Goal: Information Seeking & Learning: Learn about a topic

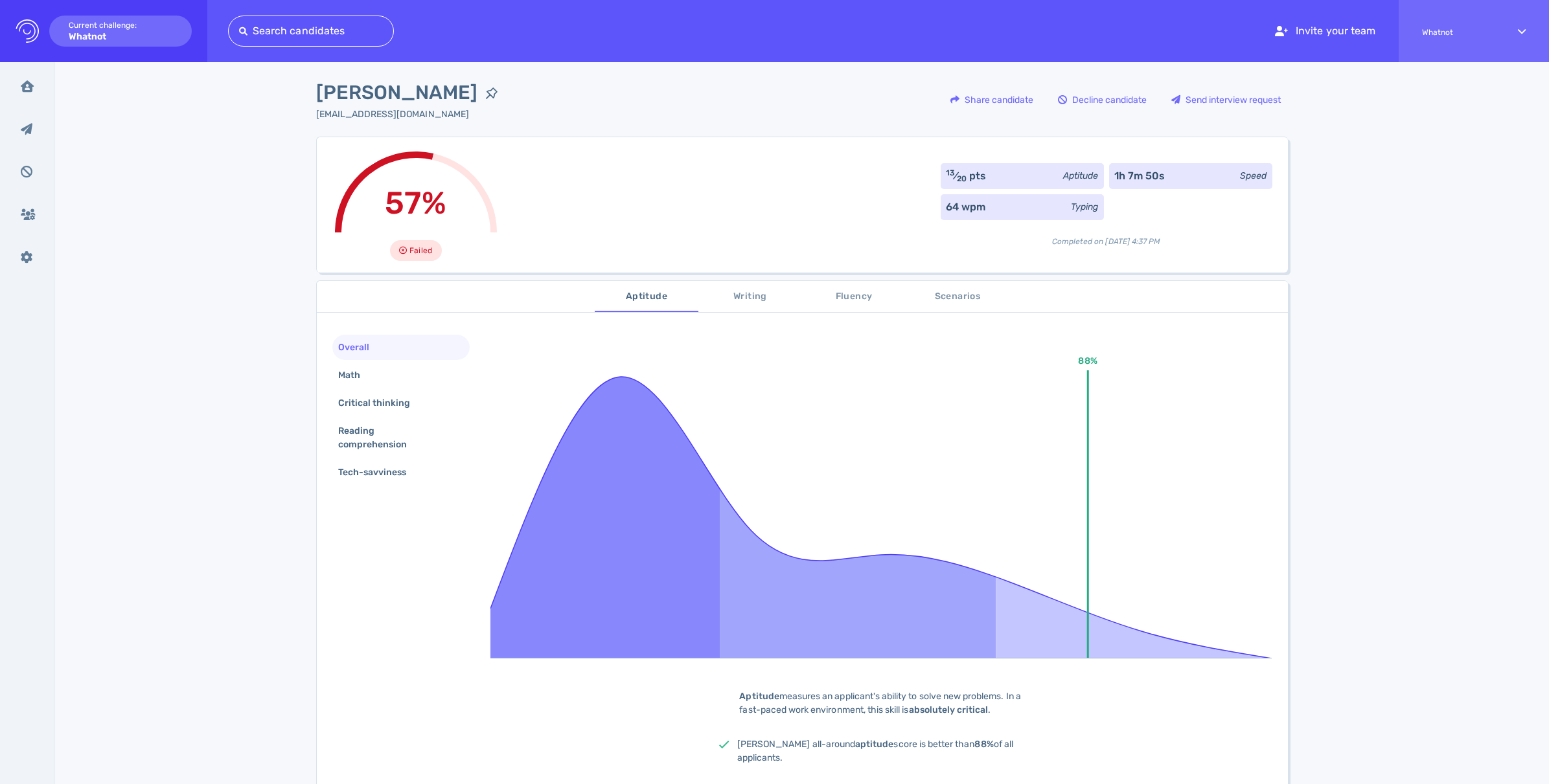
scroll to position [5, 0]
click at [340, 373] on div "Math" at bounding box center [355, 375] width 40 height 19
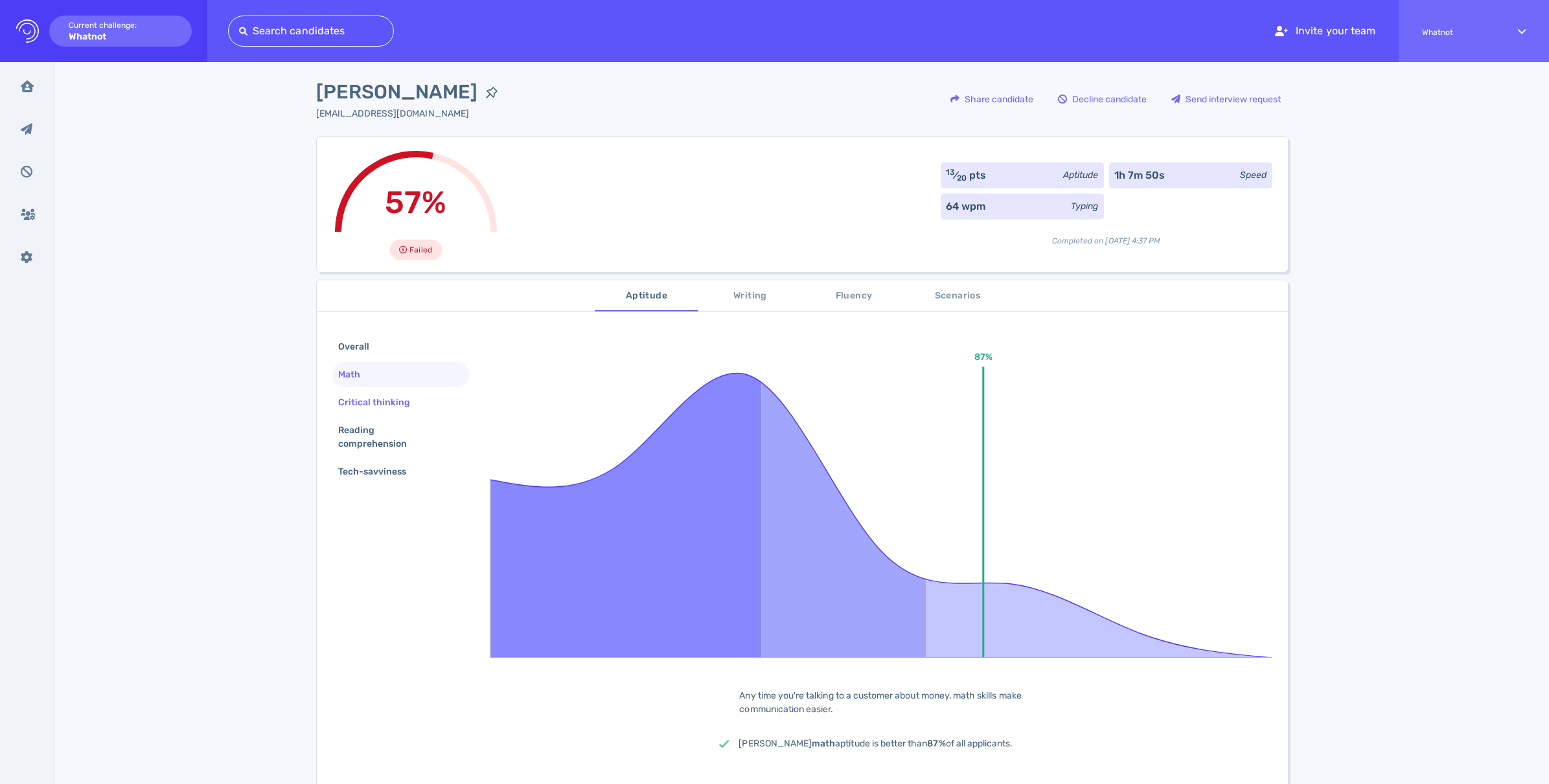
click at [354, 401] on div "Critical thinking" at bounding box center [381, 402] width 91 height 19
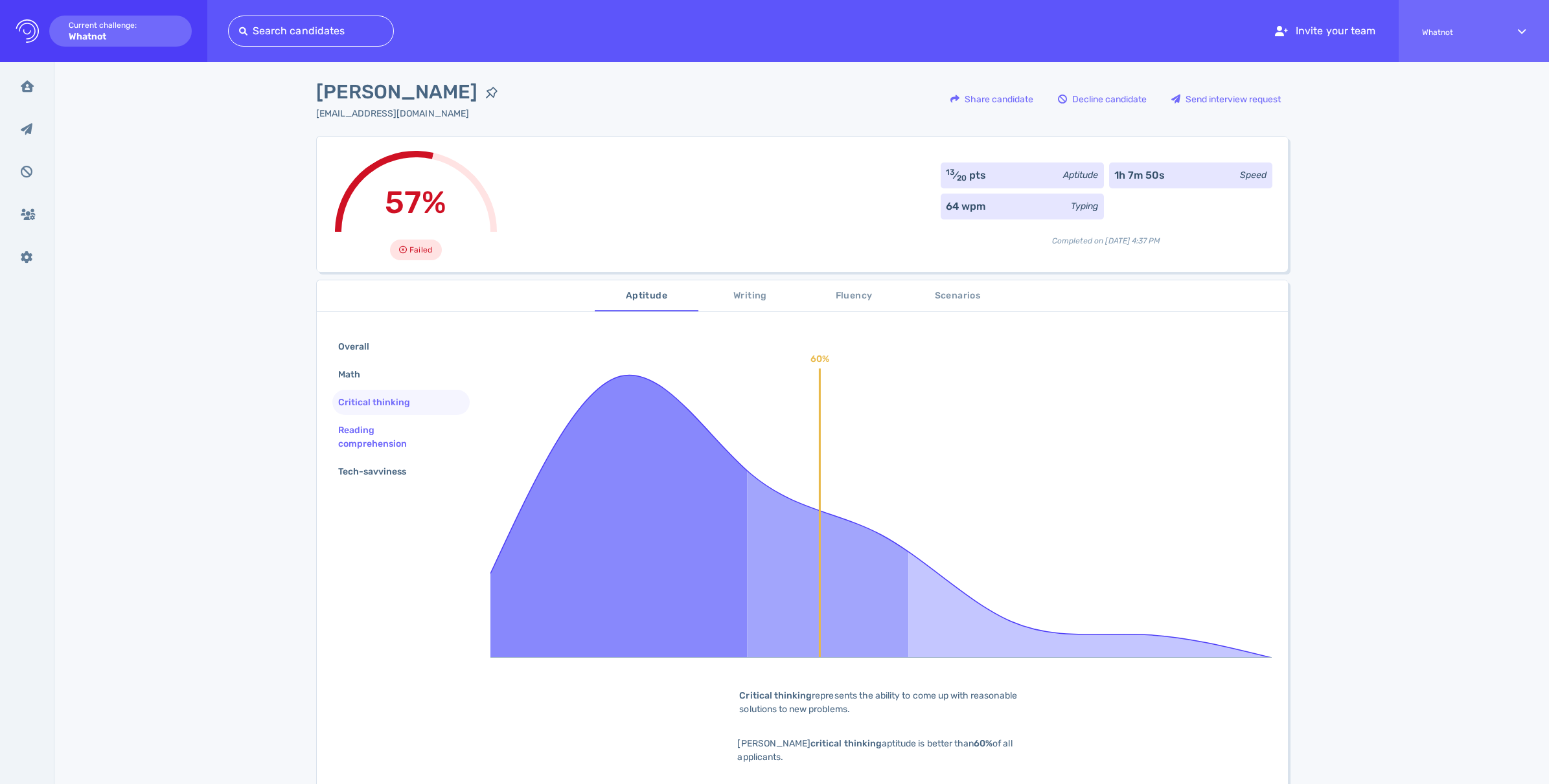
click at [370, 433] on div "Reading comprehension" at bounding box center [396, 437] width 121 height 32
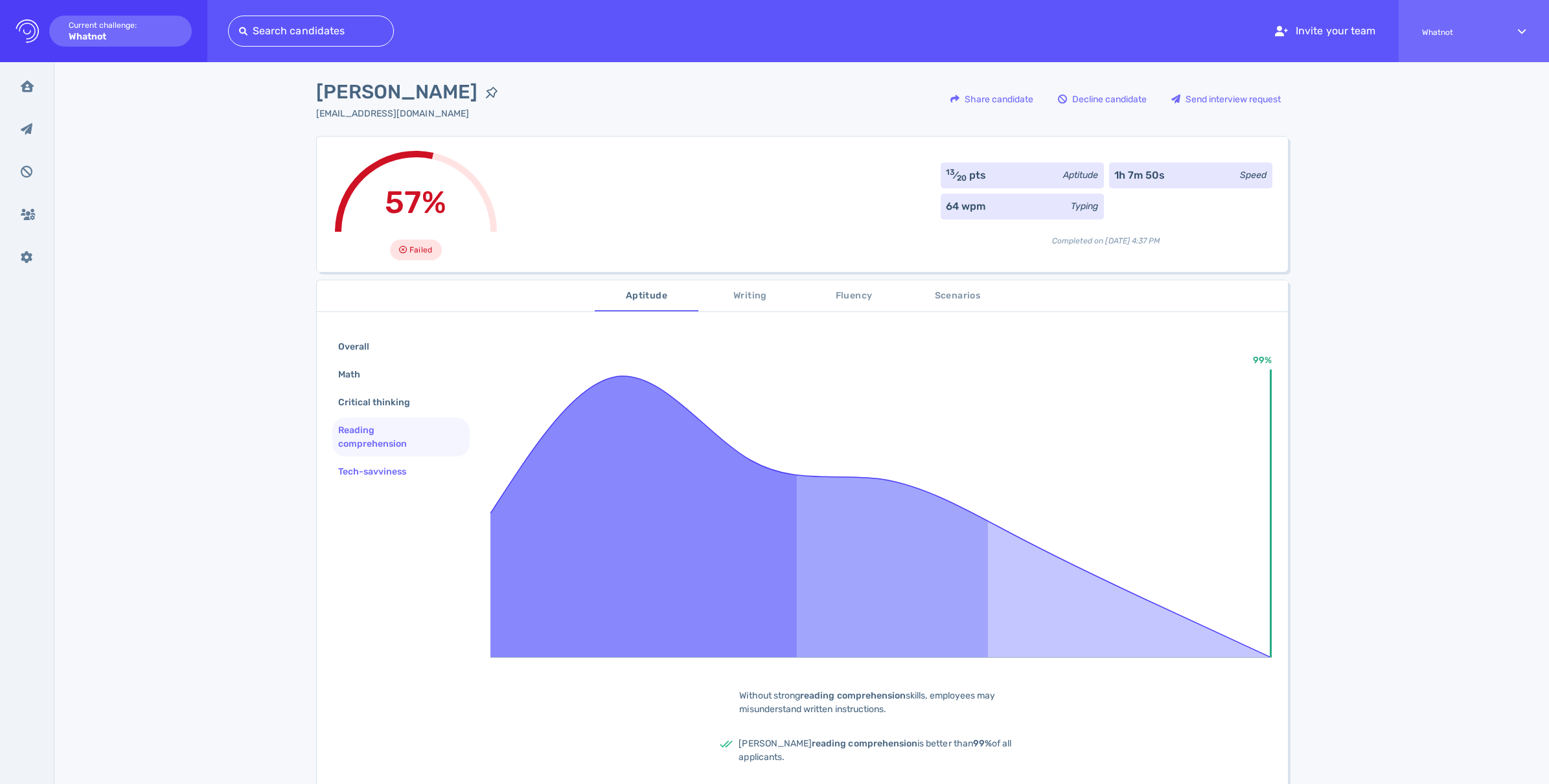
click at [383, 467] on div "Tech-savviness" at bounding box center [379, 471] width 87 height 19
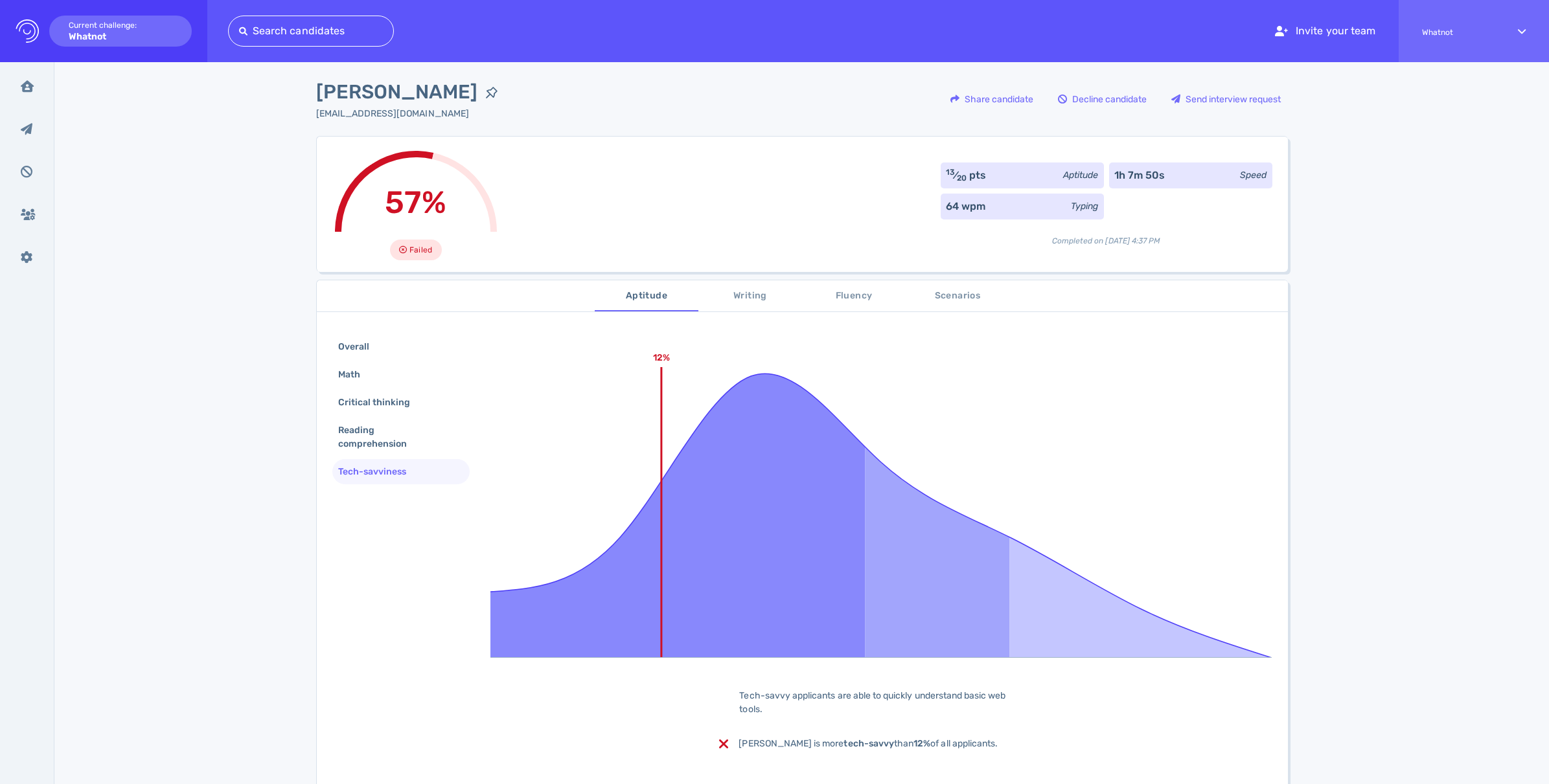
click at [742, 298] on span "Writing" at bounding box center [749, 295] width 88 height 16
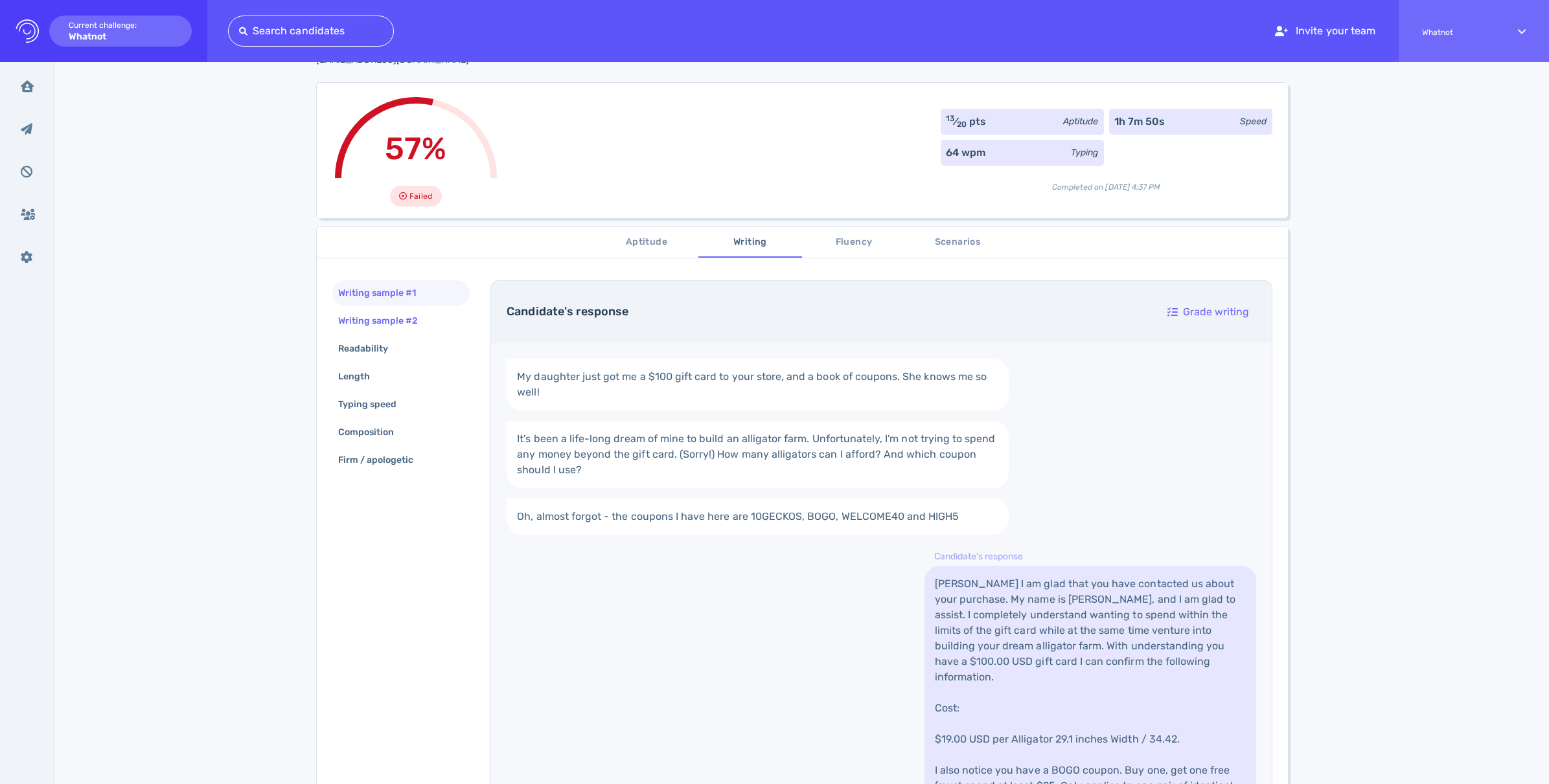
scroll to position [61, 0]
click at [364, 309] on div "Writing sample #2" at bounding box center [384, 319] width 98 height 19
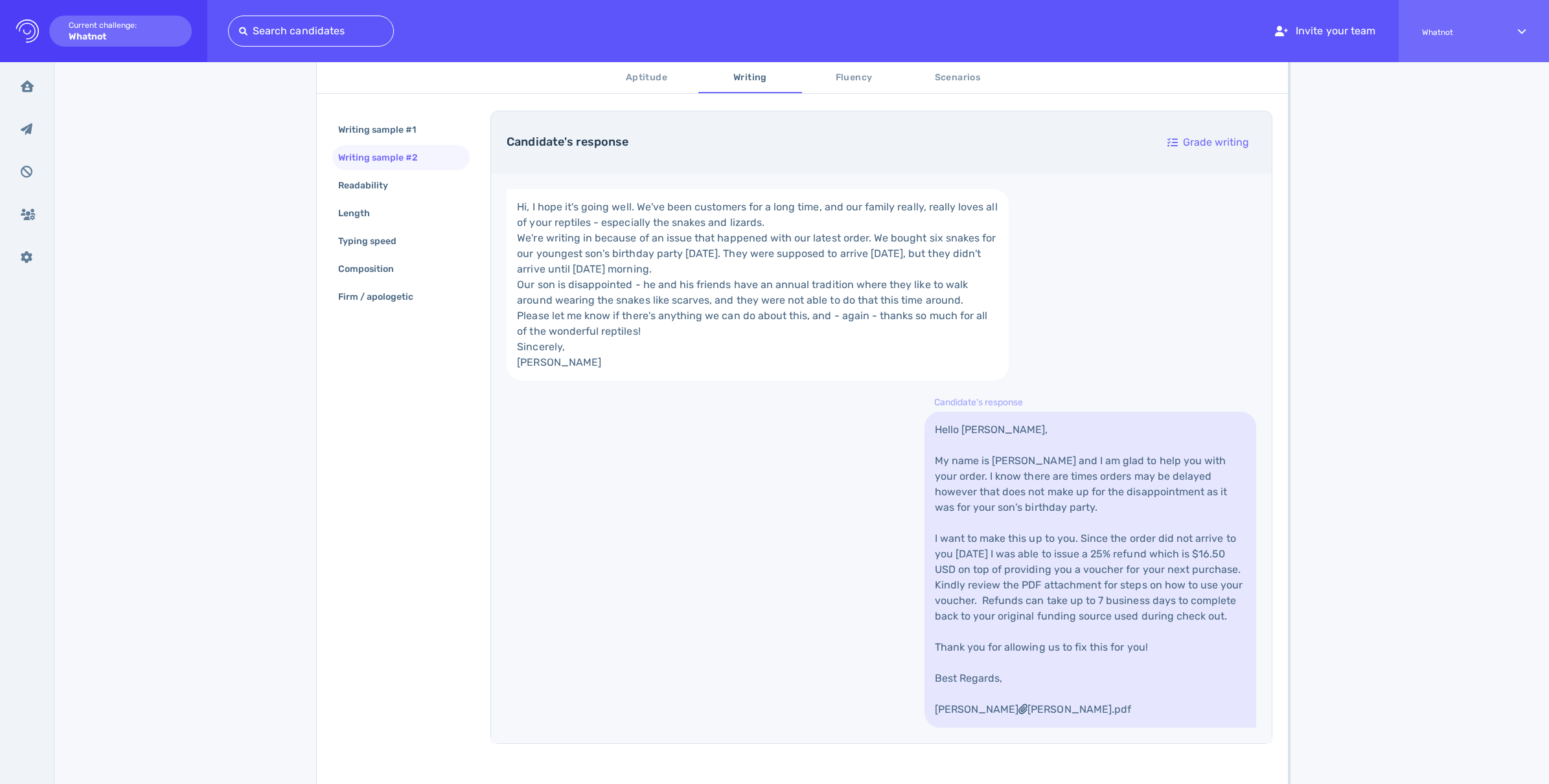
scroll to position [47, 0]
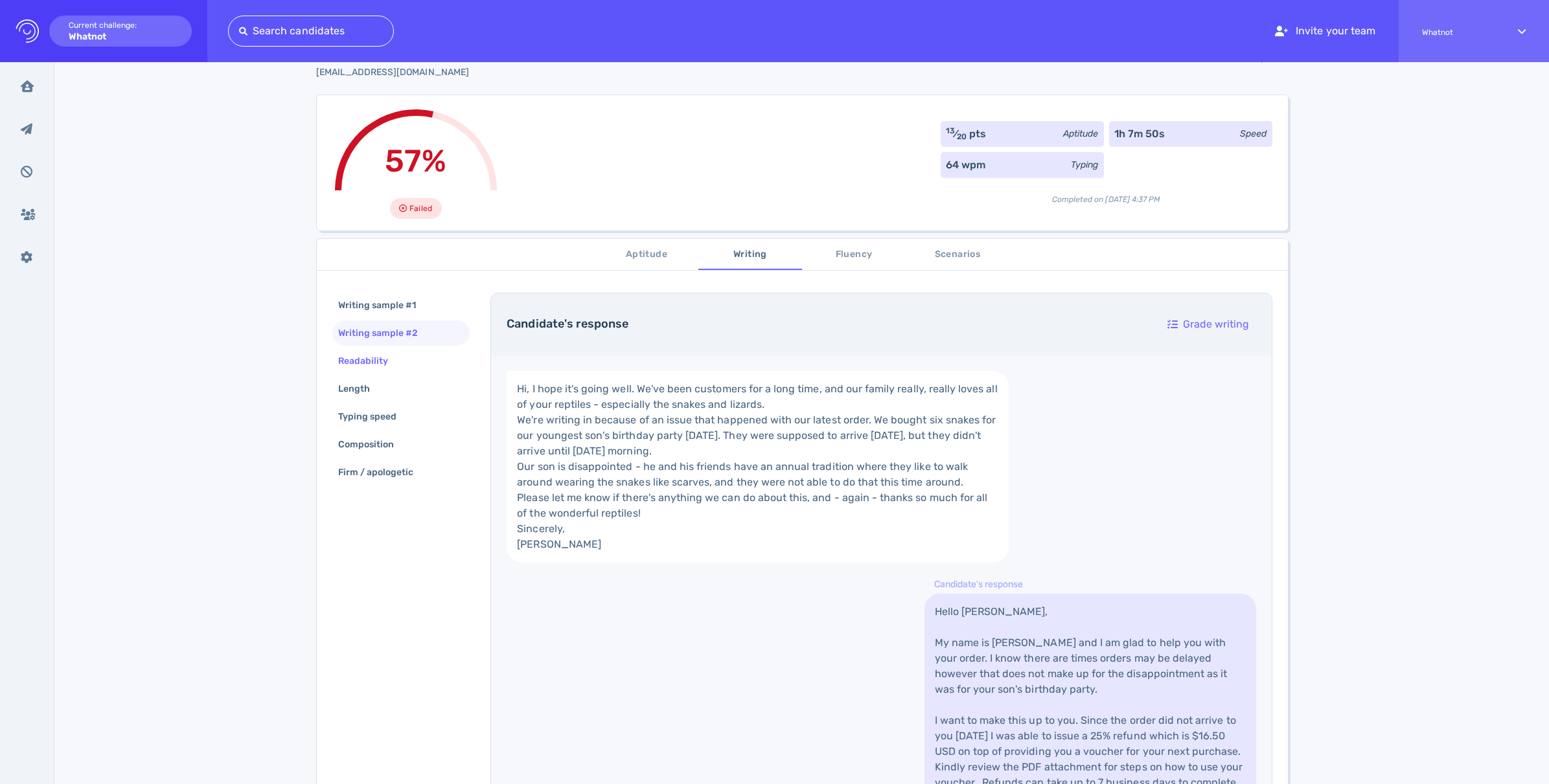
click at [342, 360] on div "Readability" at bounding box center [370, 361] width 68 height 19
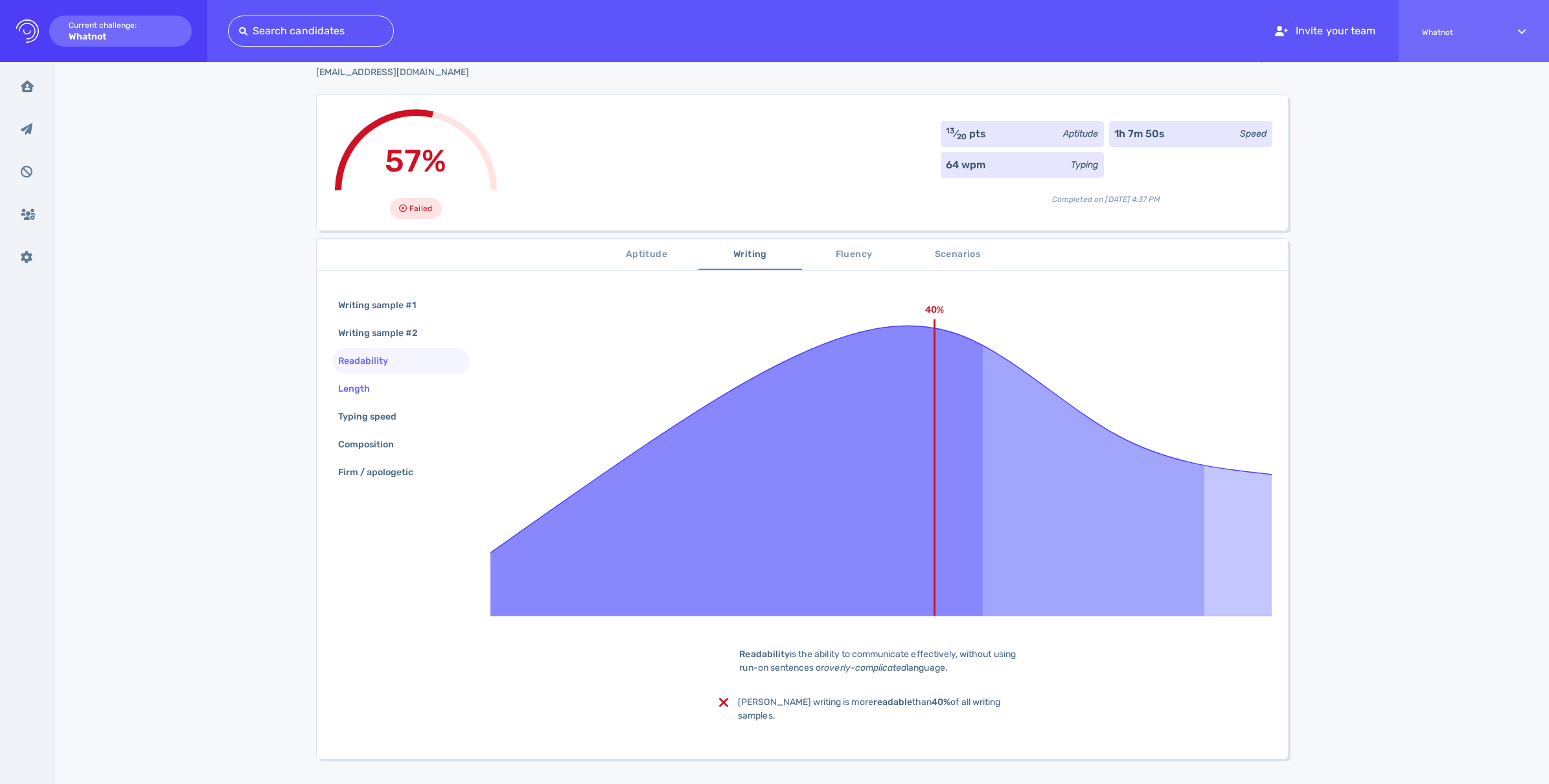
click at [353, 396] on div "Length" at bounding box center [361, 389] width 50 height 19
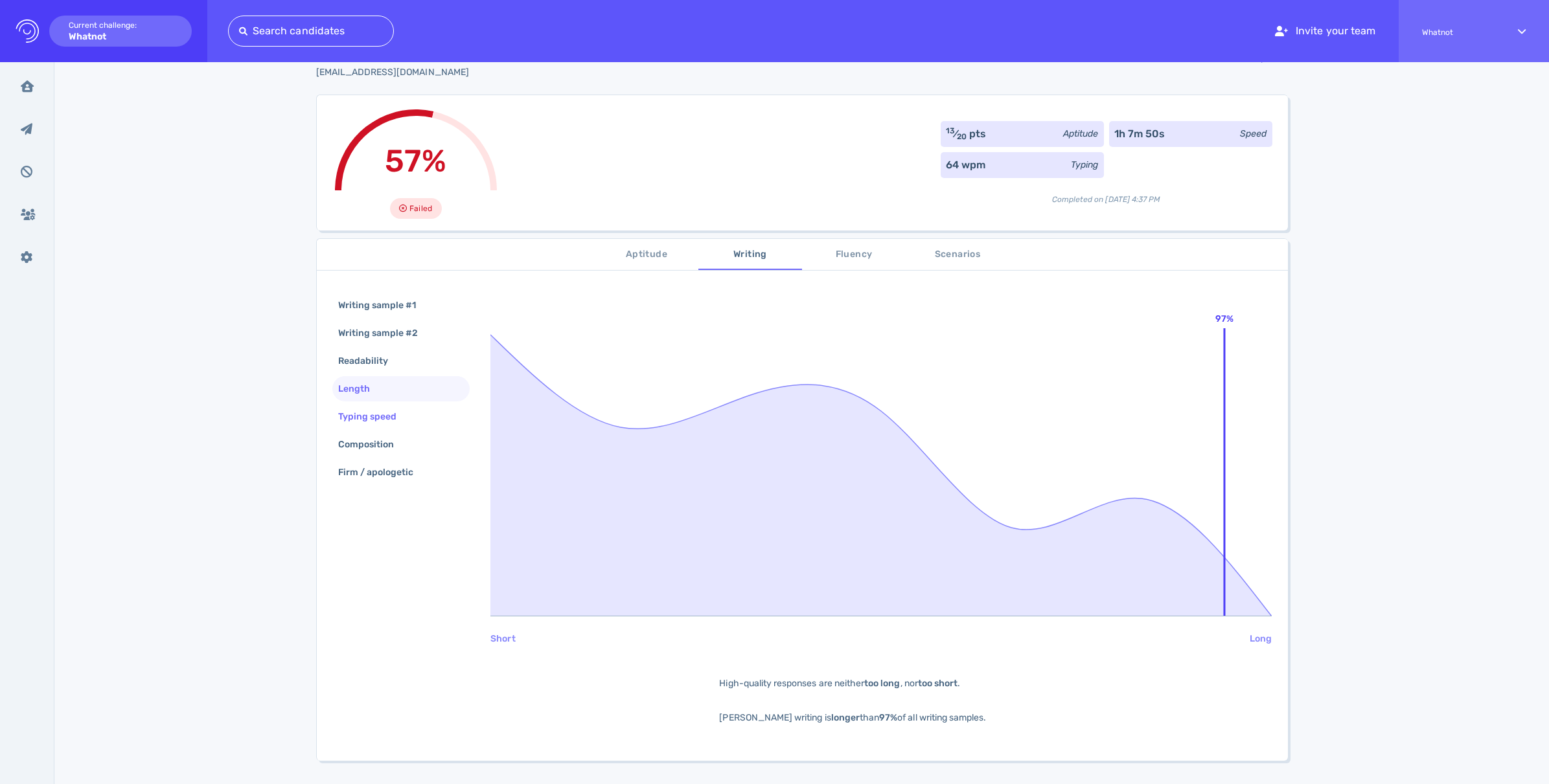
click at [371, 418] on div "Typing speed" at bounding box center [374, 417] width 77 height 19
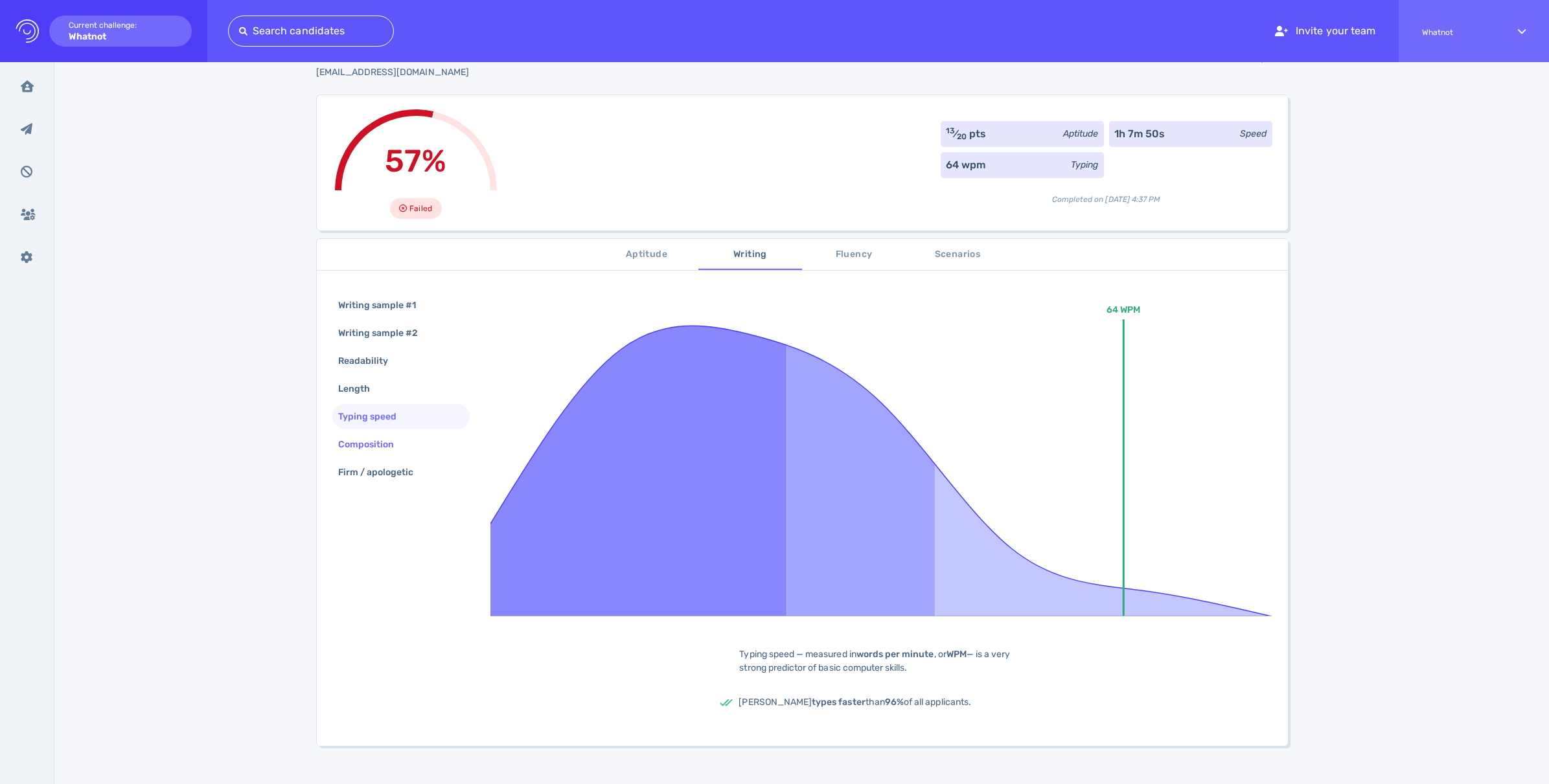
click at [377, 451] on div "Composition" at bounding box center [373, 444] width 74 height 19
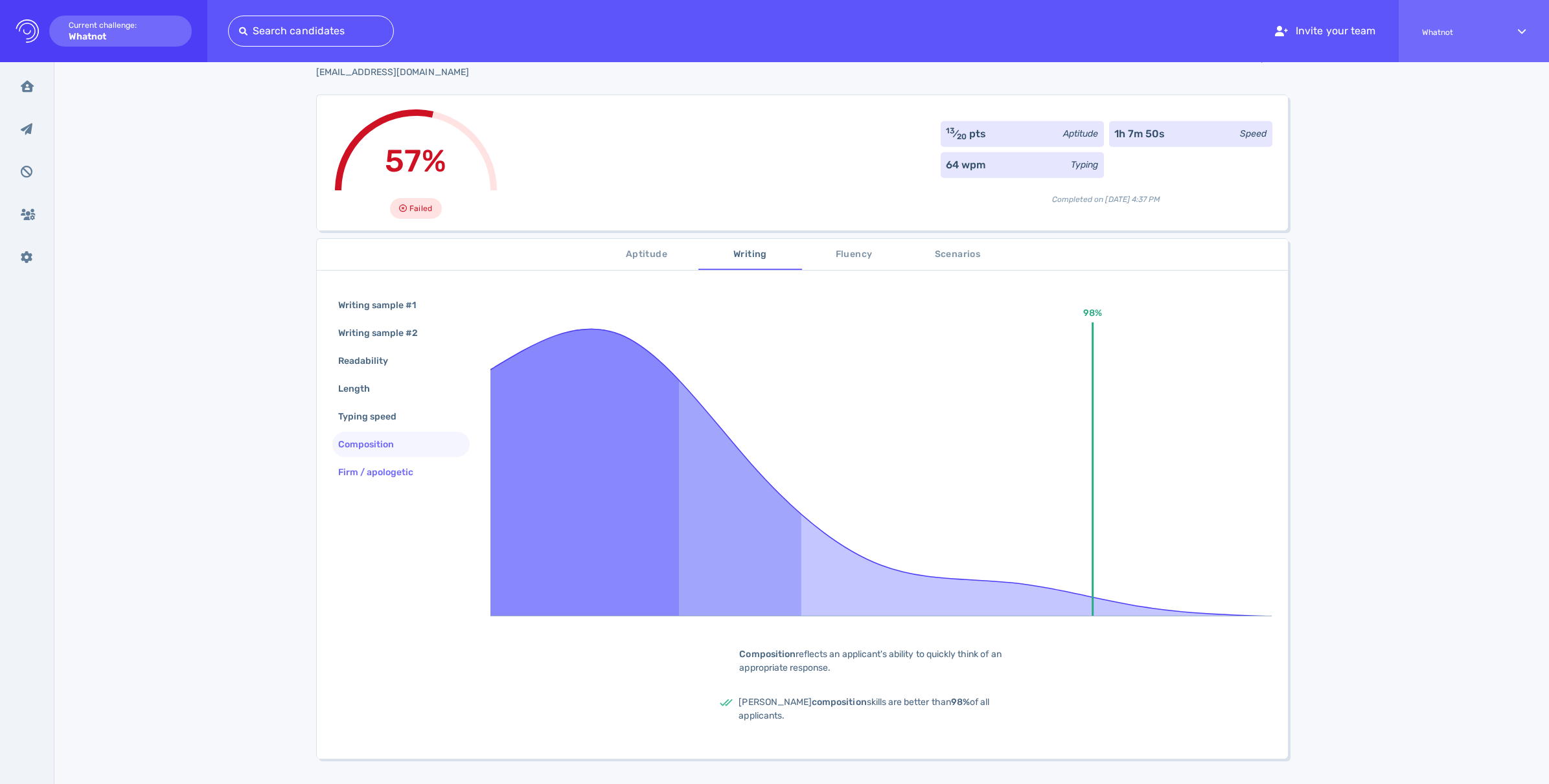
click at [378, 471] on div "Firm / apologetic" at bounding box center [383, 472] width 94 height 19
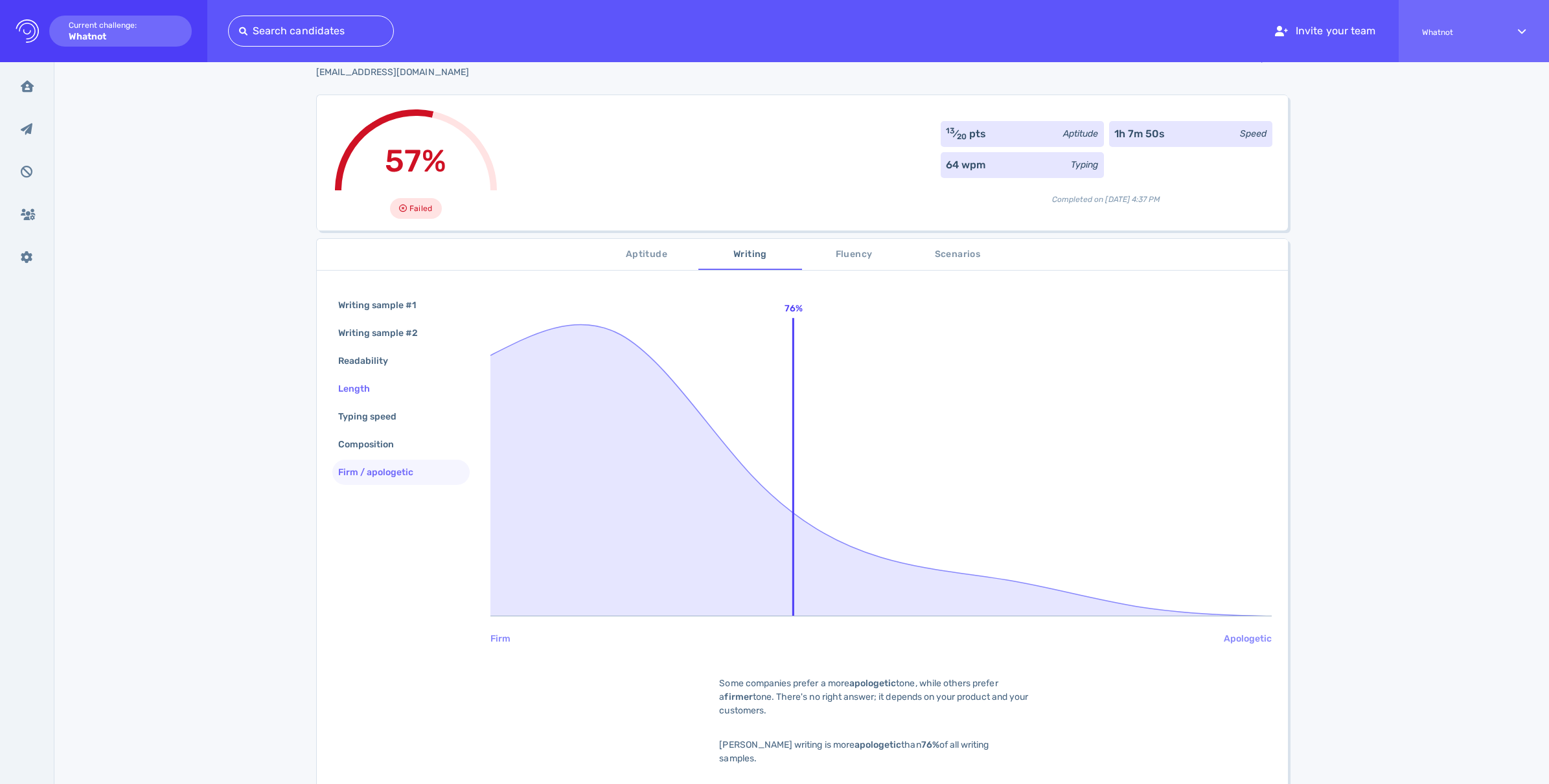
click at [373, 377] on div "Length" at bounding box center [401, 389] width 138 height 26
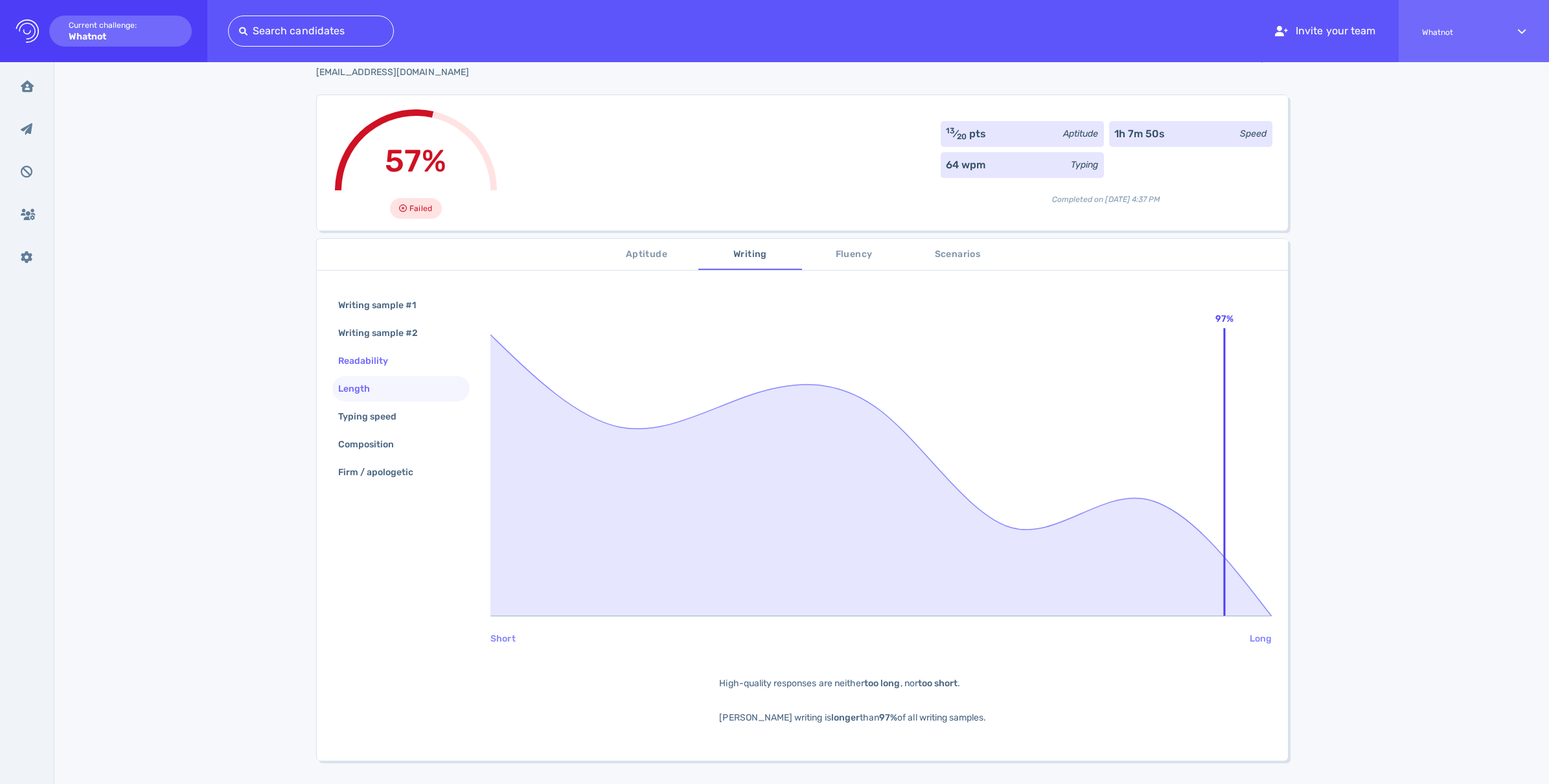
click at [375, 360] on div "Readability" at bounding box center [370, 361] width 68 height 19
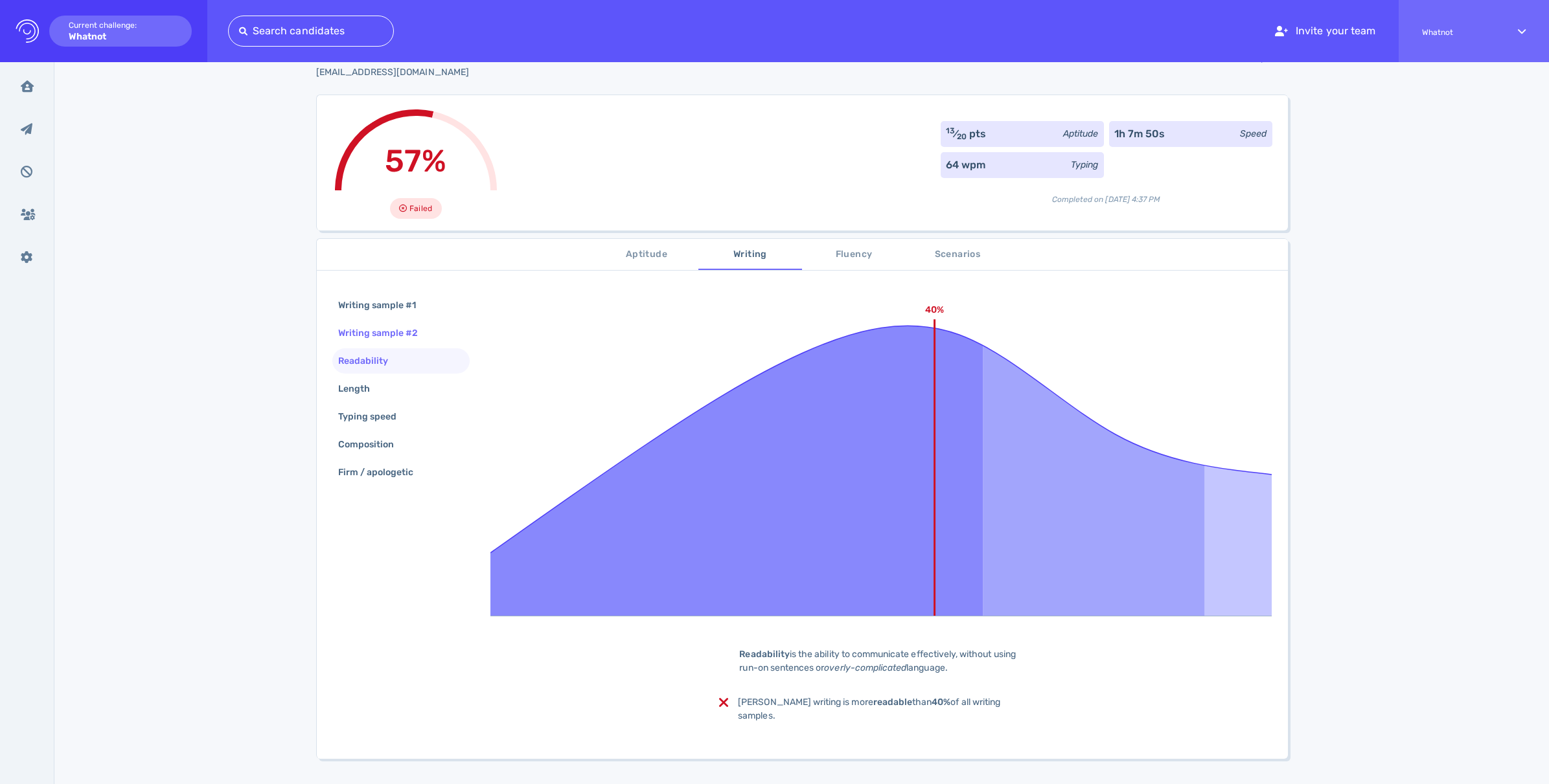
click at [374, 336] on div "Writing sample #2" at bounding box center [384, 333] width 98 height 19
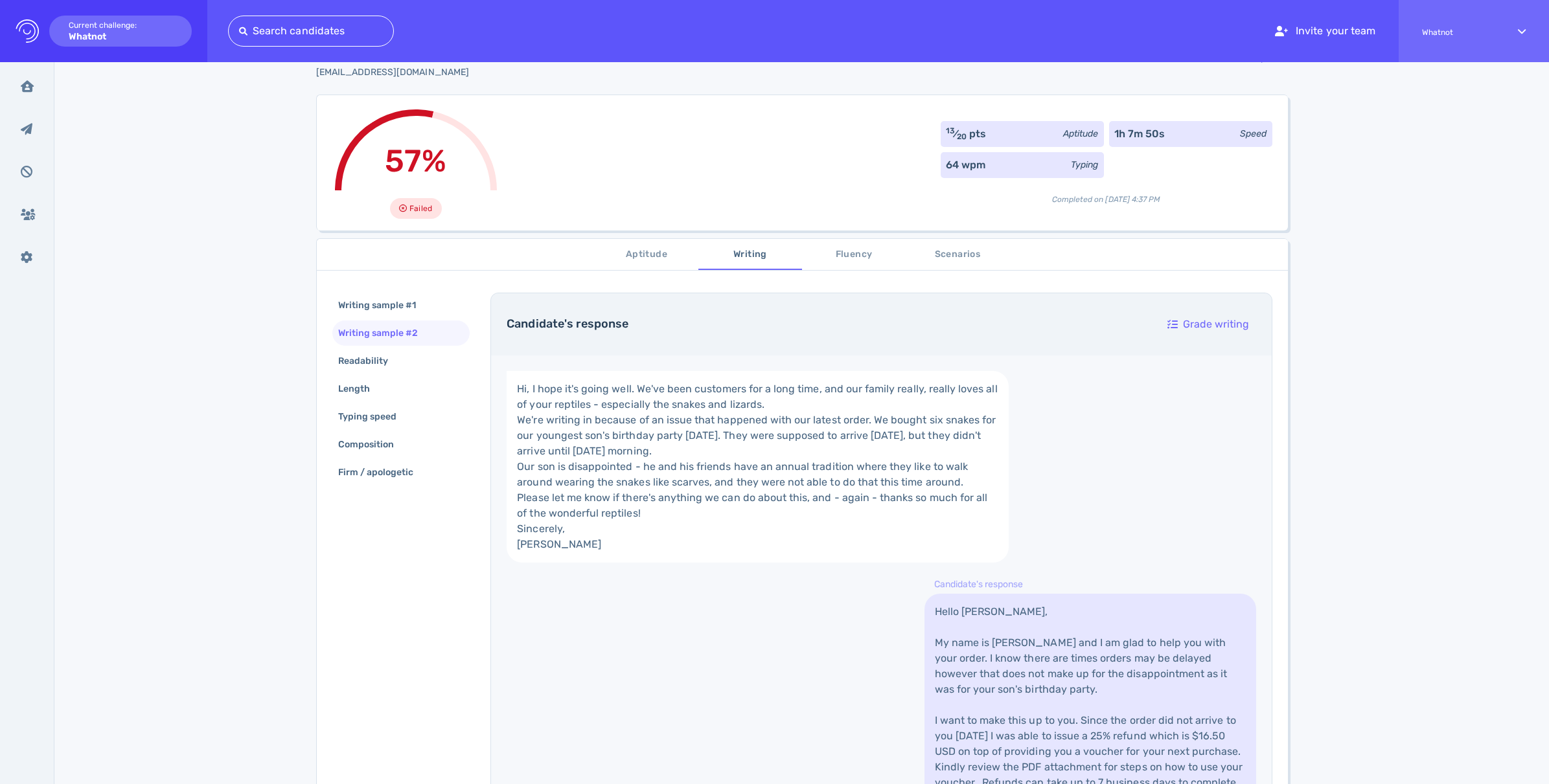
click at [371, 375] on div "Writing sample #1 Writing sample #2 Readability Length Typing speed Composition…" at bounding box center [401, 390] width 138 height 195
click at [371, 361] on div "Readability" at bounding box center [370, 361] width 68 height 19
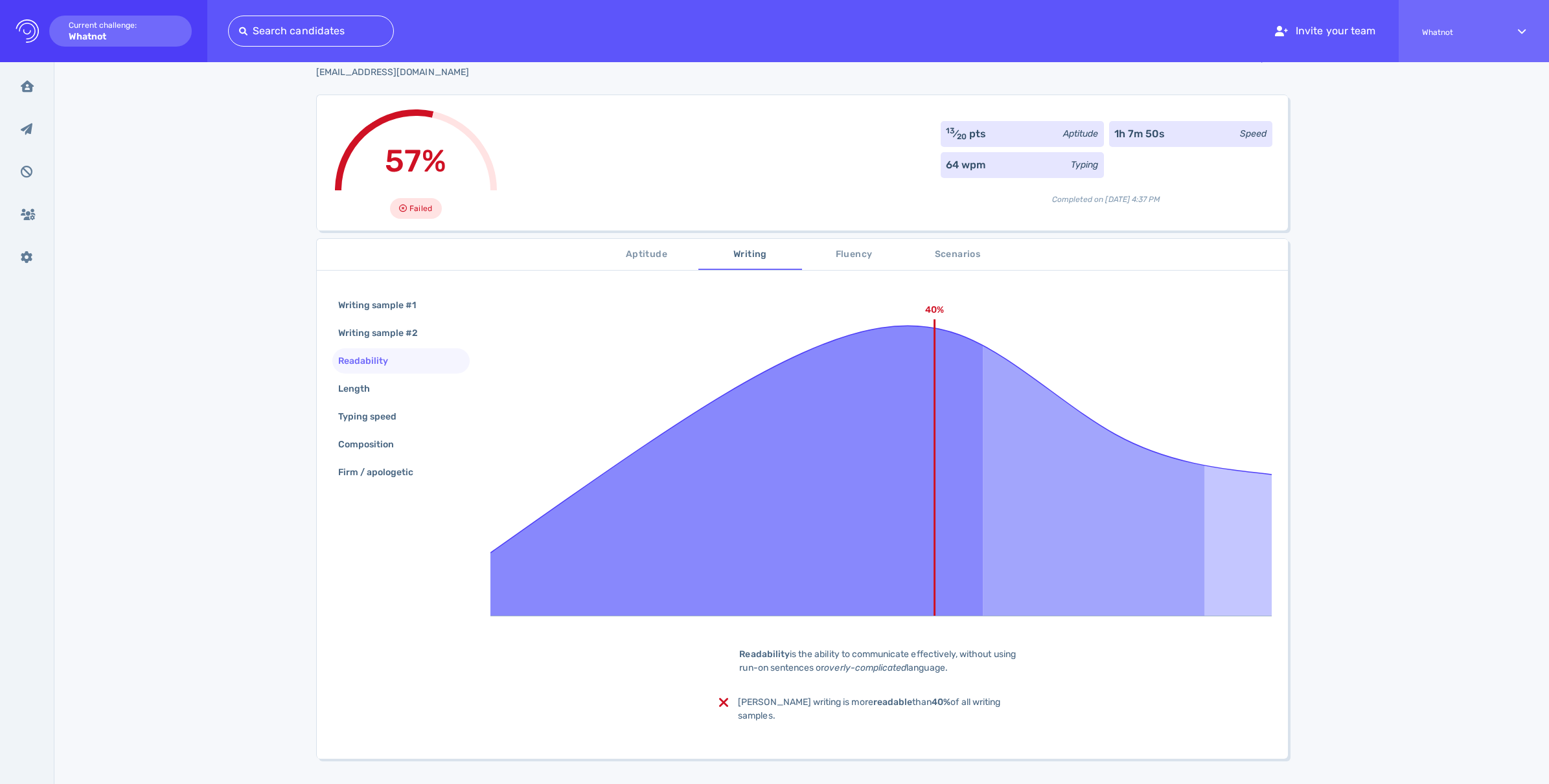
click at [867, 248] on span "Fluency" at bounding box center [854, 255] width 88 height 16
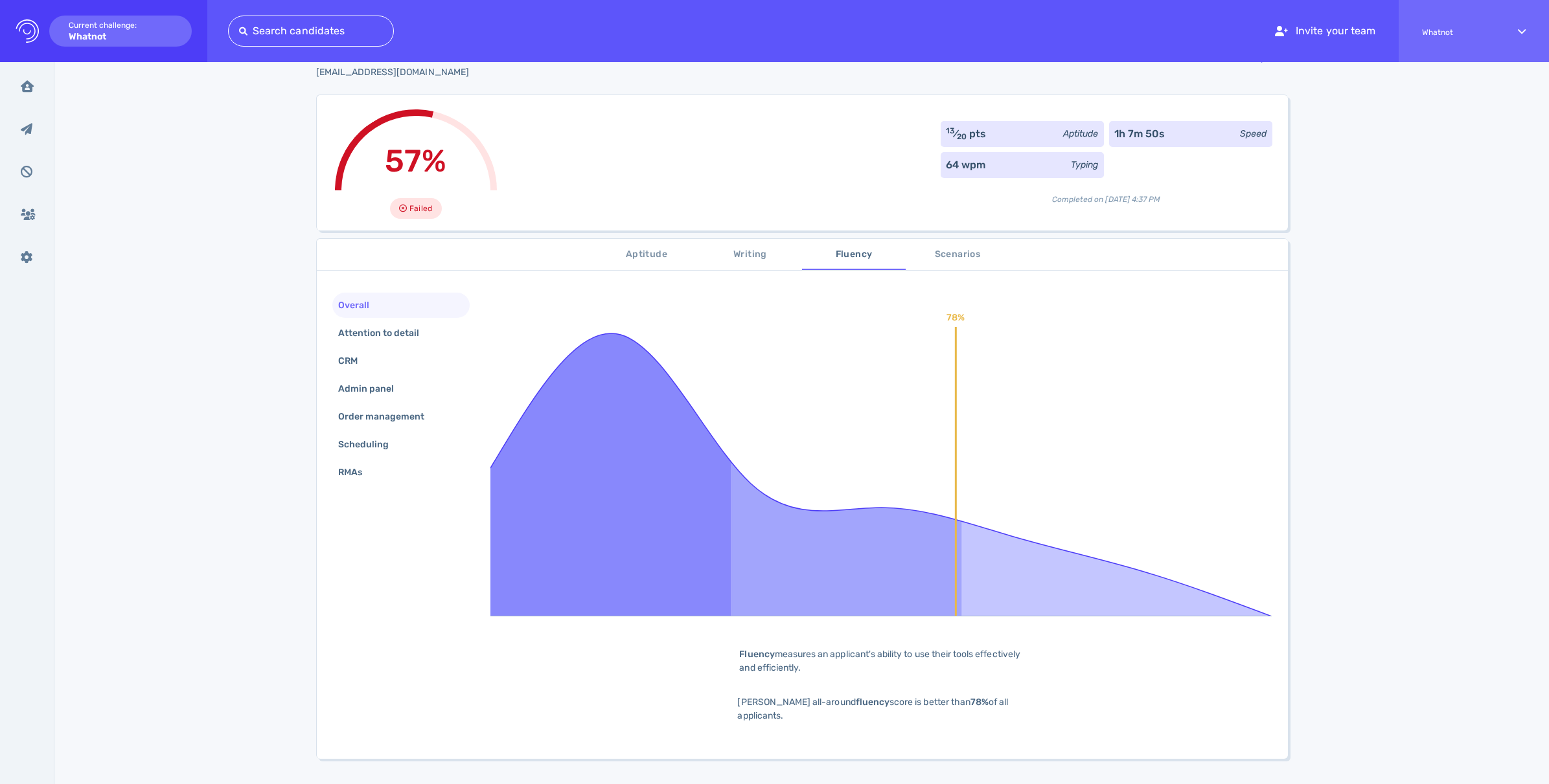
click at [960, 250] on span "Scenarios" at bounding box center [957, 255] width 88 height 16
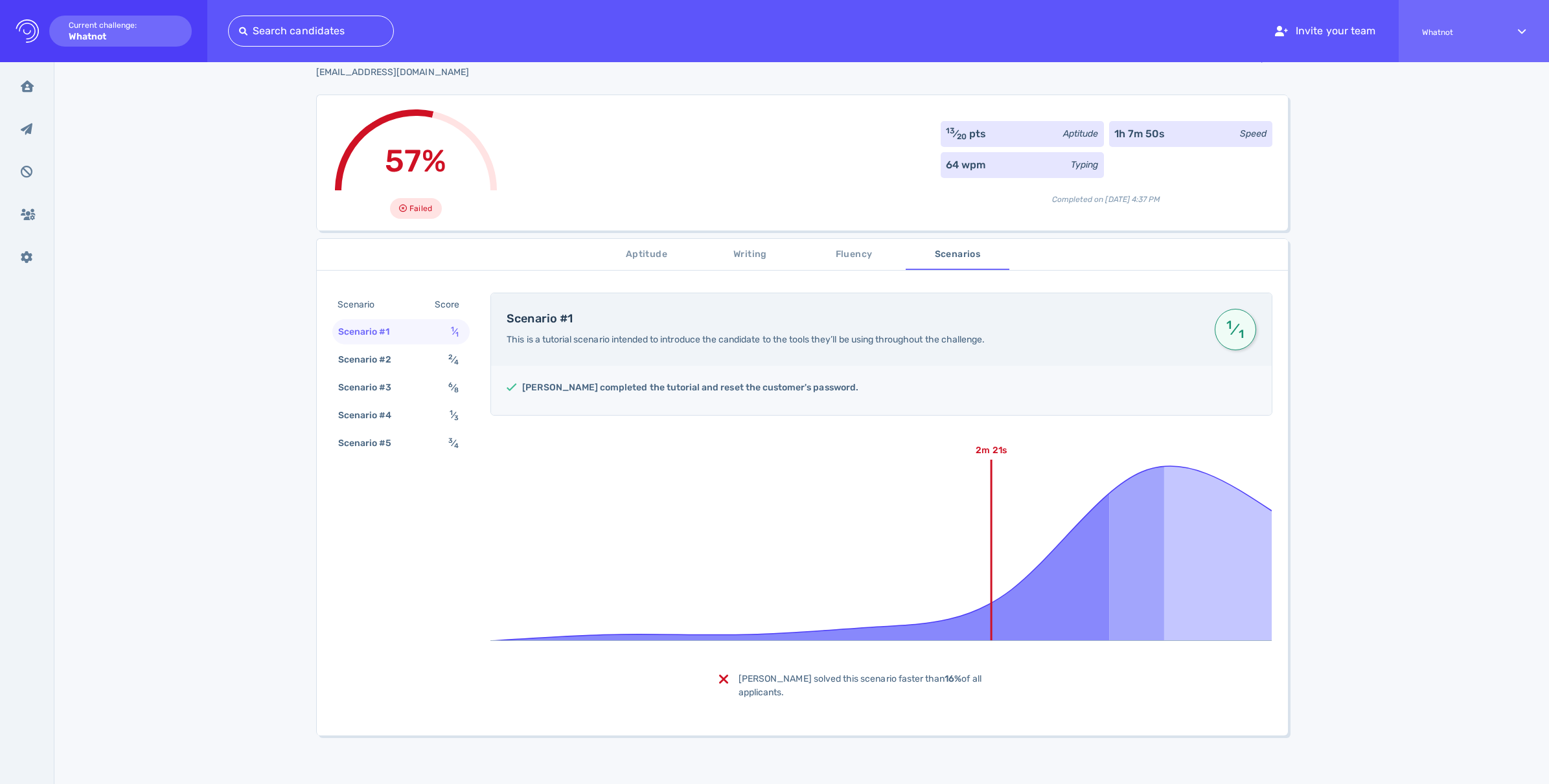
click at [389, 346] on div "Scenario Score Scenario #1 1 ⁄ 1 Scenario #2 2 ⁄ 4 Scenario #3 6 ⁄ 8 Scenario #…" at bounding box center [401, 376] width 138 height 166
click at [383, 357] on div "Scenario #2" at bounding box center [372, 360] width 72 height 19
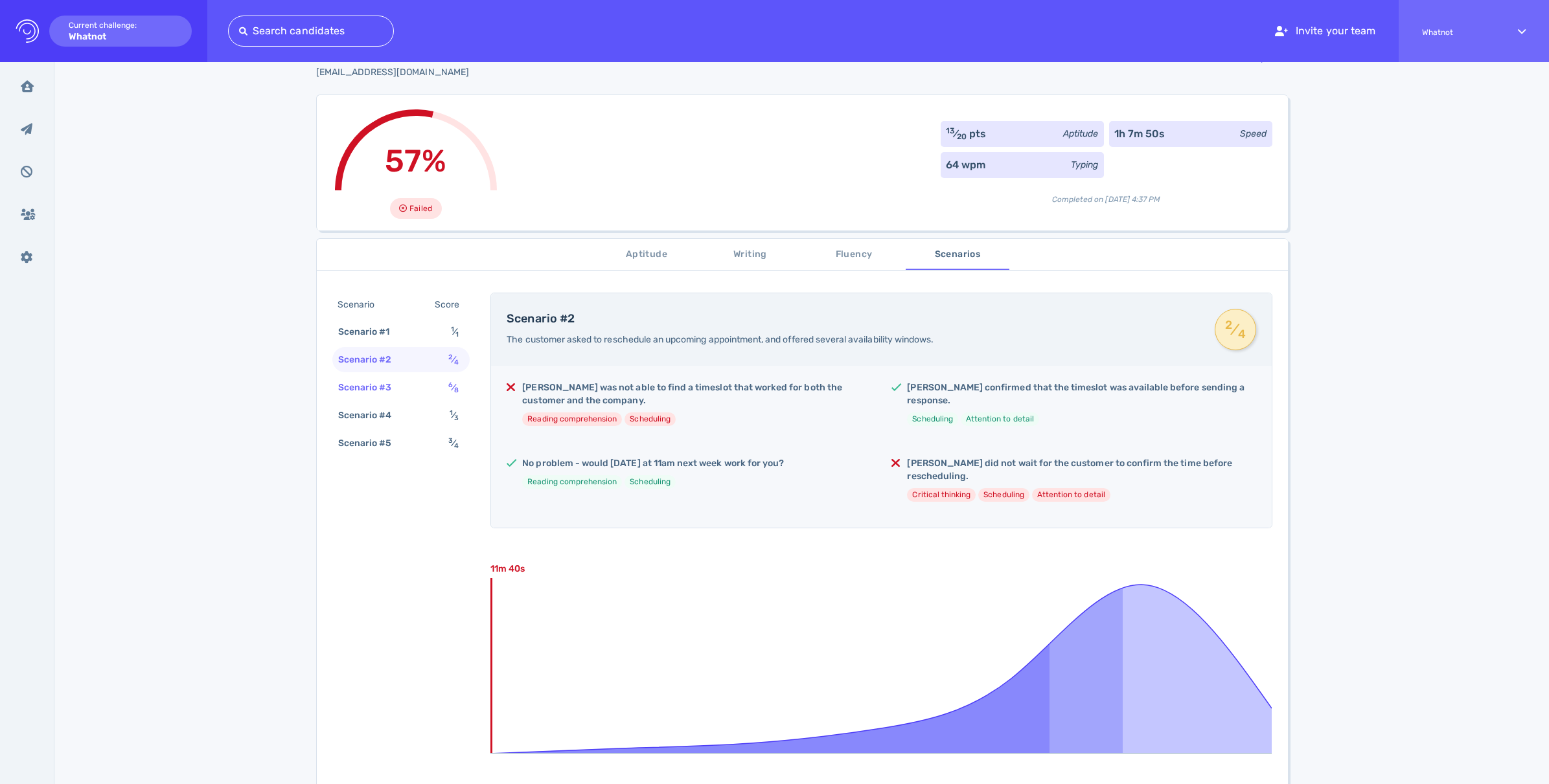
click at [376, 388] on div "Scenario #3" at bounding box center [372, 388] width 72 height 19
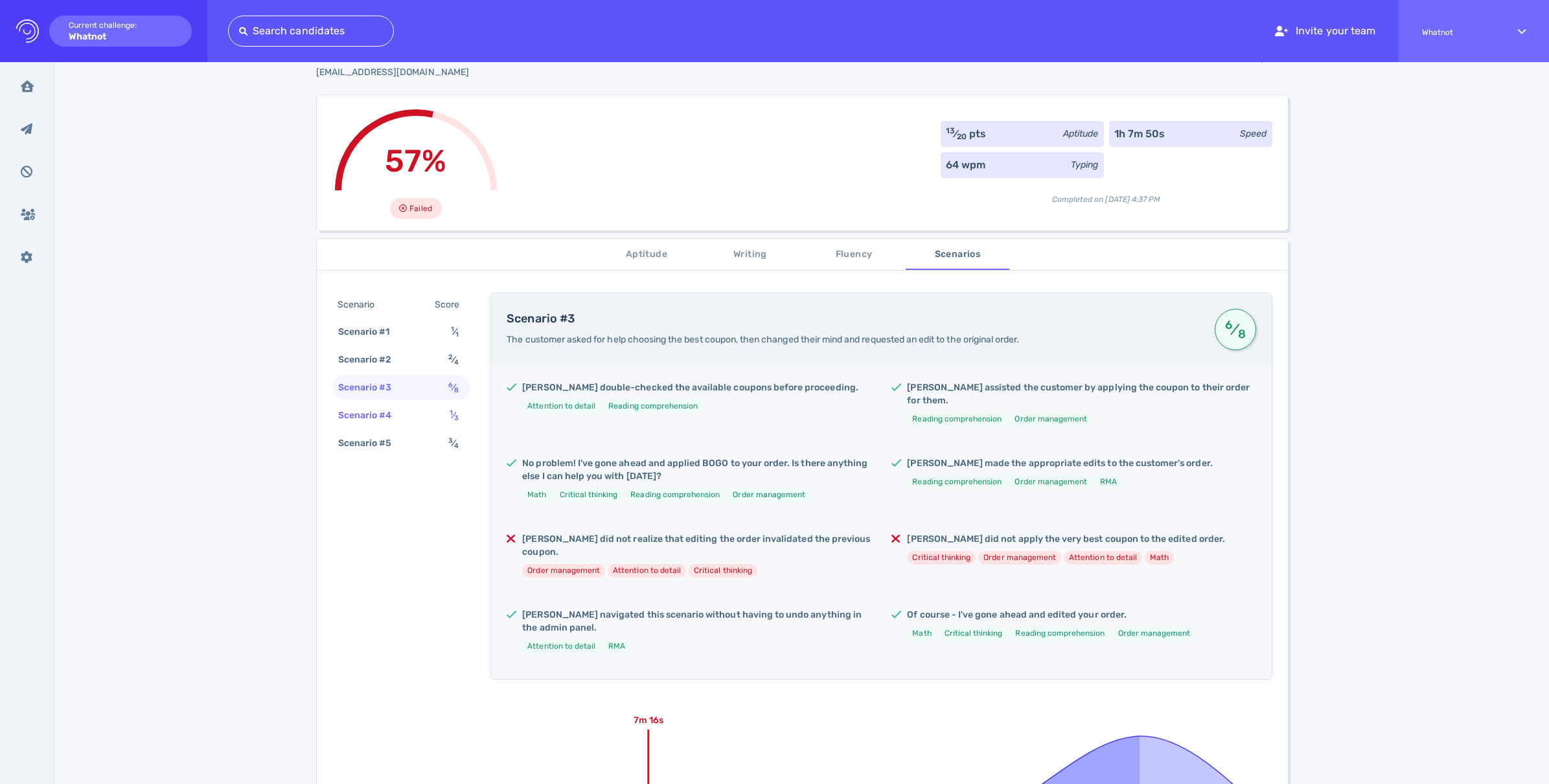
click at [372, 418] on div "Scenario #4" at bounding box center [372, 415] width 72 height 19
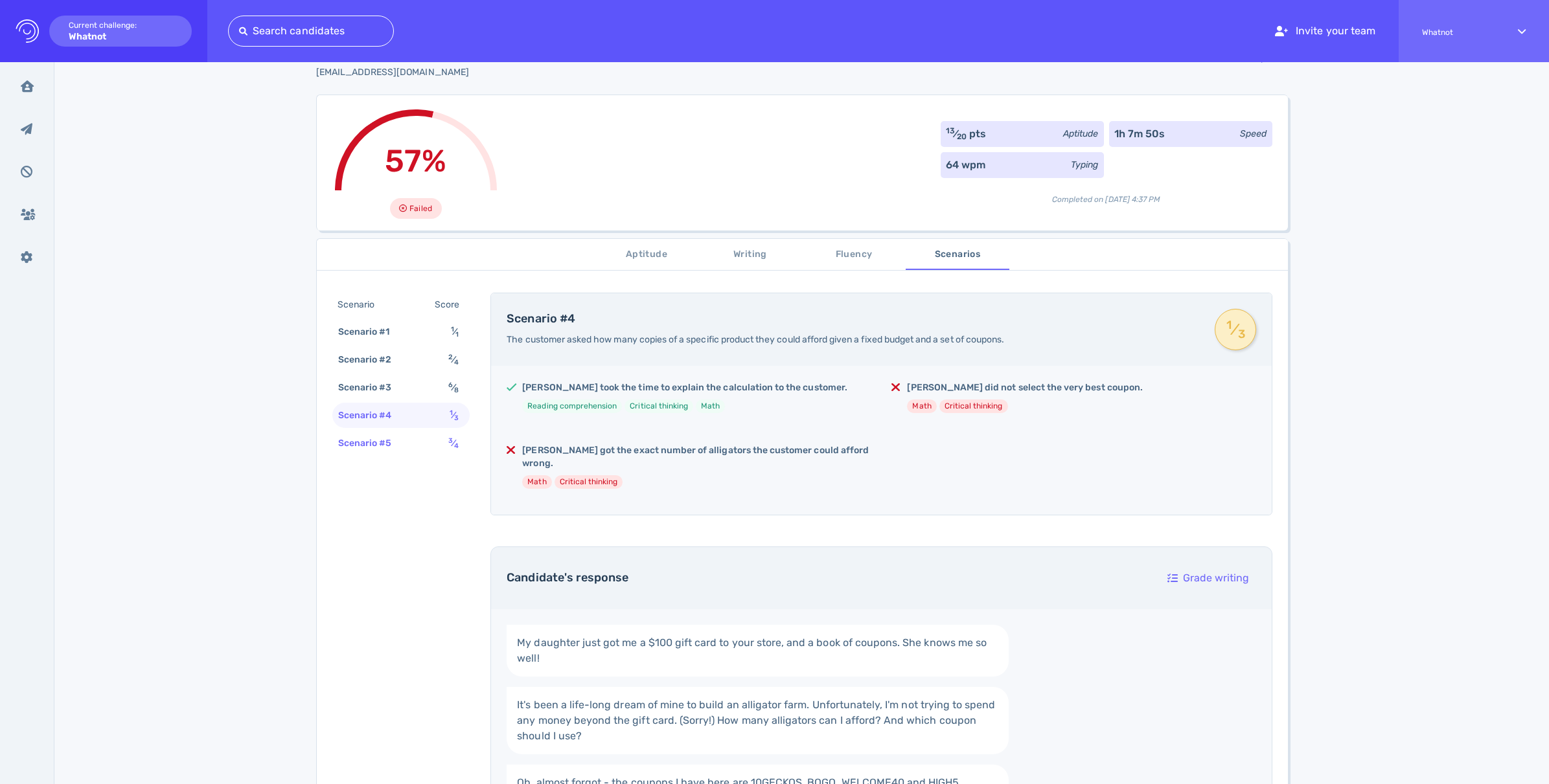
click at [373, 448] on div "Scenario #5" at bounding box center [372, 443] width 72 height 19
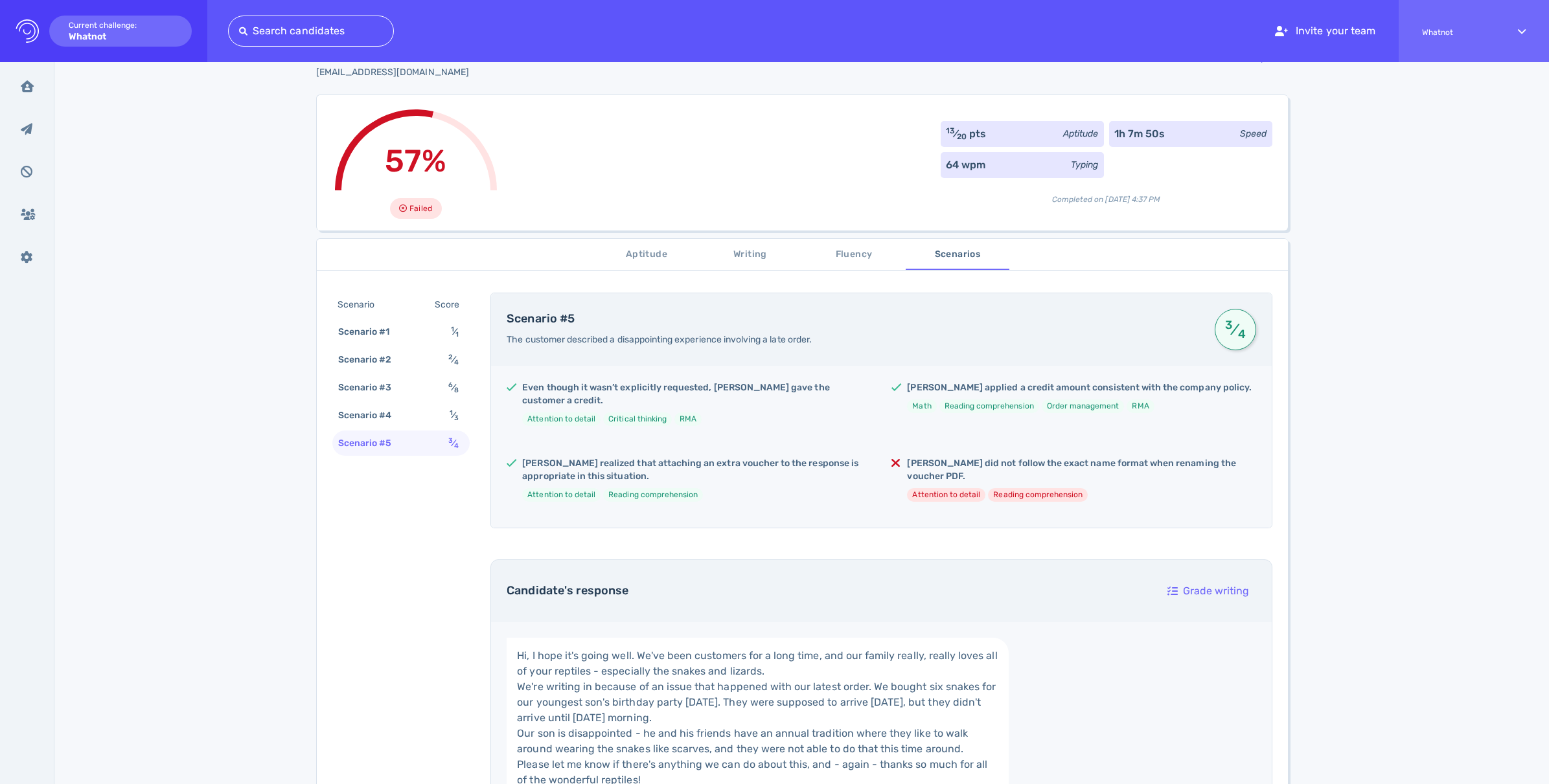
click at [849, 259] on span "Fluency" at bounding box center [854, 255] width 88 height 16
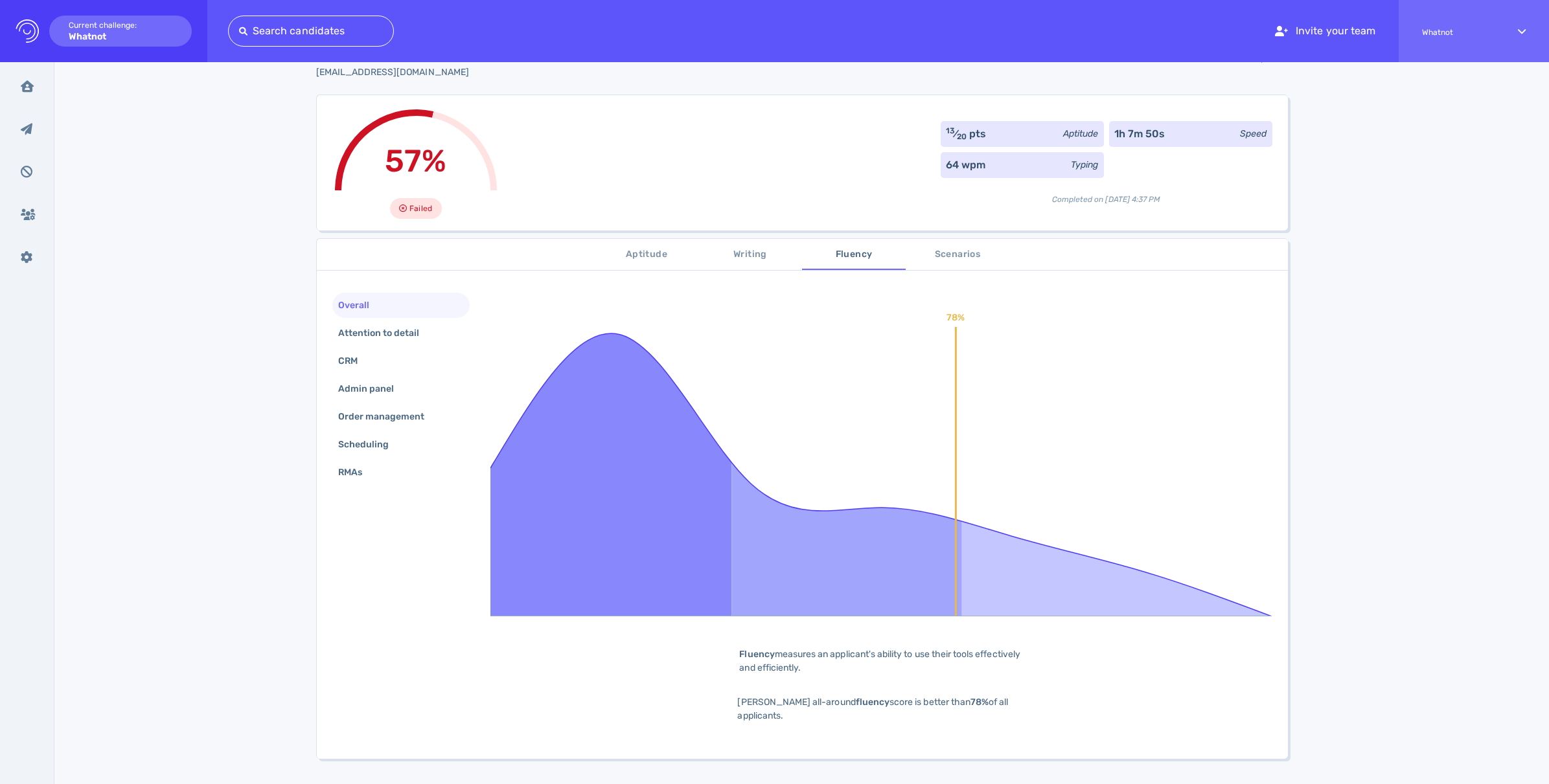
click at [758, 257] on span "Writing" at bounding box center [749, 255] width 88 height 16
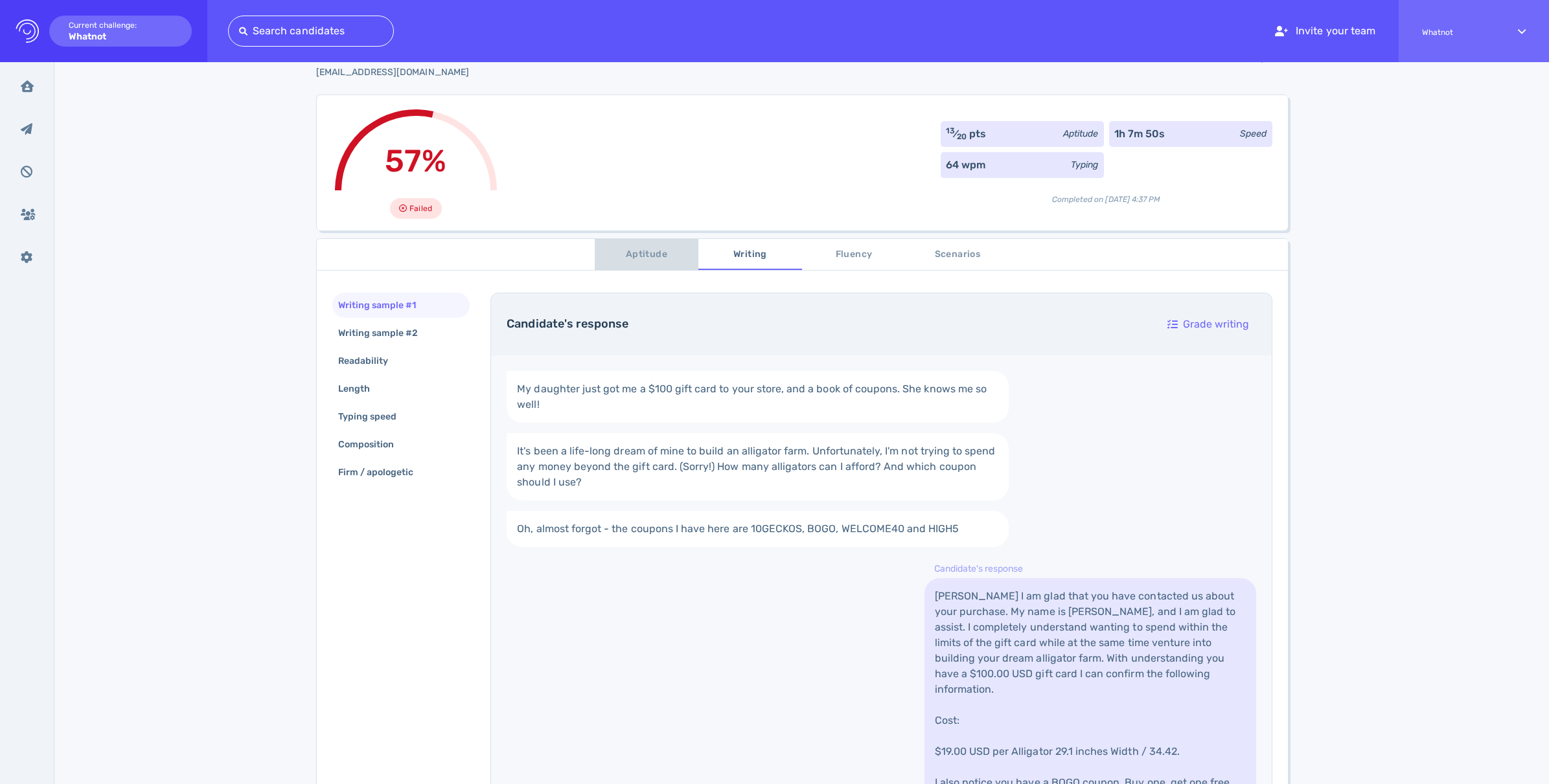
click at [638, 260] on span "Aptitude" at bounding box center [646, 255] width 88 height 16
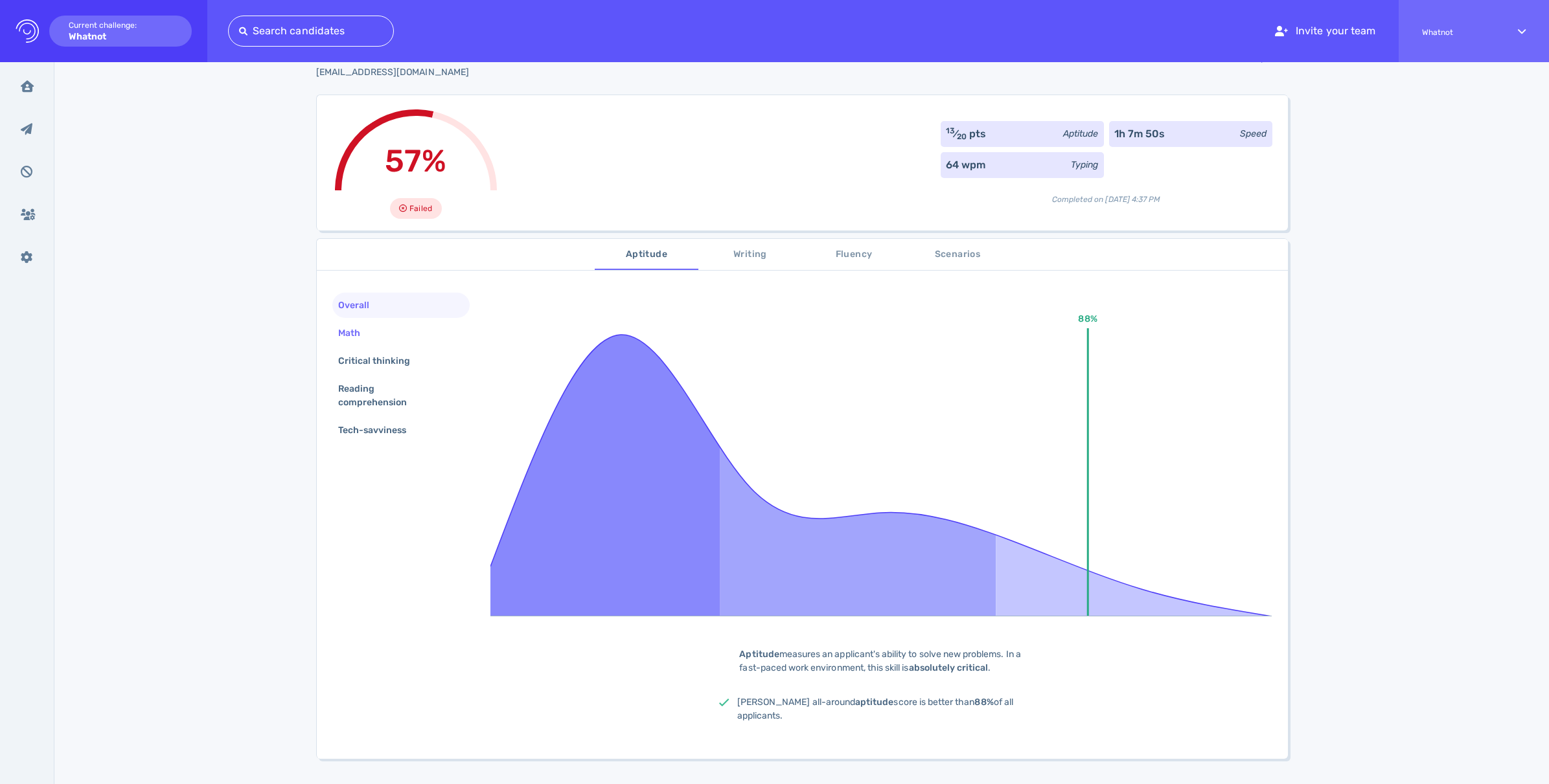
click at [343, 339] on div "Math" at bounding box center [355, 333] width 40 height 19
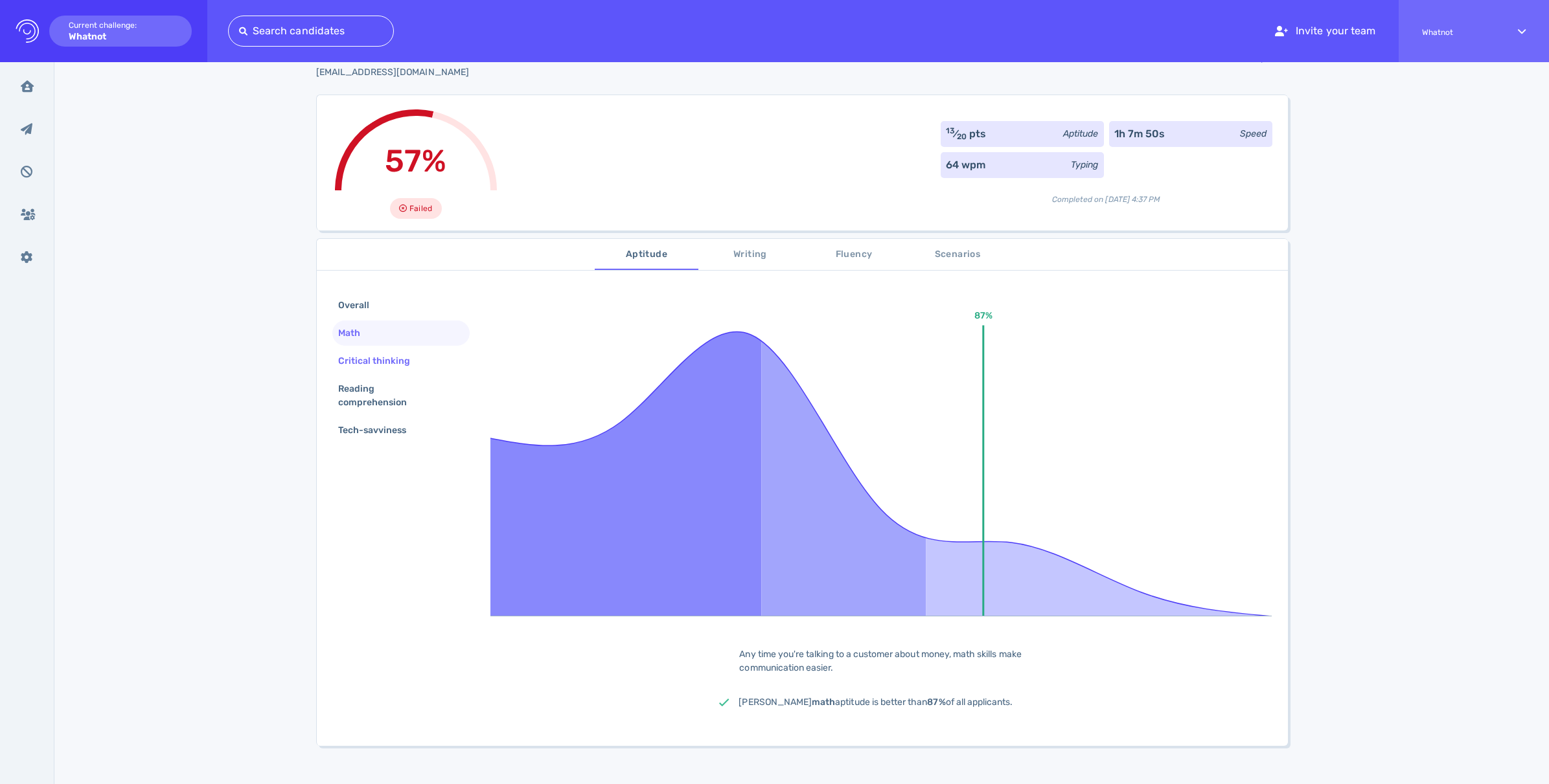
click at [361, 366] on div "Critical thinking" at bounding box center [381, 361] width 91 height 19
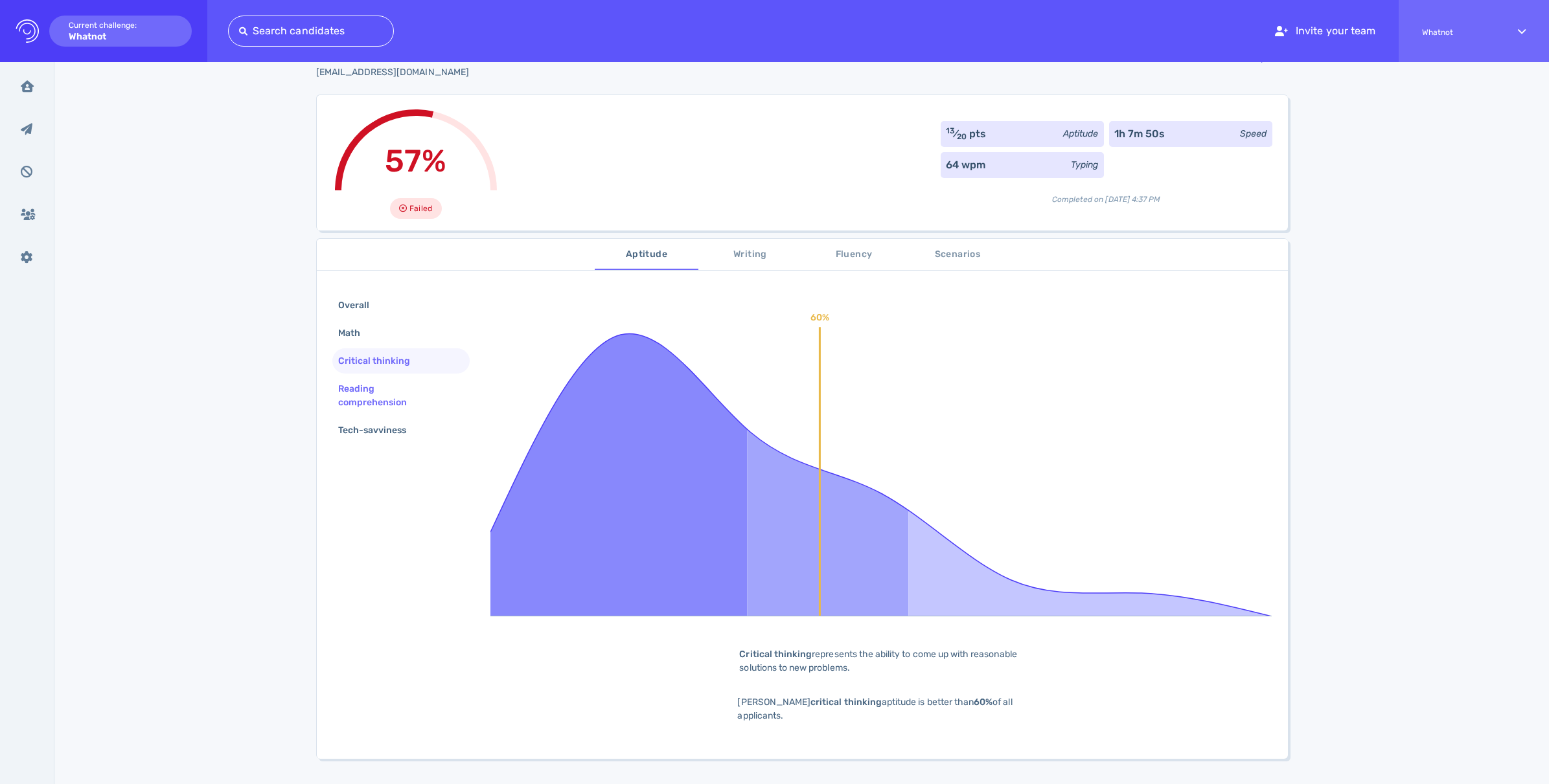
click at [342, 390] on div "Reading comprehension" at bounding box center [396, 395] width 121 height 32
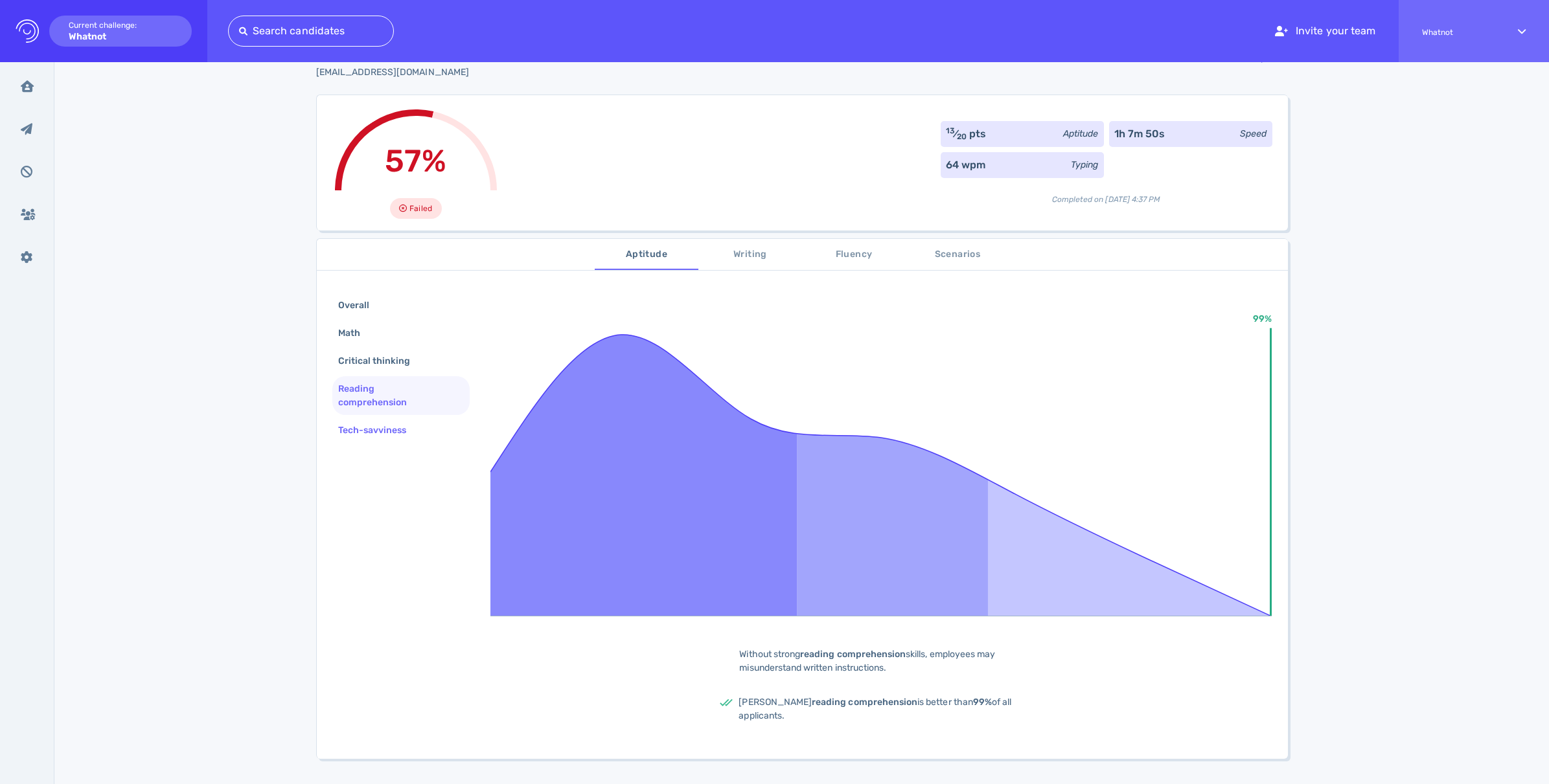
click at [361, 441] on div "Tech-savviness" at bounding box center [401, 430] width 138 height 26
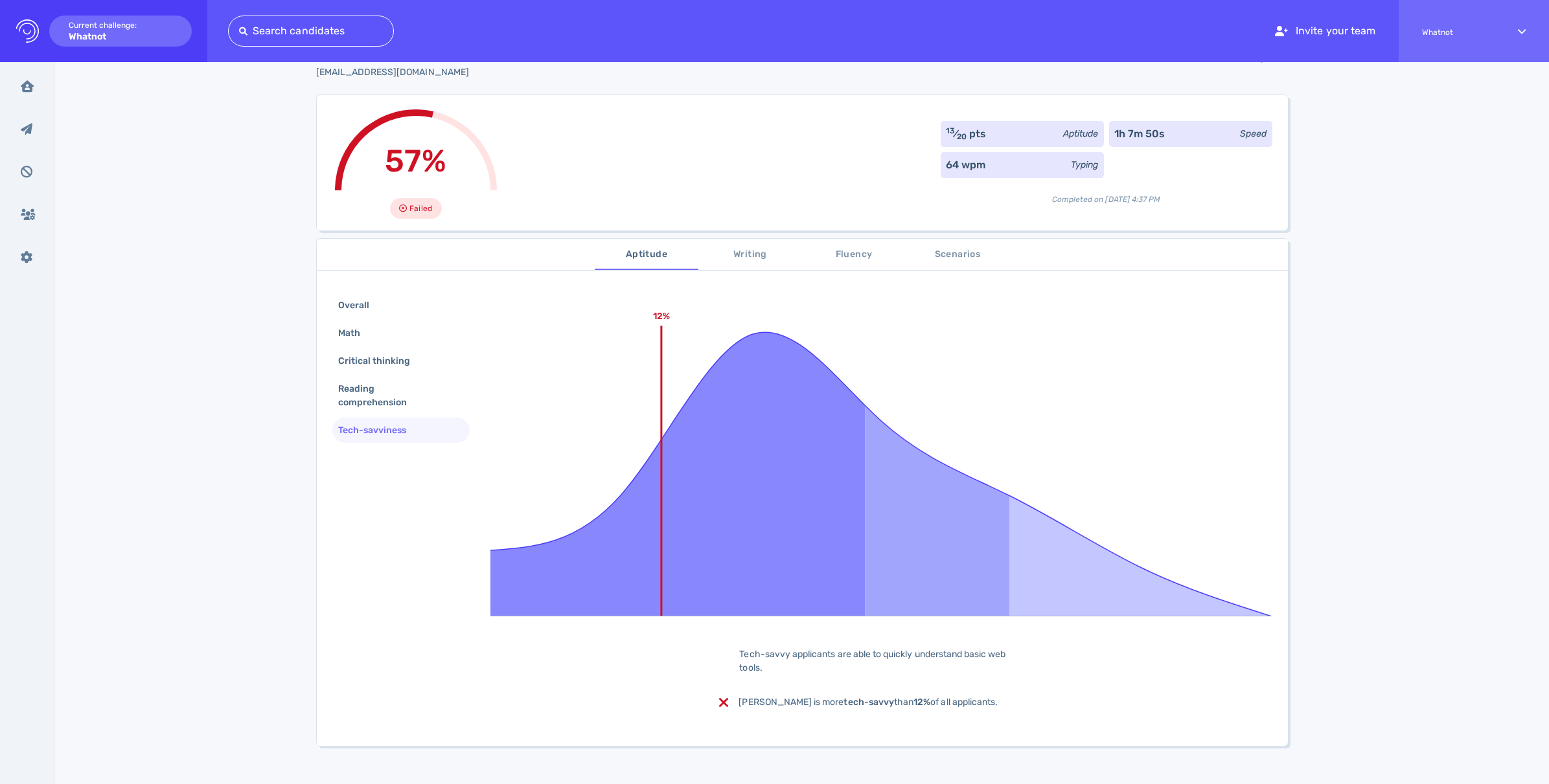
click at [964, 255] on span "Scenarios" at bounding box center [957, 255] width 88 height 16
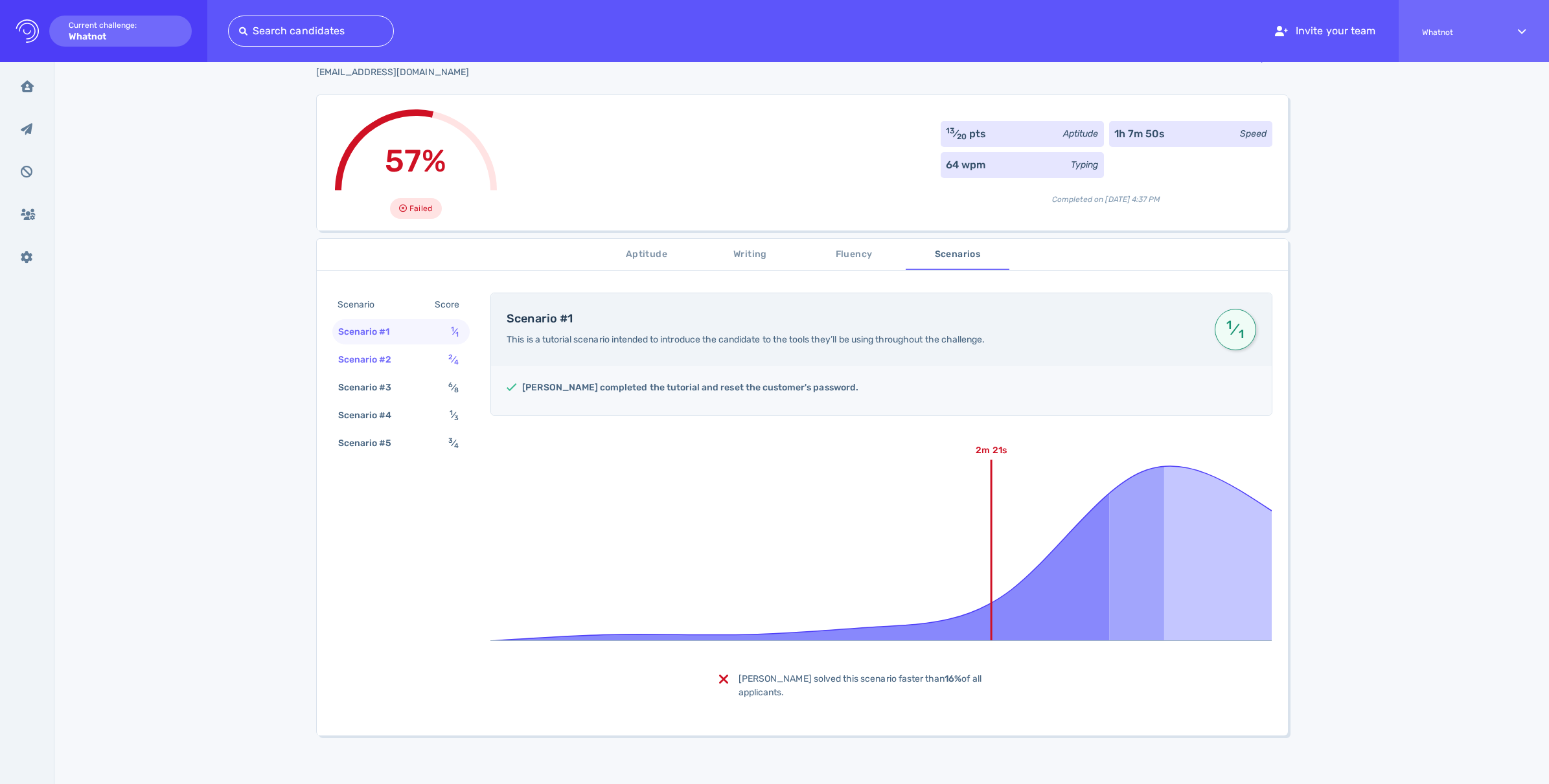
click at [384, 359] on div "Scenario #2" at bounding box center [372, 360] width 72 height 19
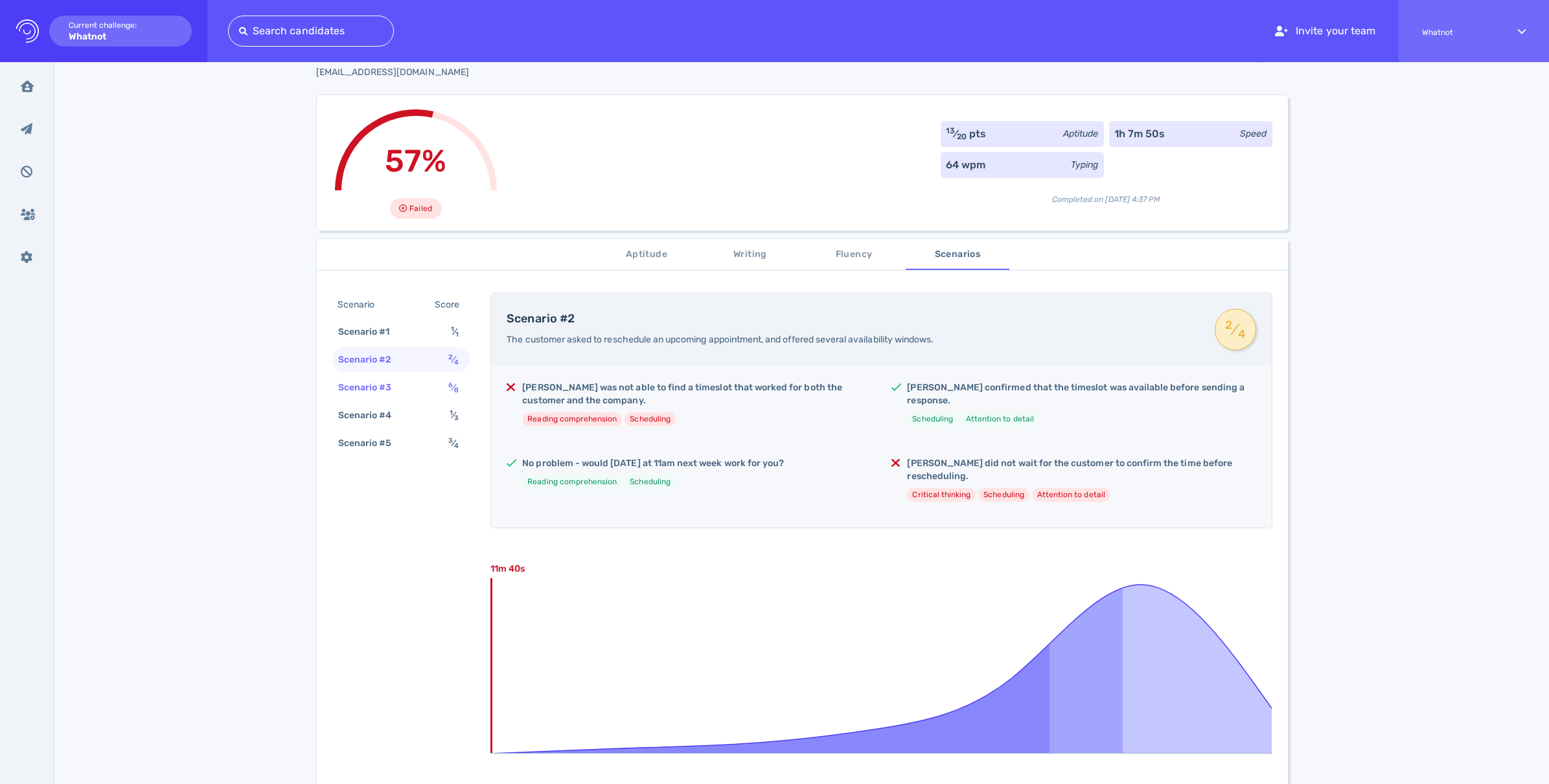
click at [378, 386] on div "Scenario #3" at bounding box center [372, 388] width 72 height 19
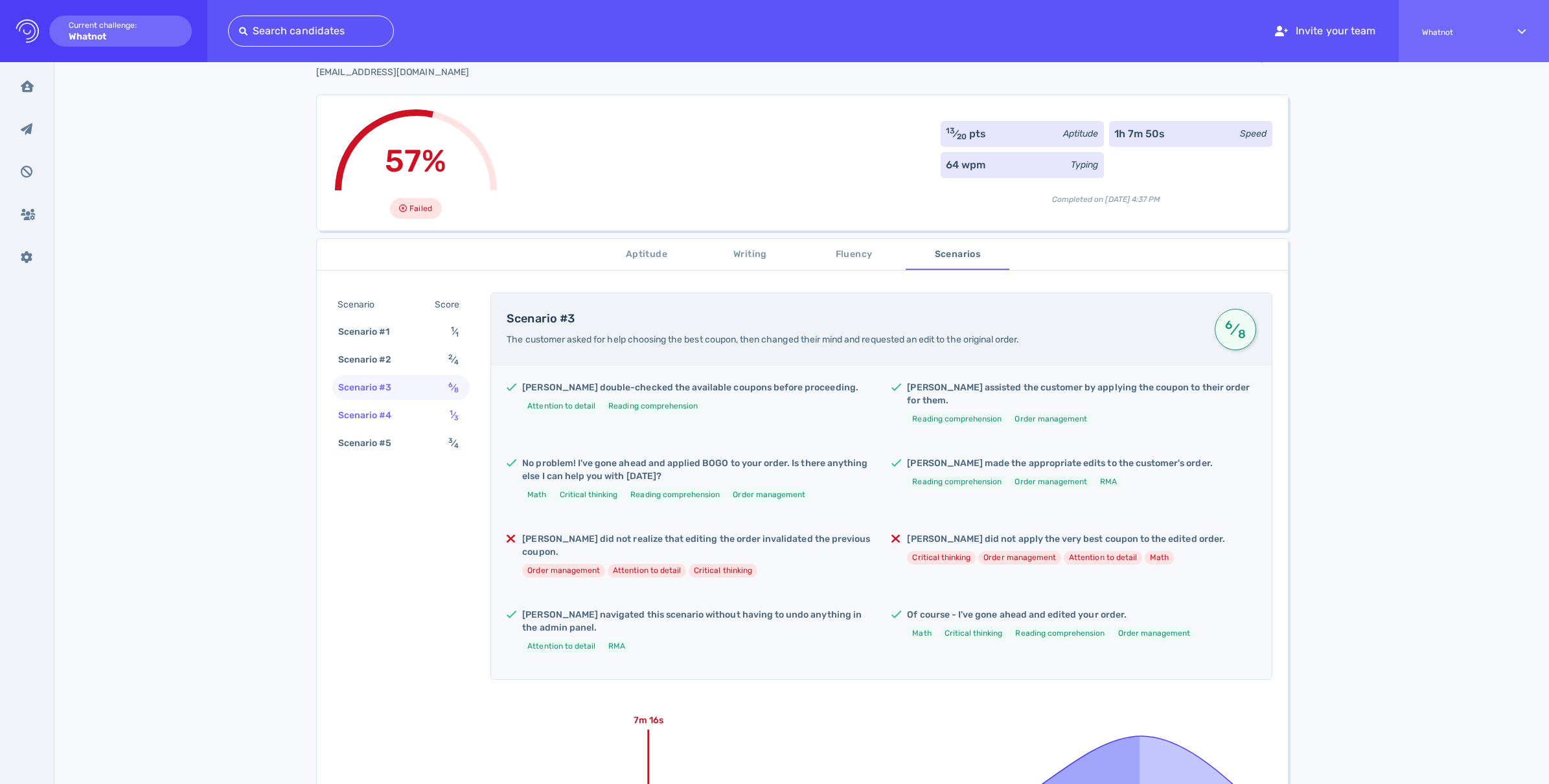
click at [376, 412] on div "Scenario #4" at bounding box center [372, 415] width 72 height 19
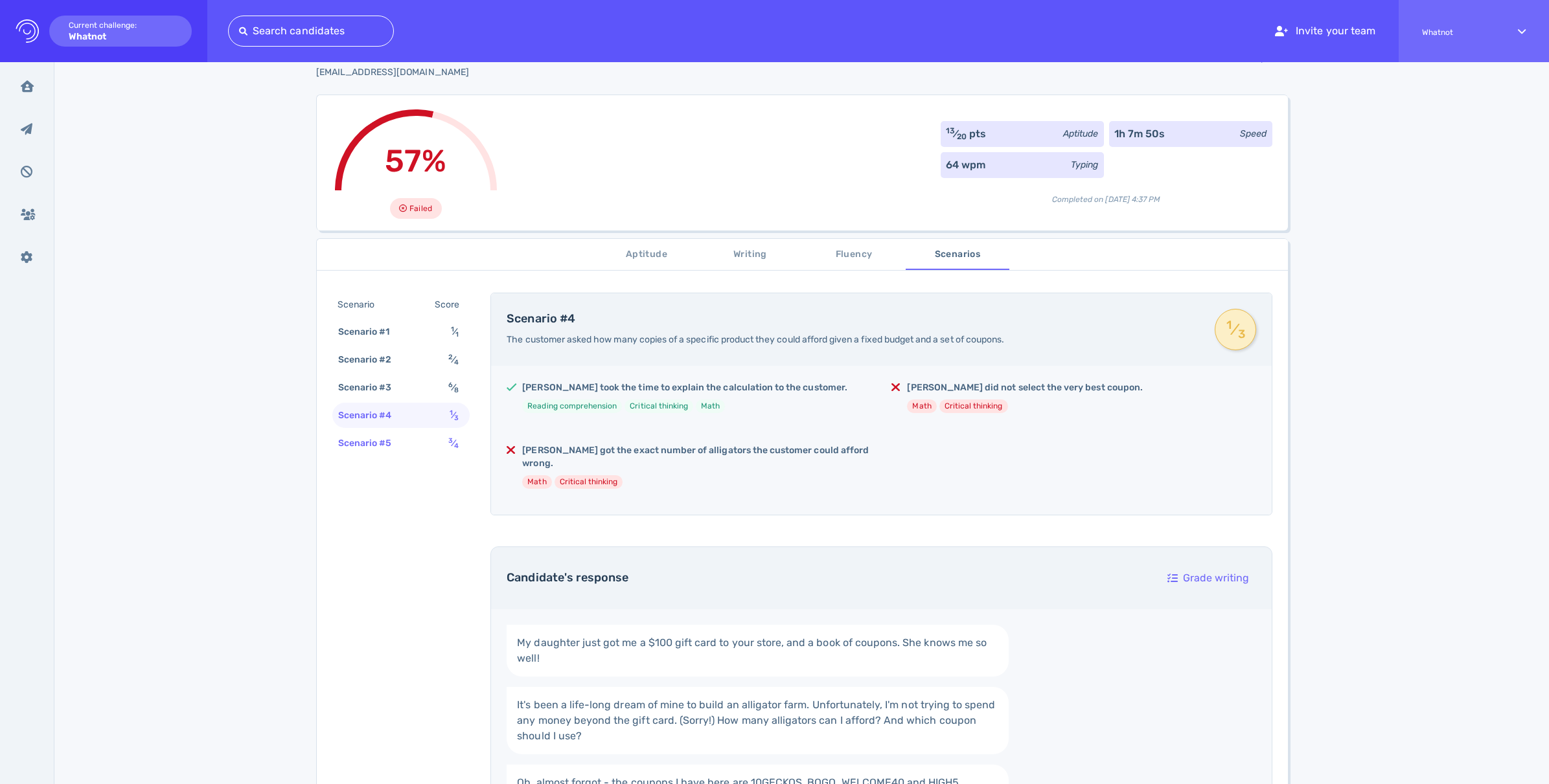
click at [382, 446] on div "Scenario #5" at bounding box center [372, 443] width 72 height 19
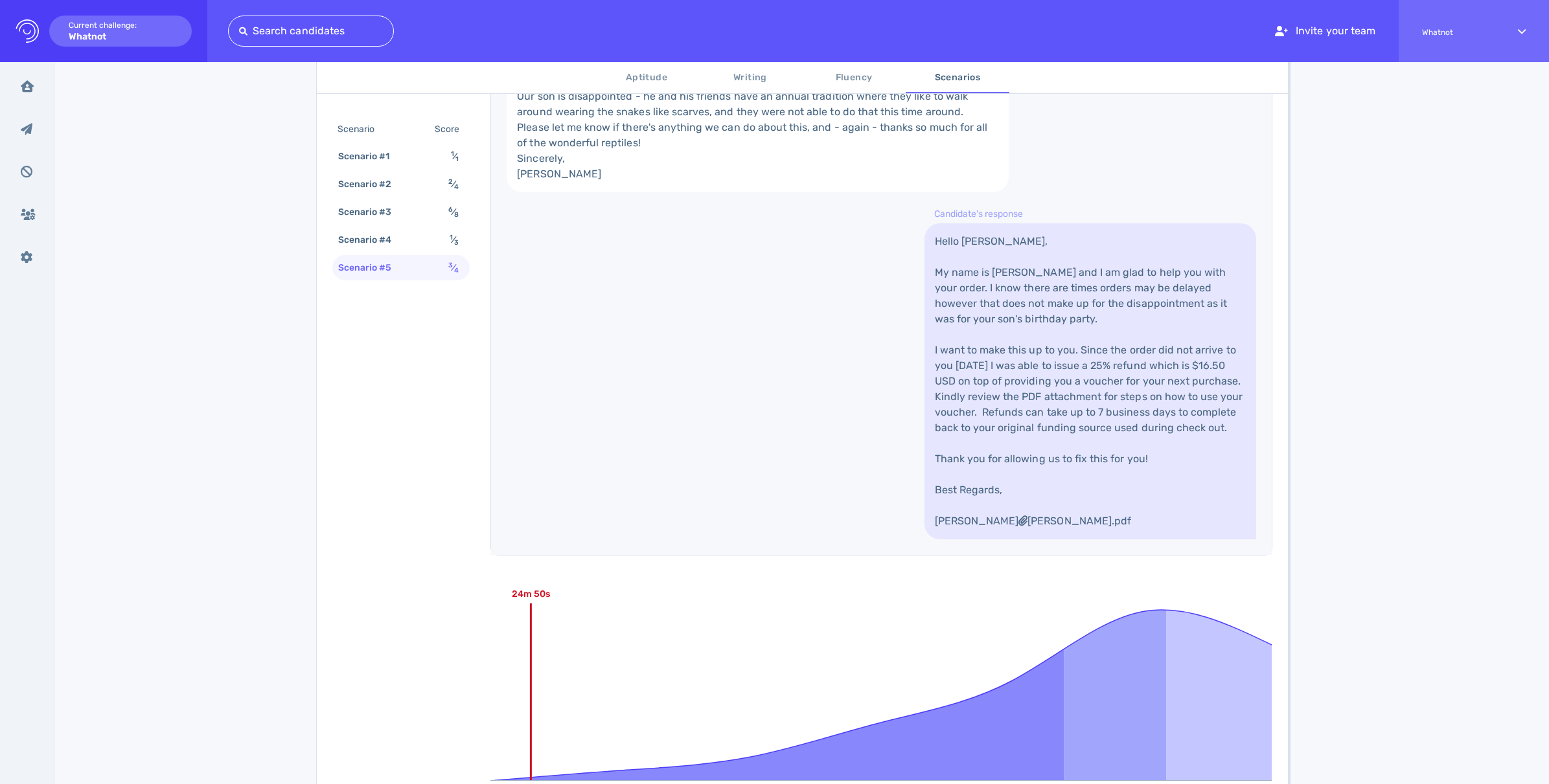
scroll to position [48, 0]
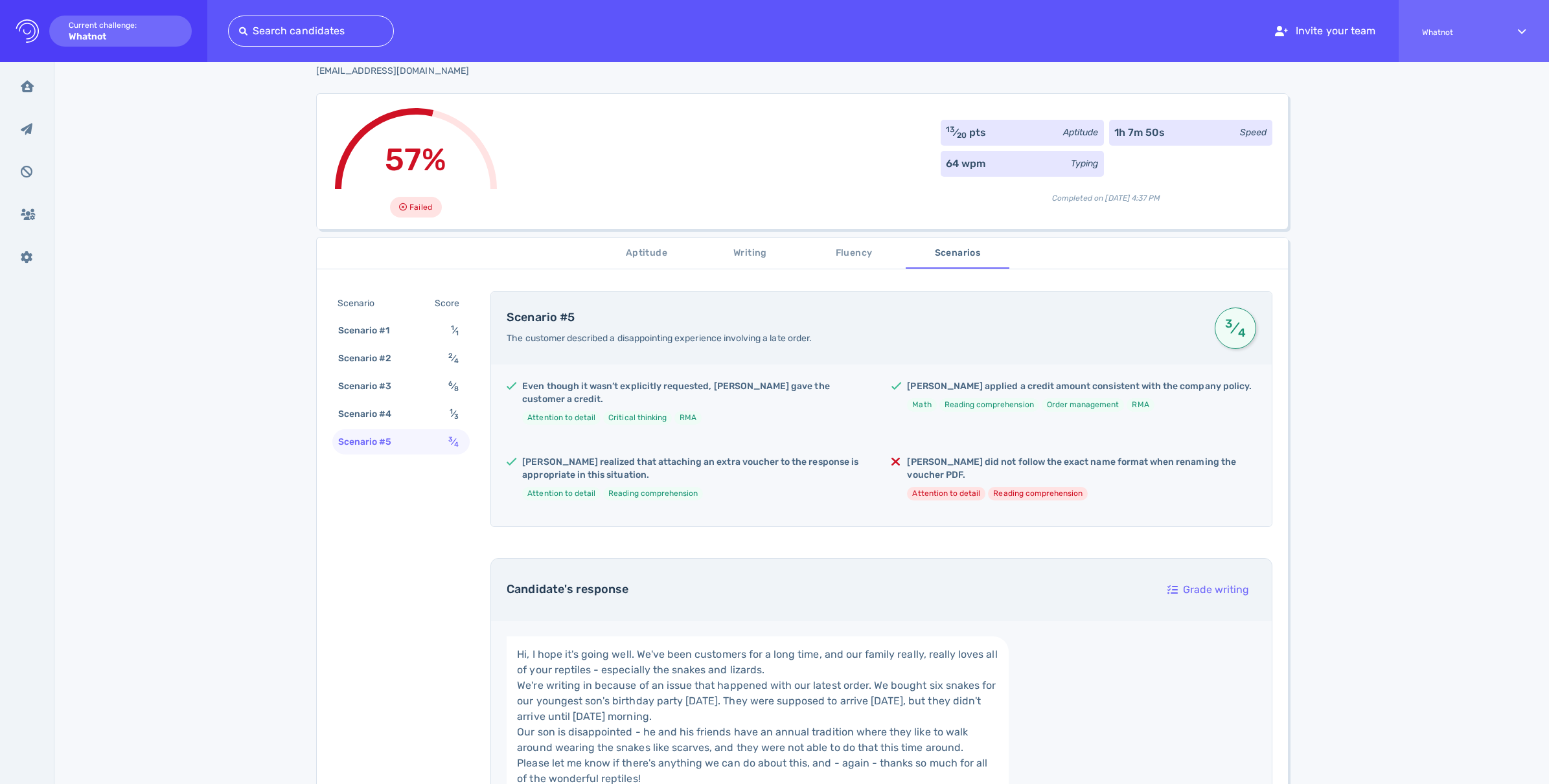
click at [857, 261] on span "Fluency" at bounding box center [854, 253] width 88 height 16
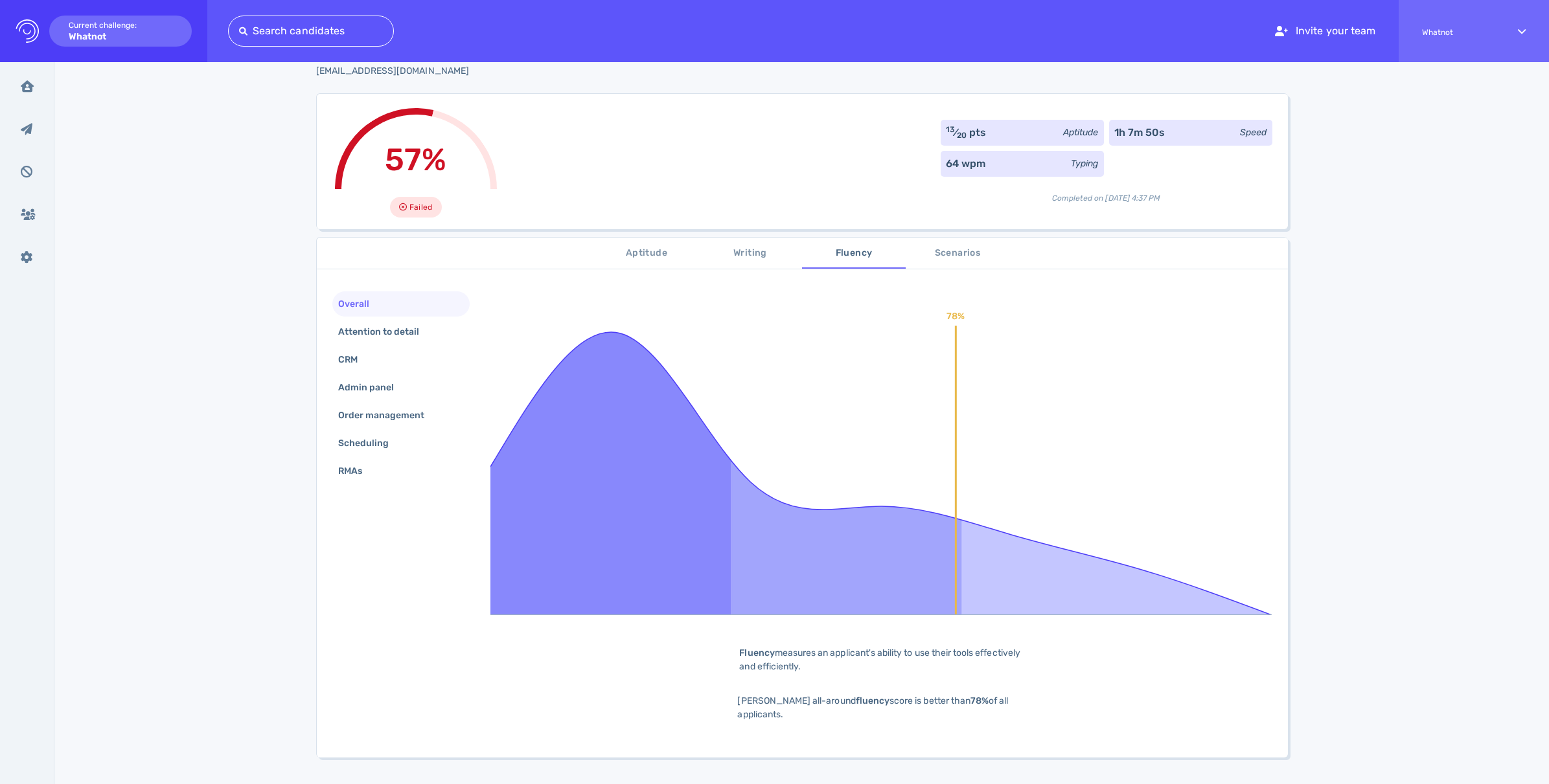
click at [742, 259] on span "Writing" at bounding box center [749, 253] width 88 height 16
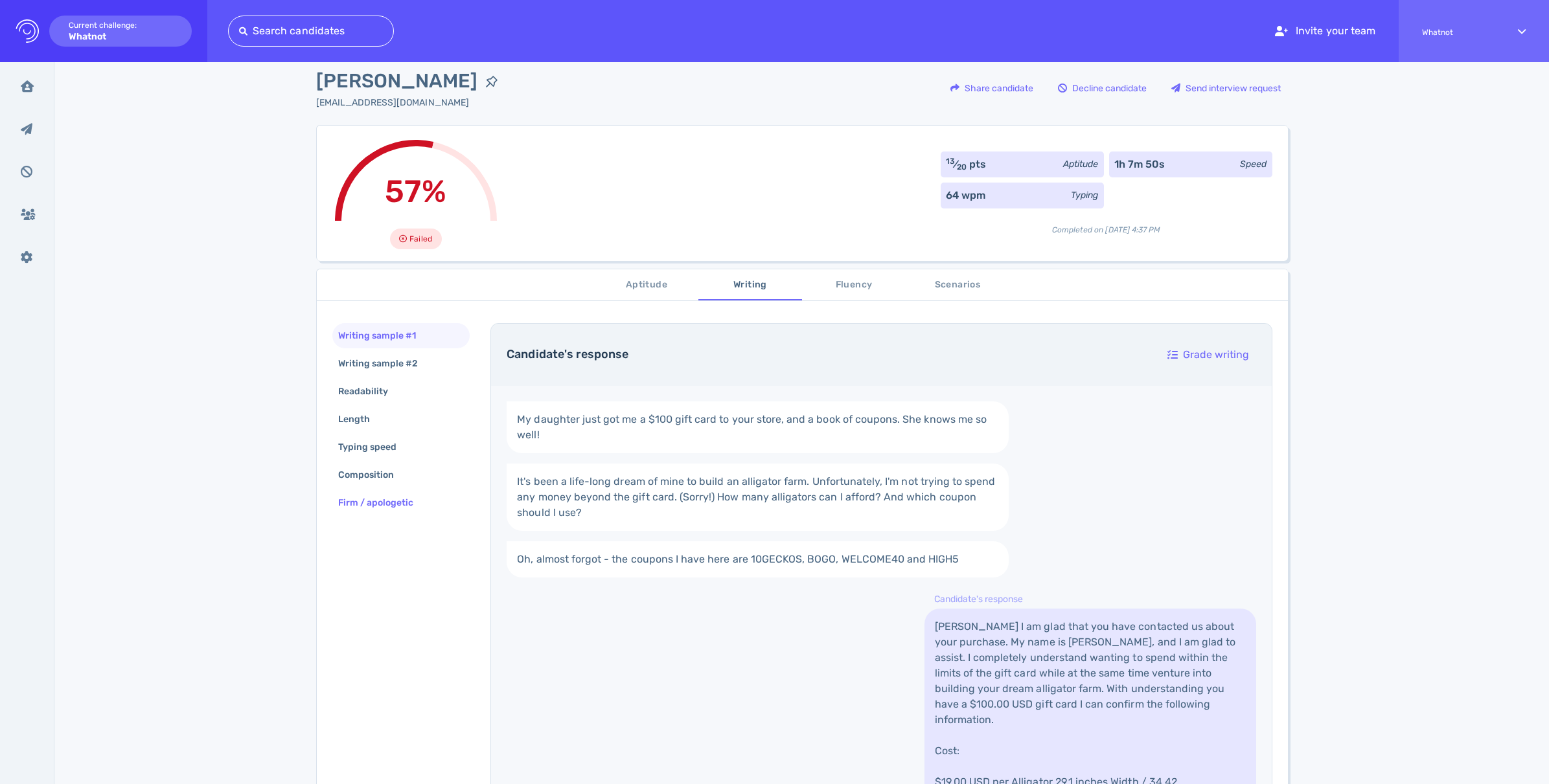
scroll to position [17, 0]
click at [349, 409] on div "Length" at bounding box center [361, 418] width 50 height 19
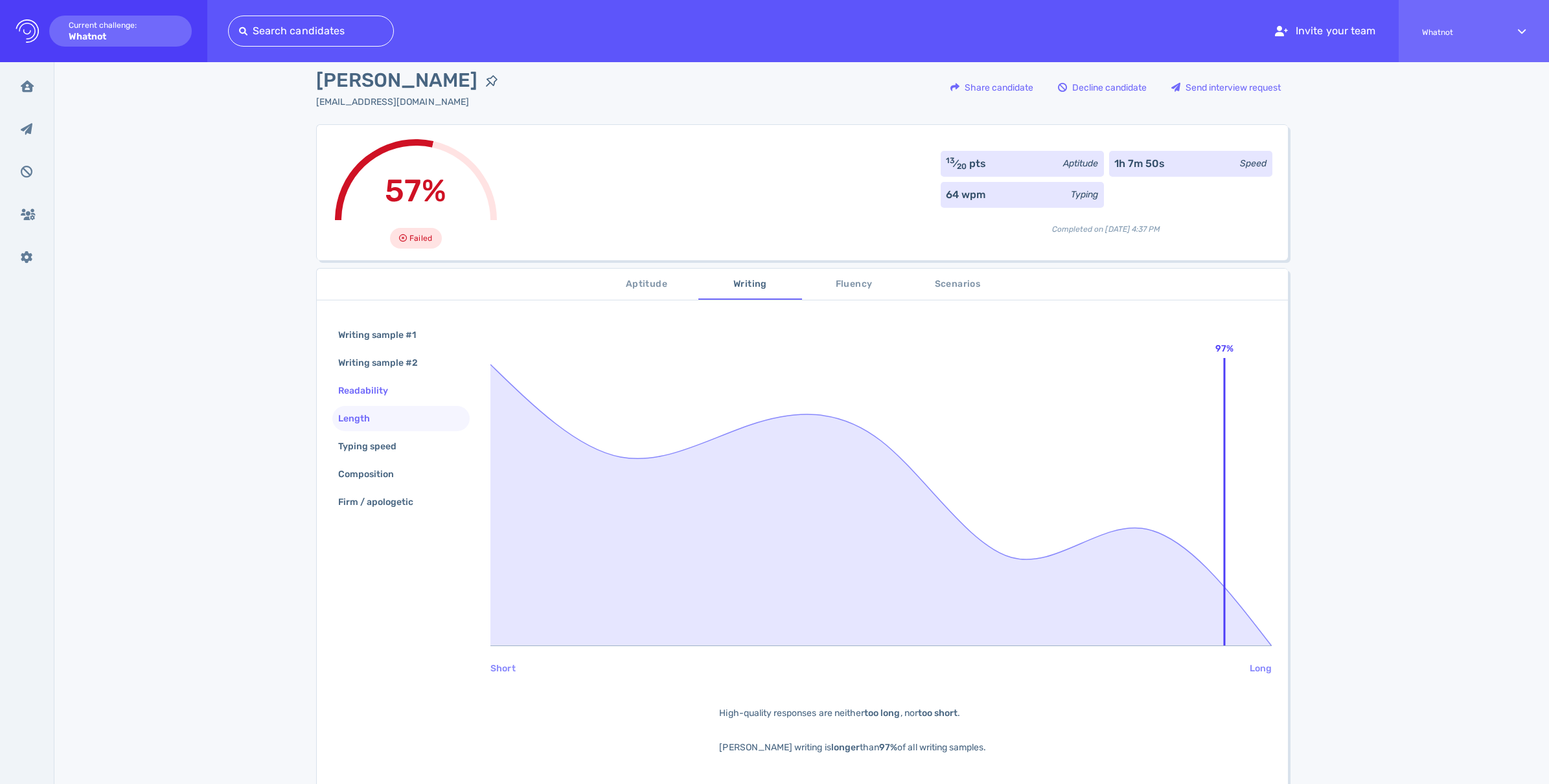
click at [358, 390] on div "Readability" at bounding box center [370, 391] width 68 height 19
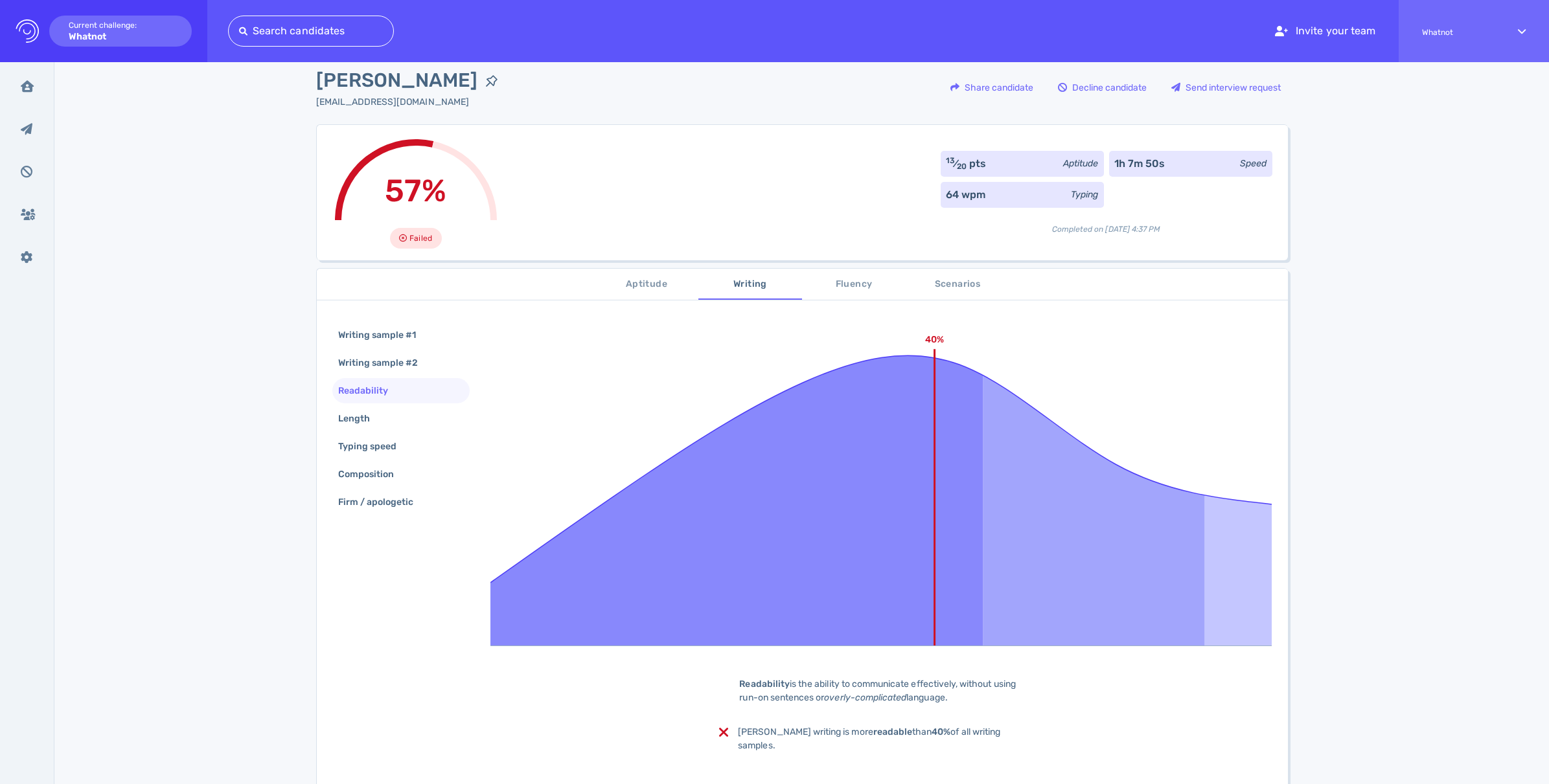
click at [741, 284] on span "Writing" at bounding box center [749, 284] width 88 height 16
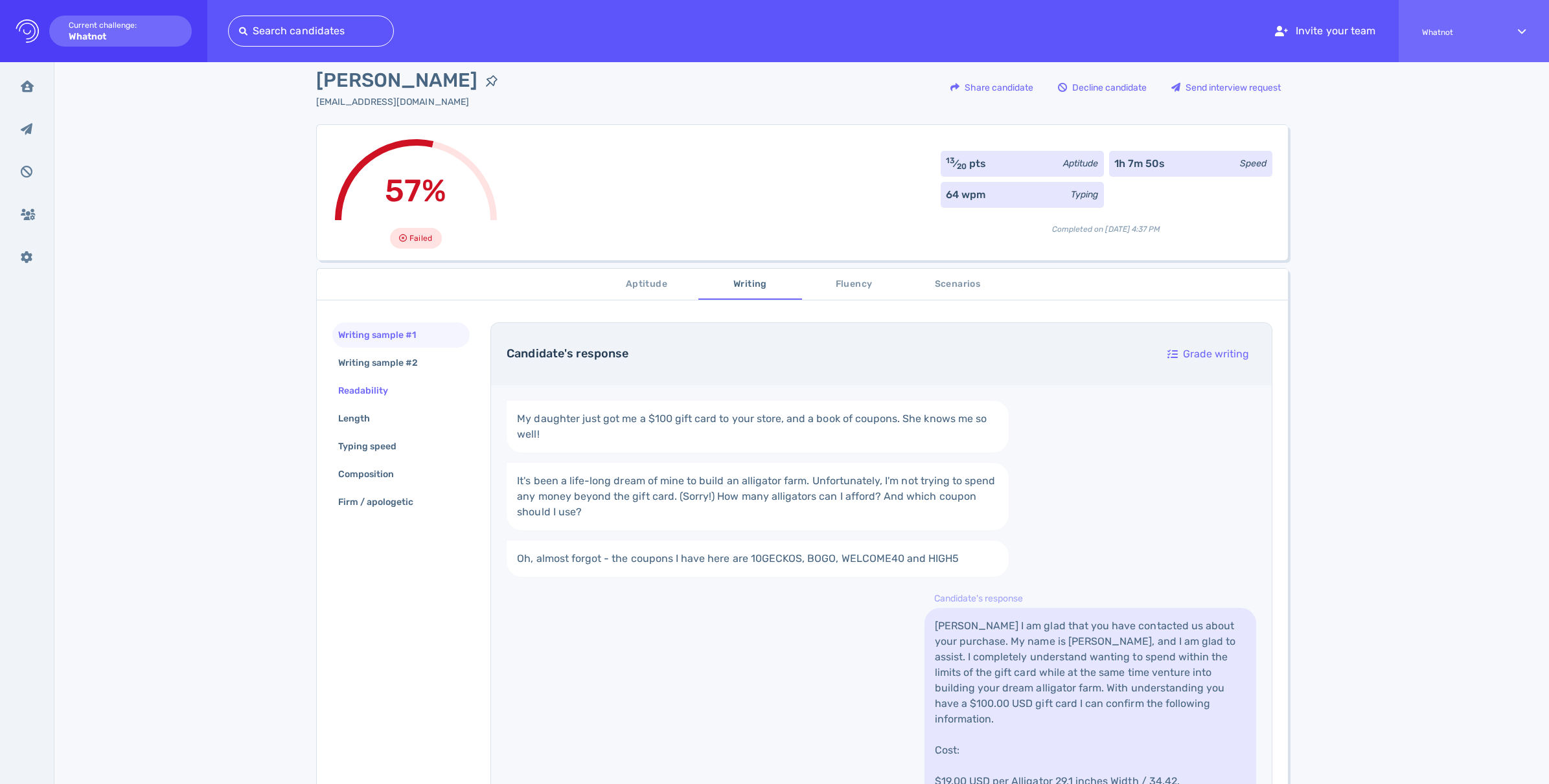
click at [386, 395] on div "Readability" at bounding box center [370, 391] width 68 height 19
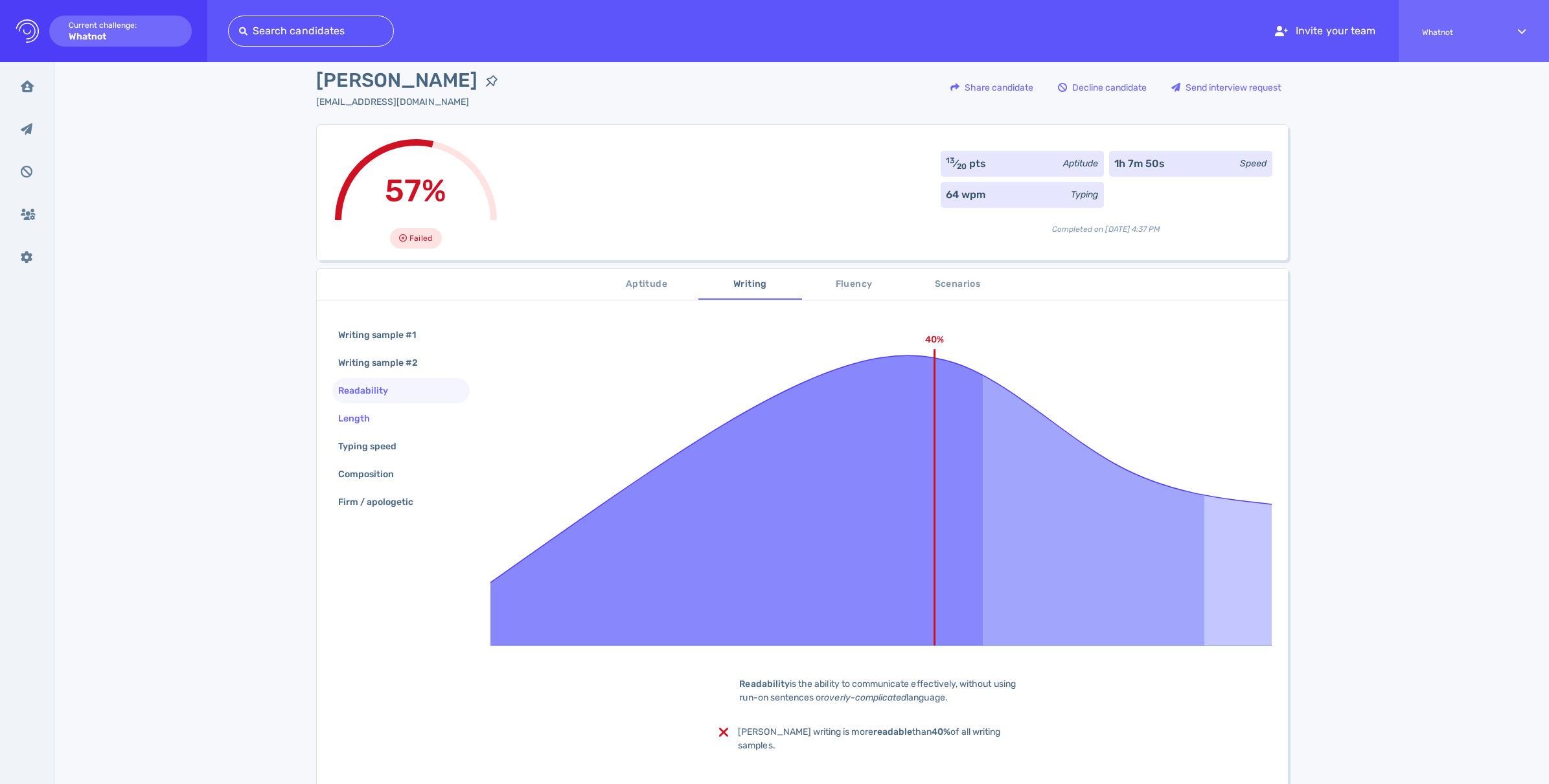
click at [374, 426] on div "Length" at bounding box center [361, 418] width 50 height 19
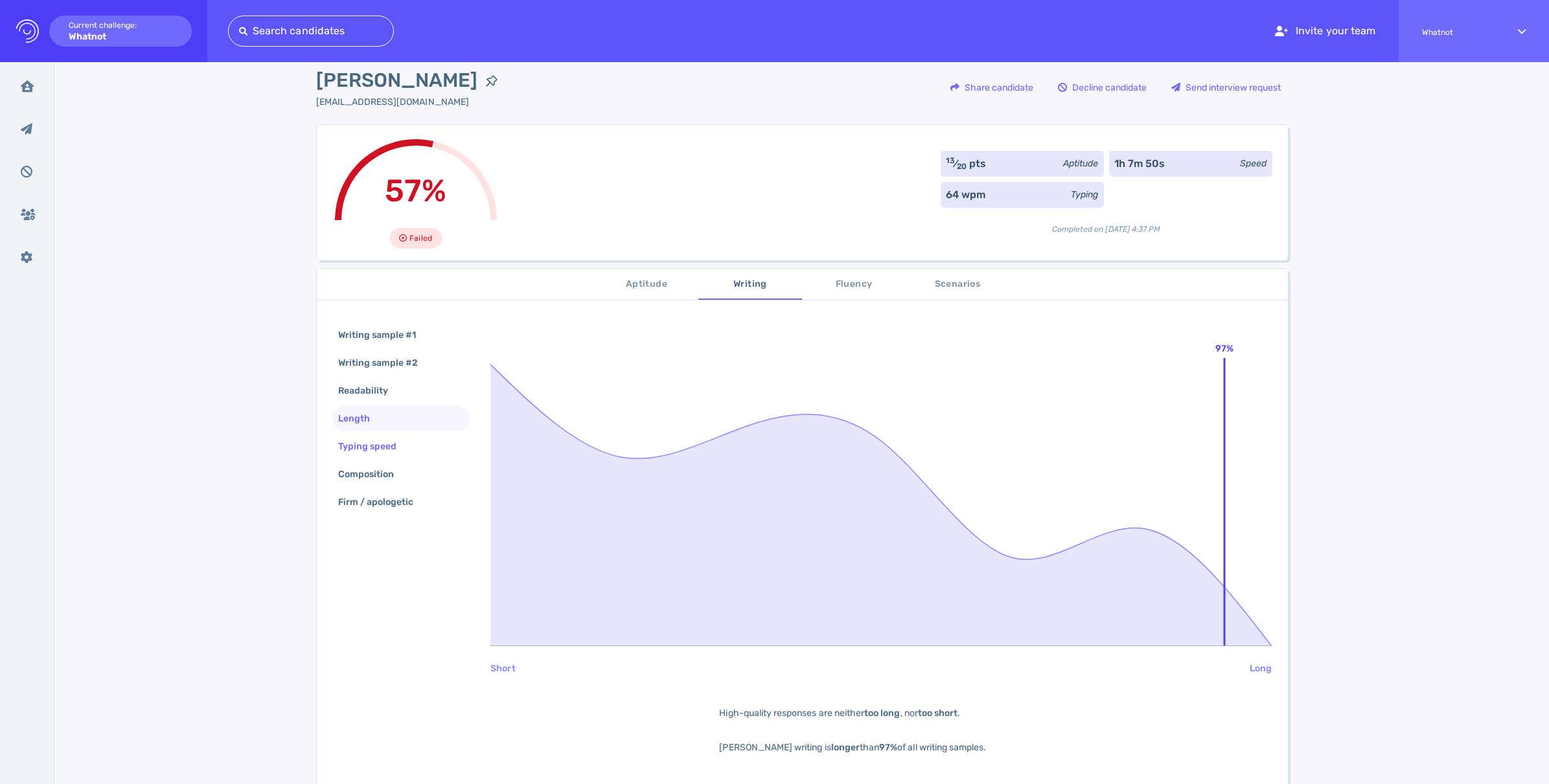
click at [374, 451] on div "Typing speed" at bounding box center [374, 447] width 77 height 19
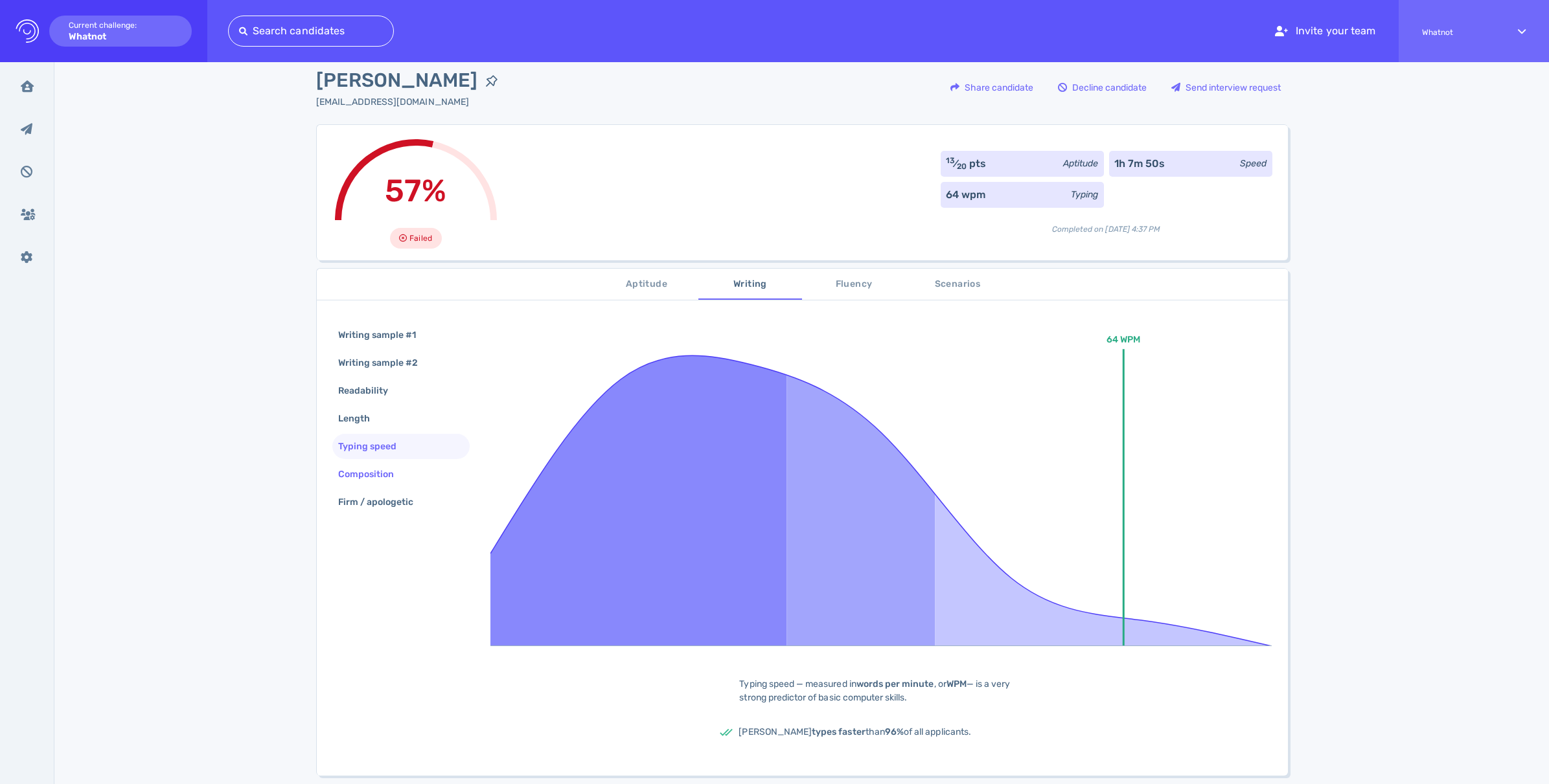
click at [378, 470] on div "Composition" at bounding box center [373, 474] width 74 height 19
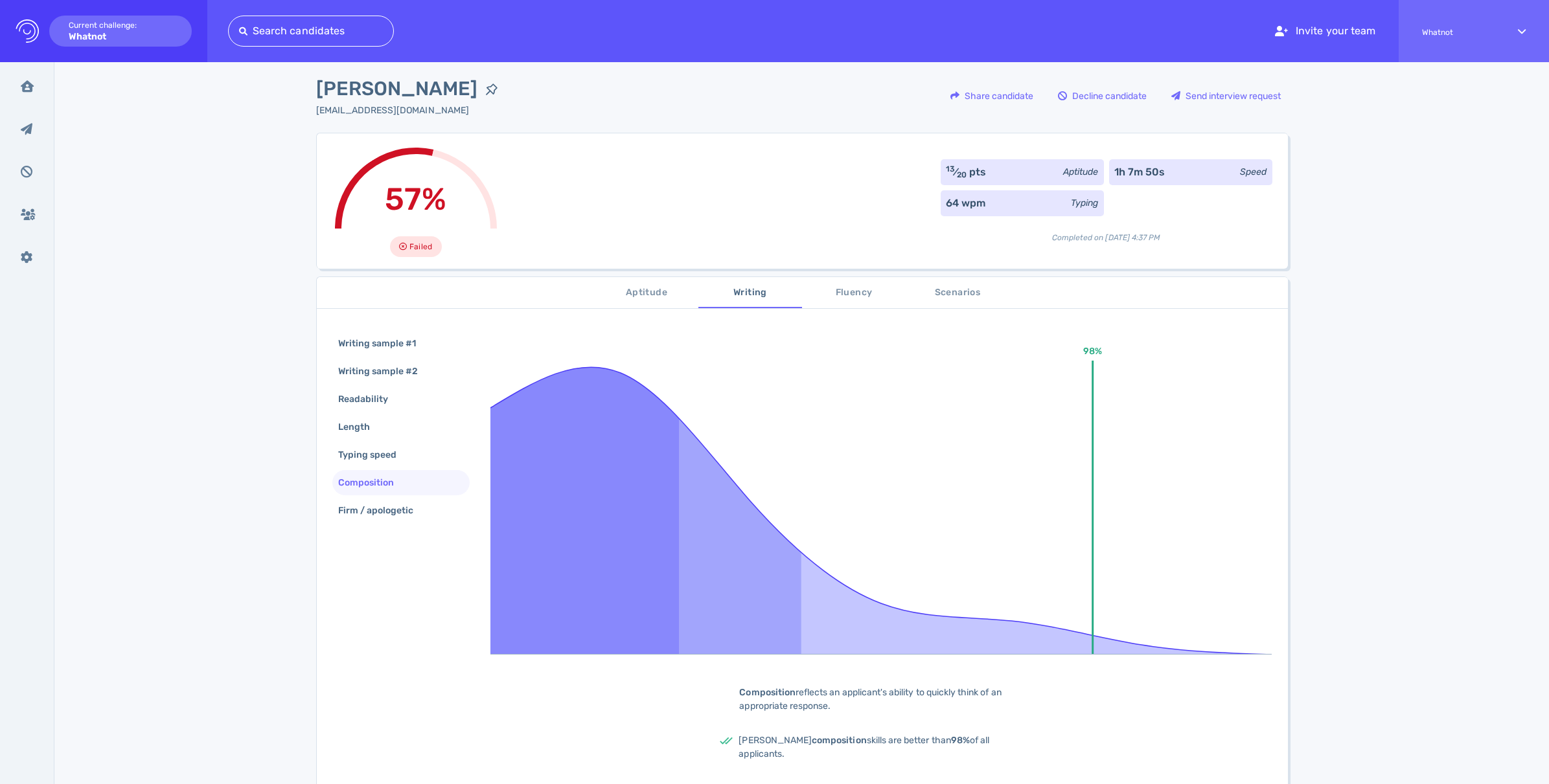
scroll to position [0, 0]
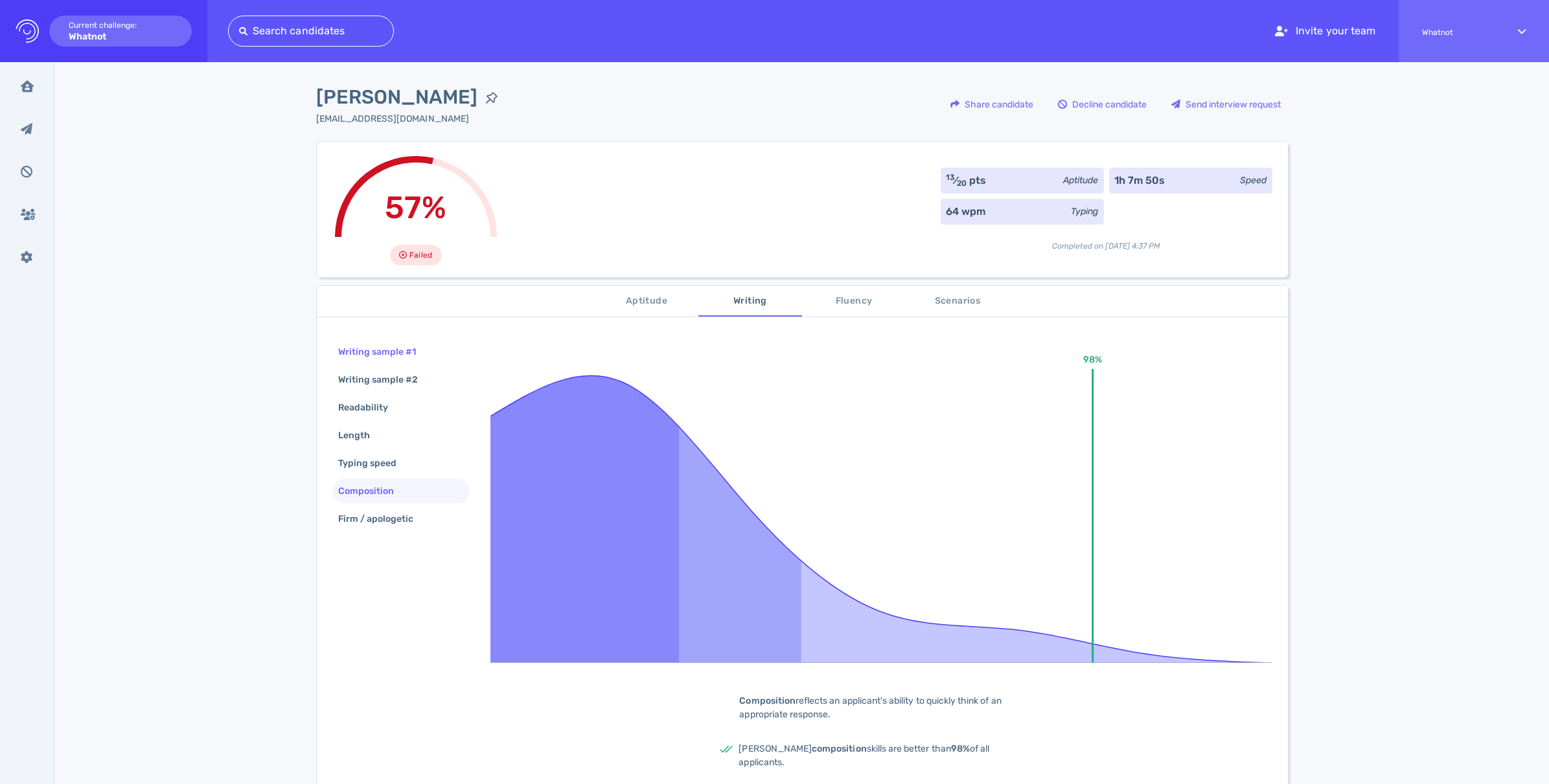
click at [371, 354] on div "Writing sample #1" at bounding box center [384, 352] width 97 height 19
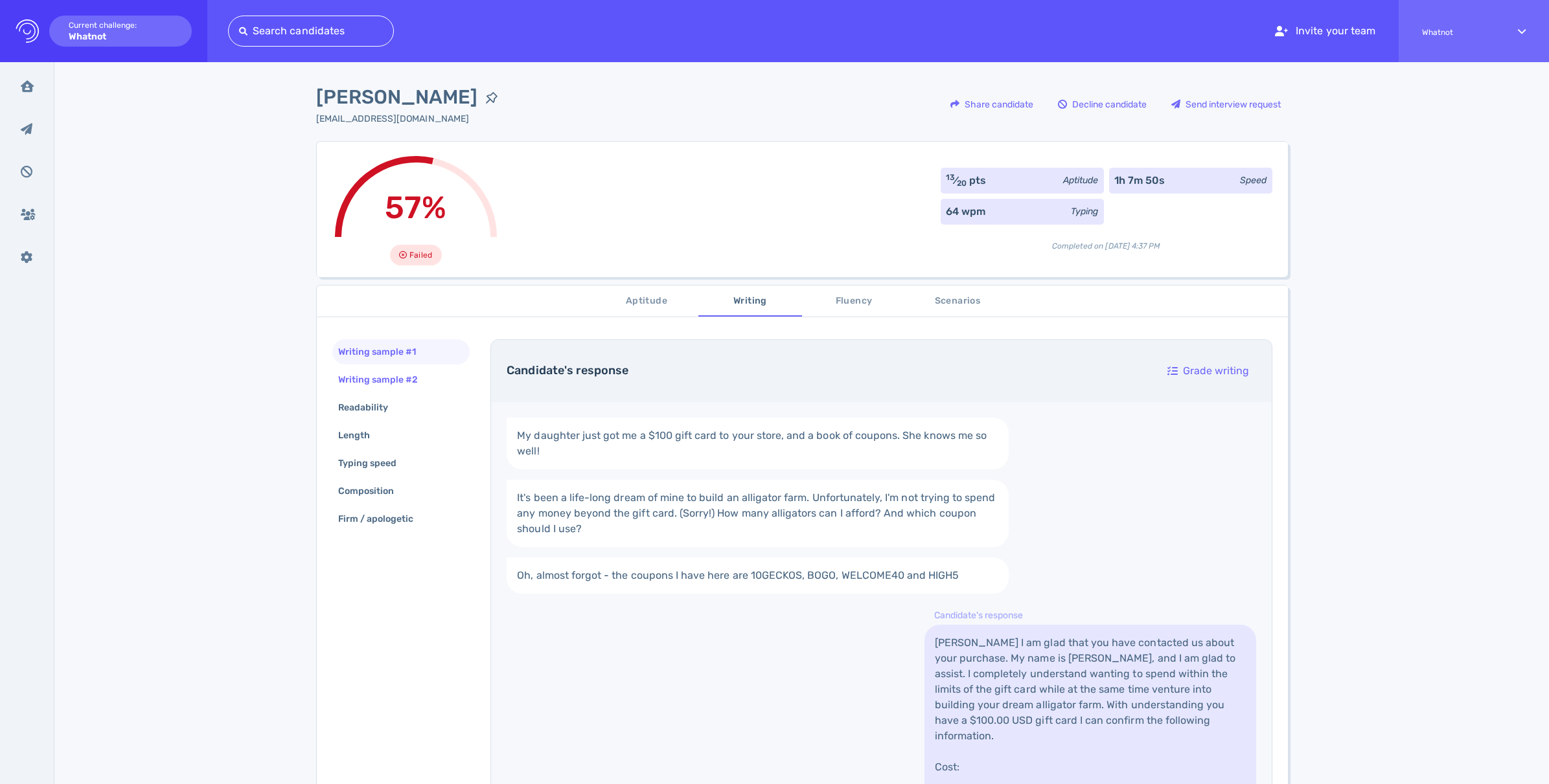
click at [361, 380] on div "Writing sample #2" at bounding box center [384, 380] width 98 height 19
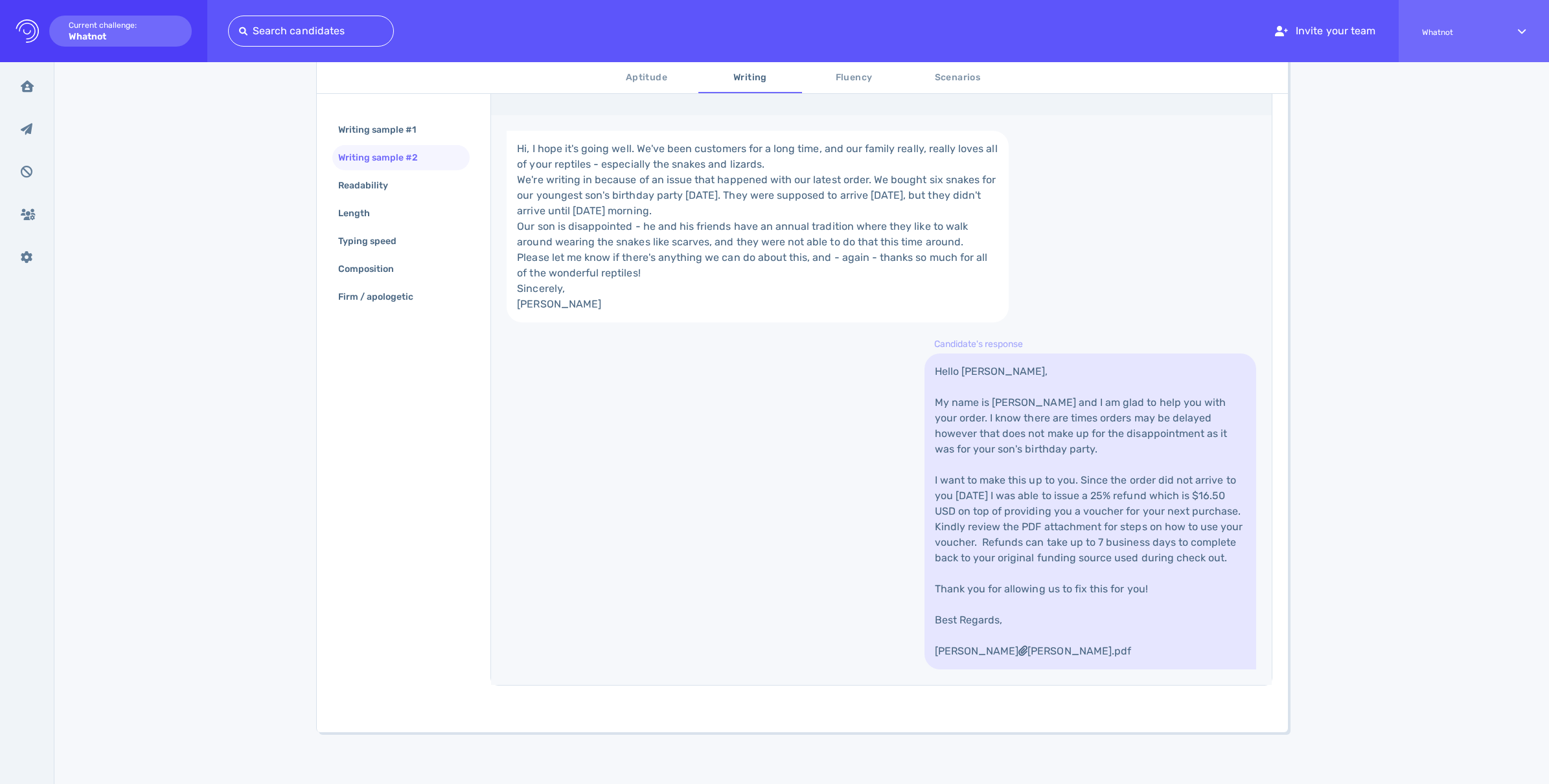
scroll to position [178, 0]
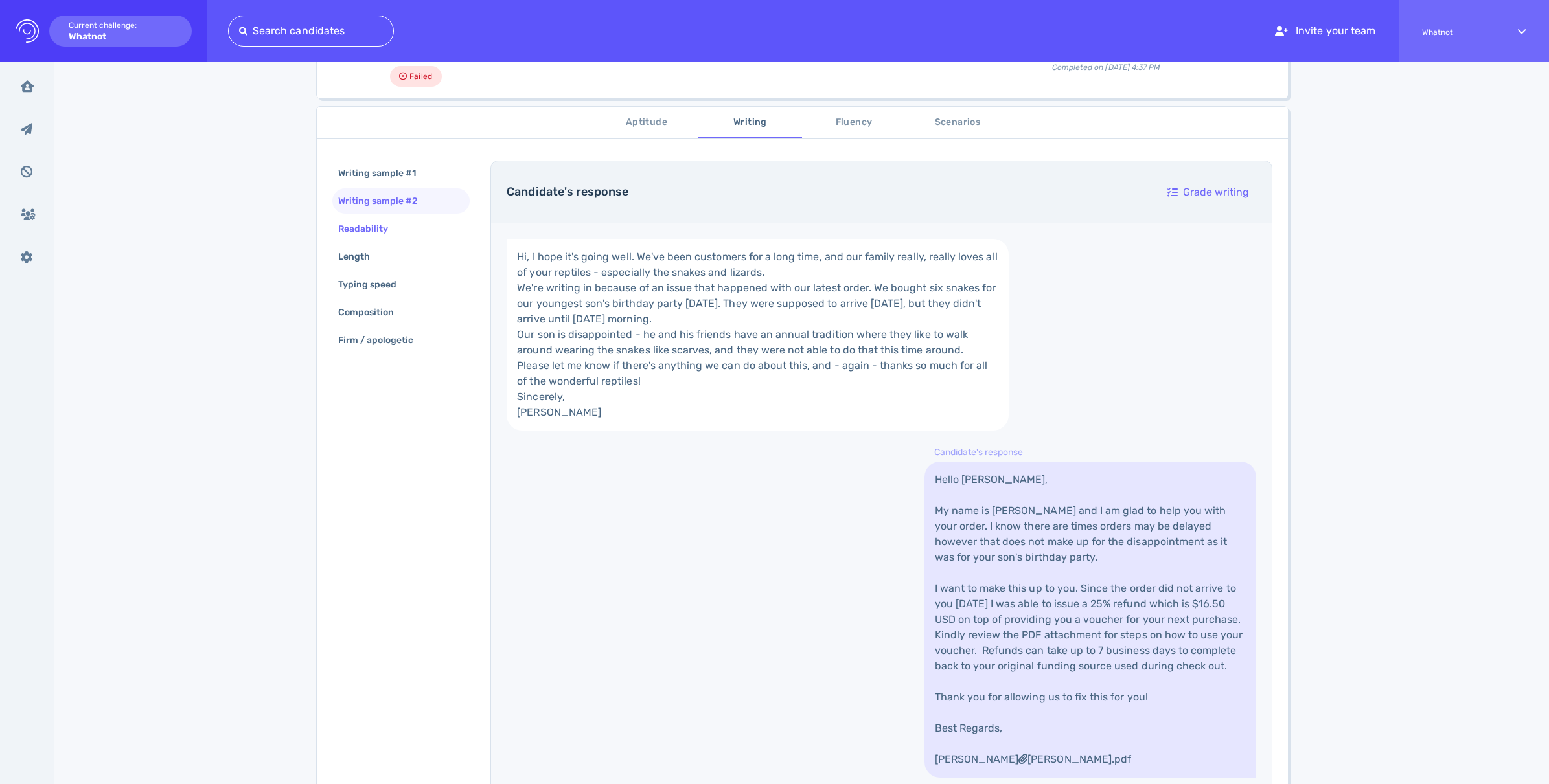
click at [361, 232] on div "Readability" at bounding box center [370, 229] width 68 height 19
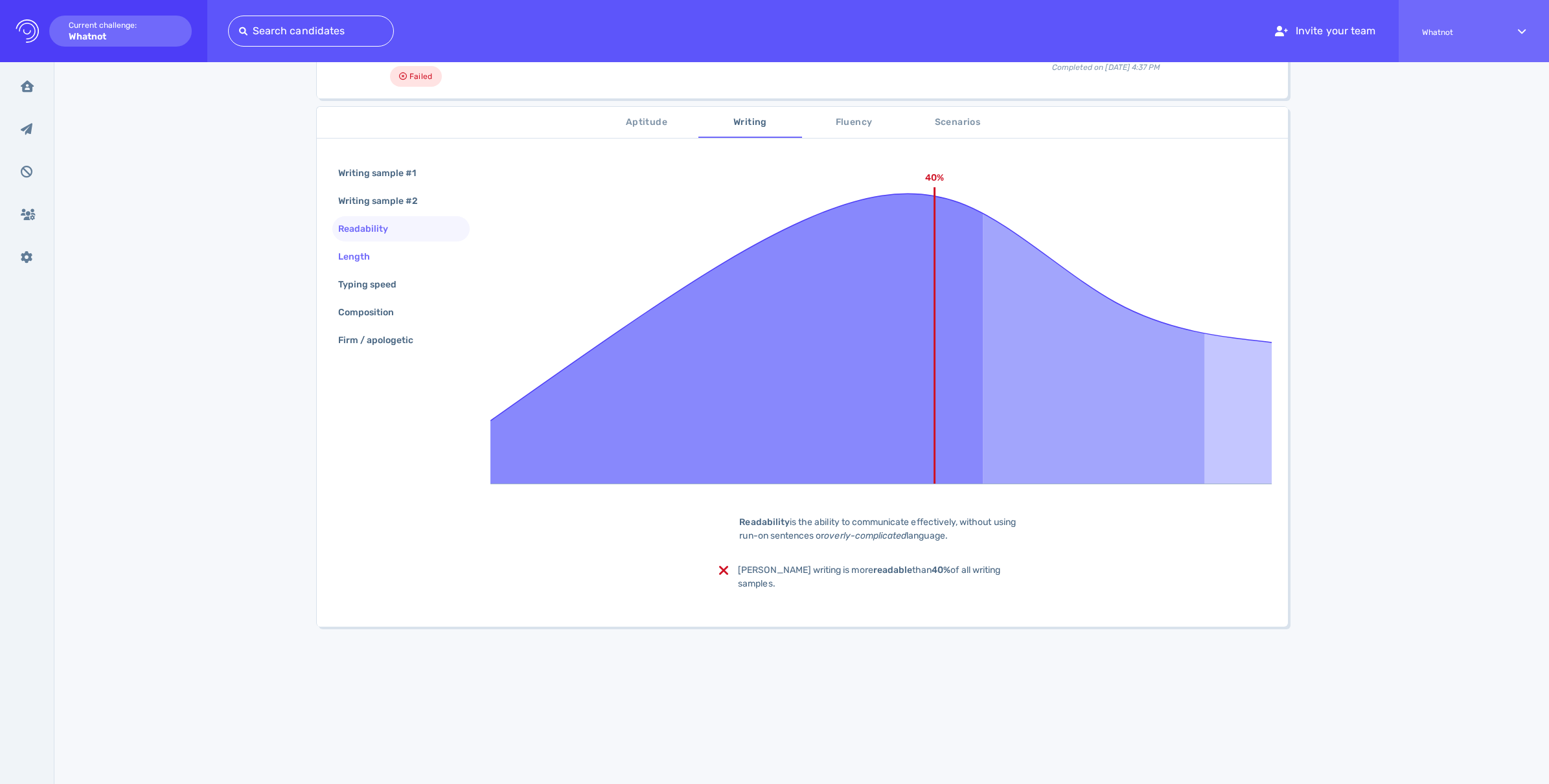
click at [353, 252] on div "Length" at bounding box center [361, 257] width 50 height 19
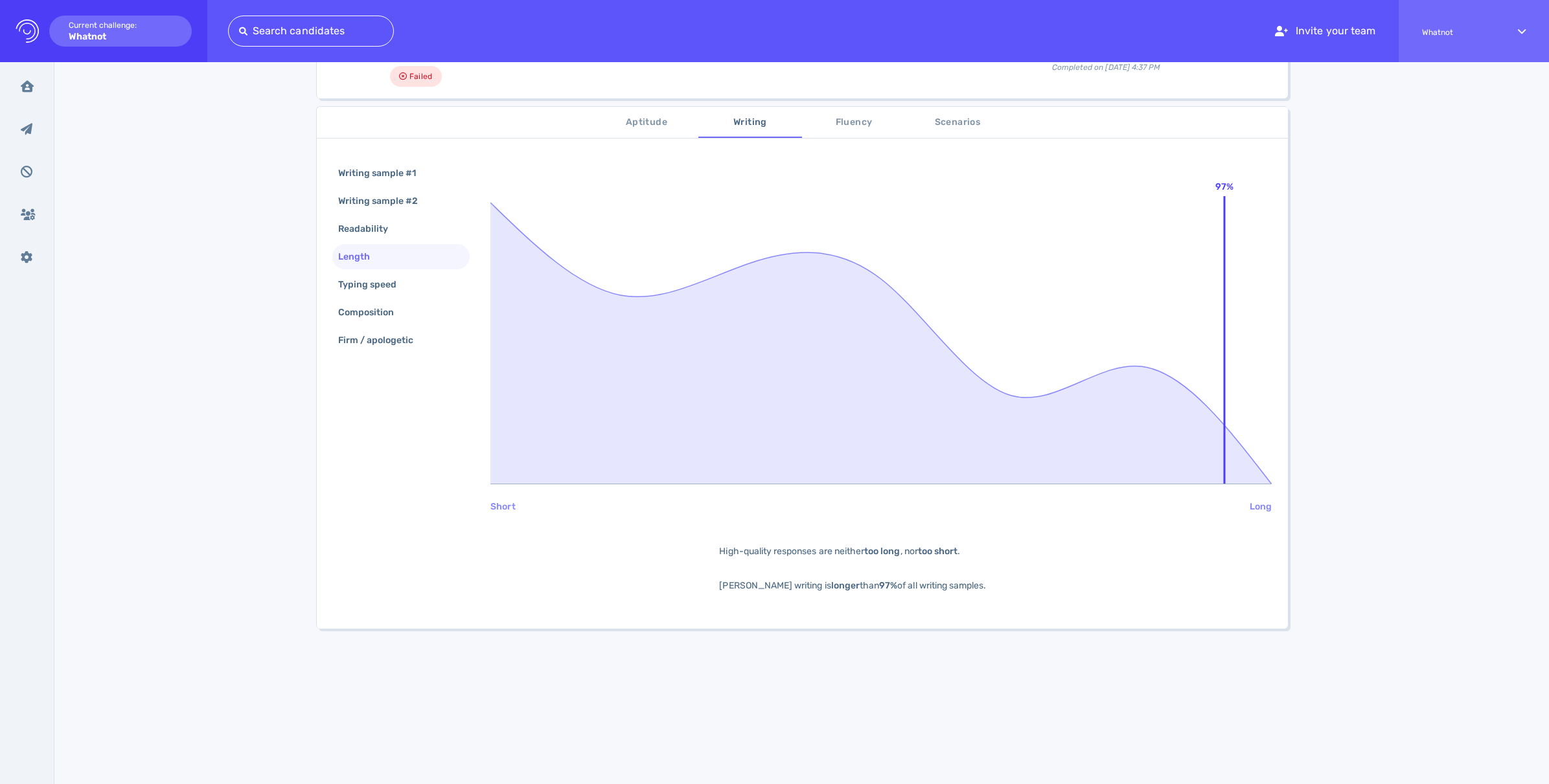
click at [845, 114] on span "Fluency" at bounding box center [854, 122] width 88 height 16
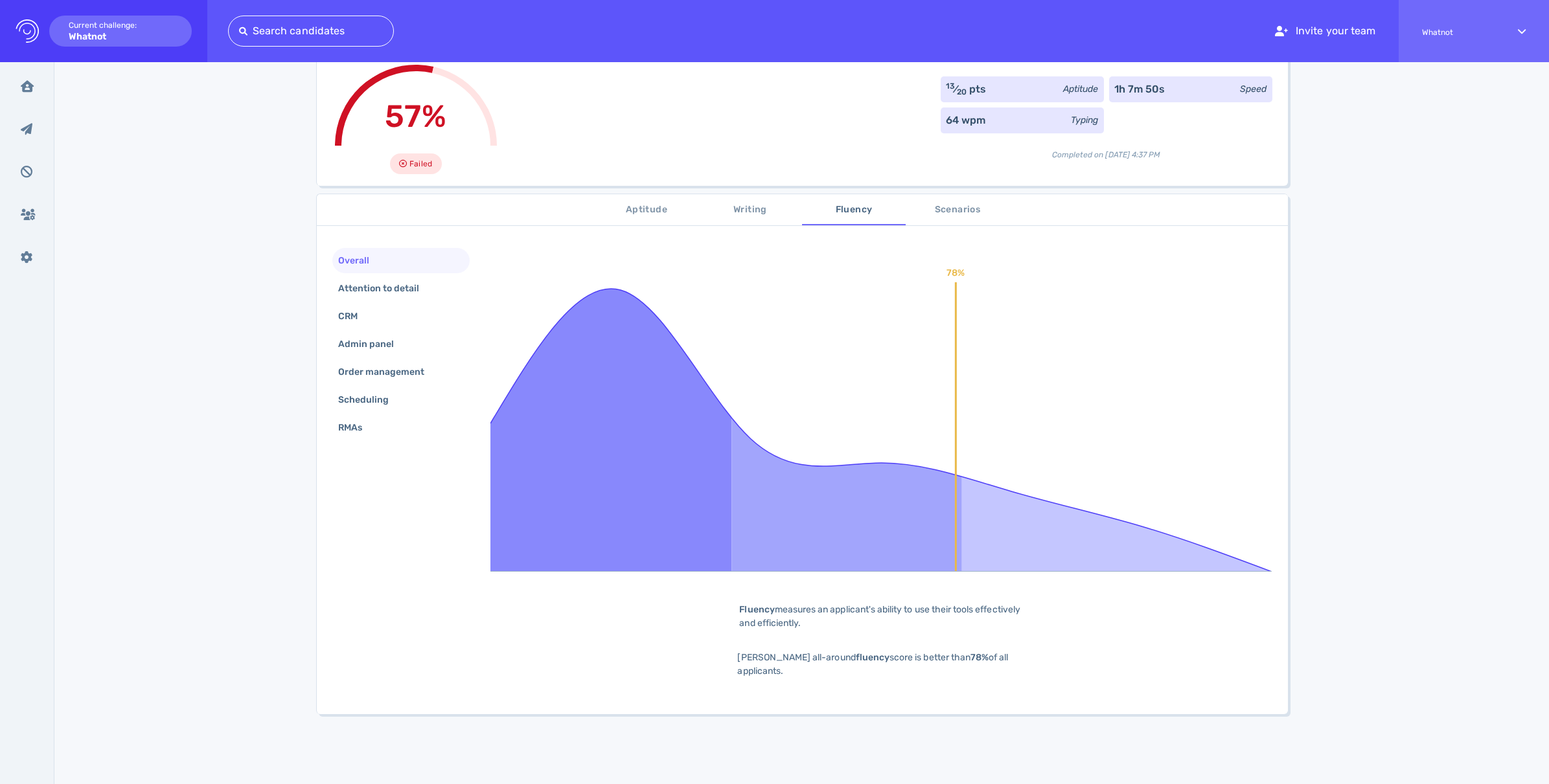
scroll to position [92, 0]
click at [735, 214] on span "Writing" at bounding box center [749, 209] width 88 height 16
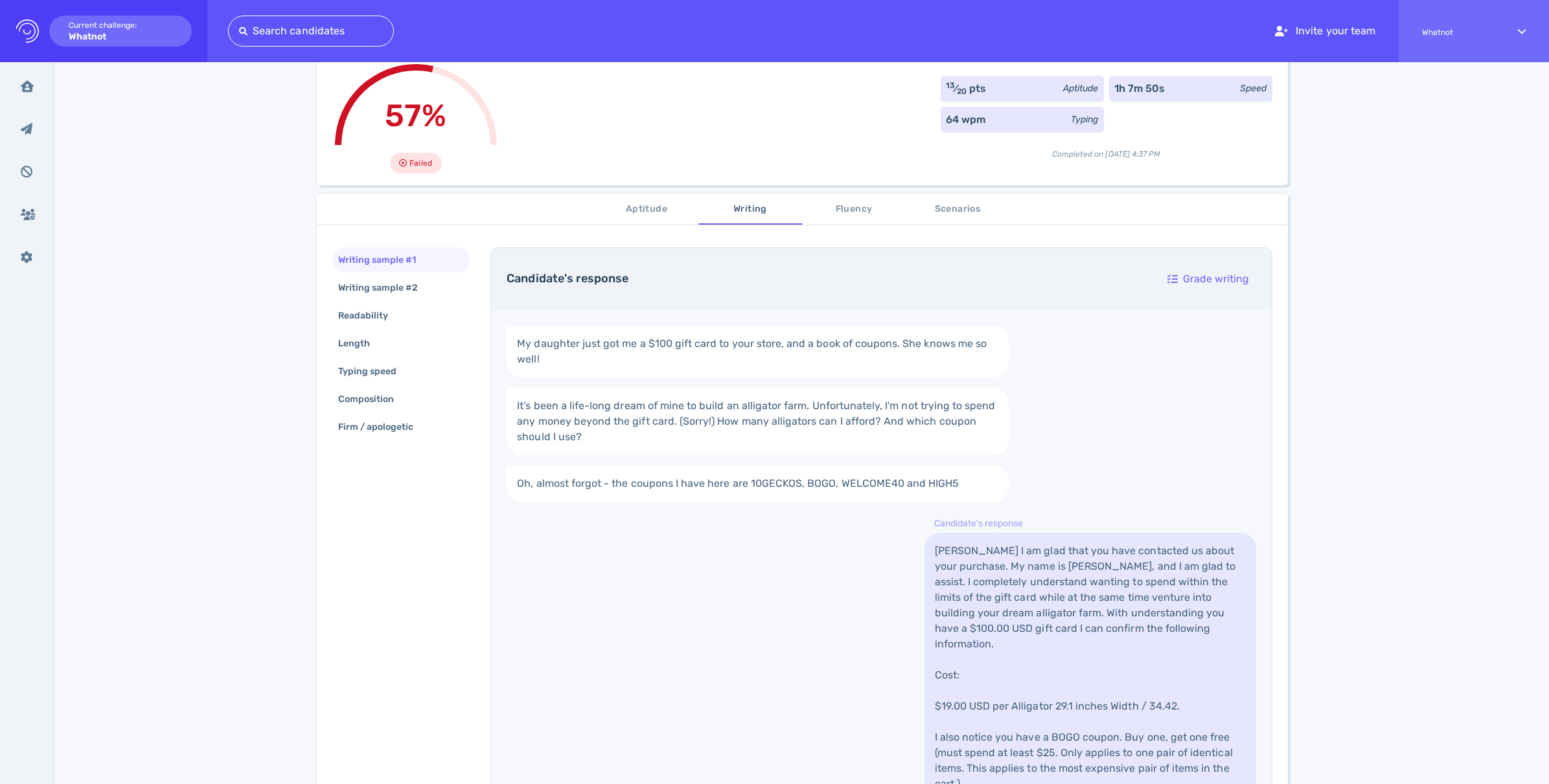
click at [634, 210] on span "Aptitude" at bounding box center [646, 209] width 88 height 16
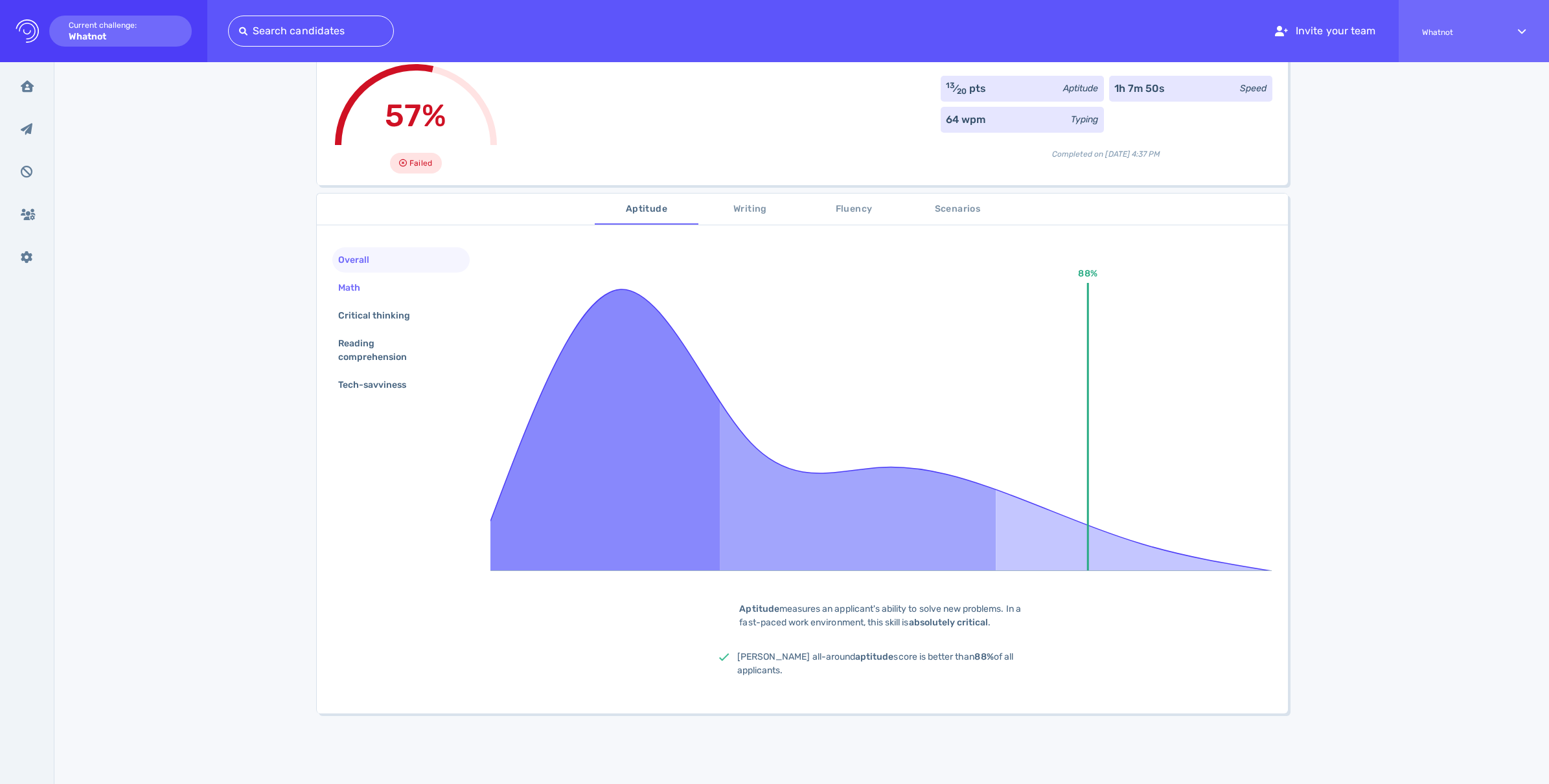
click at [342, 283] on div "Math" at bounding box center [355, 288] width 40 height 19
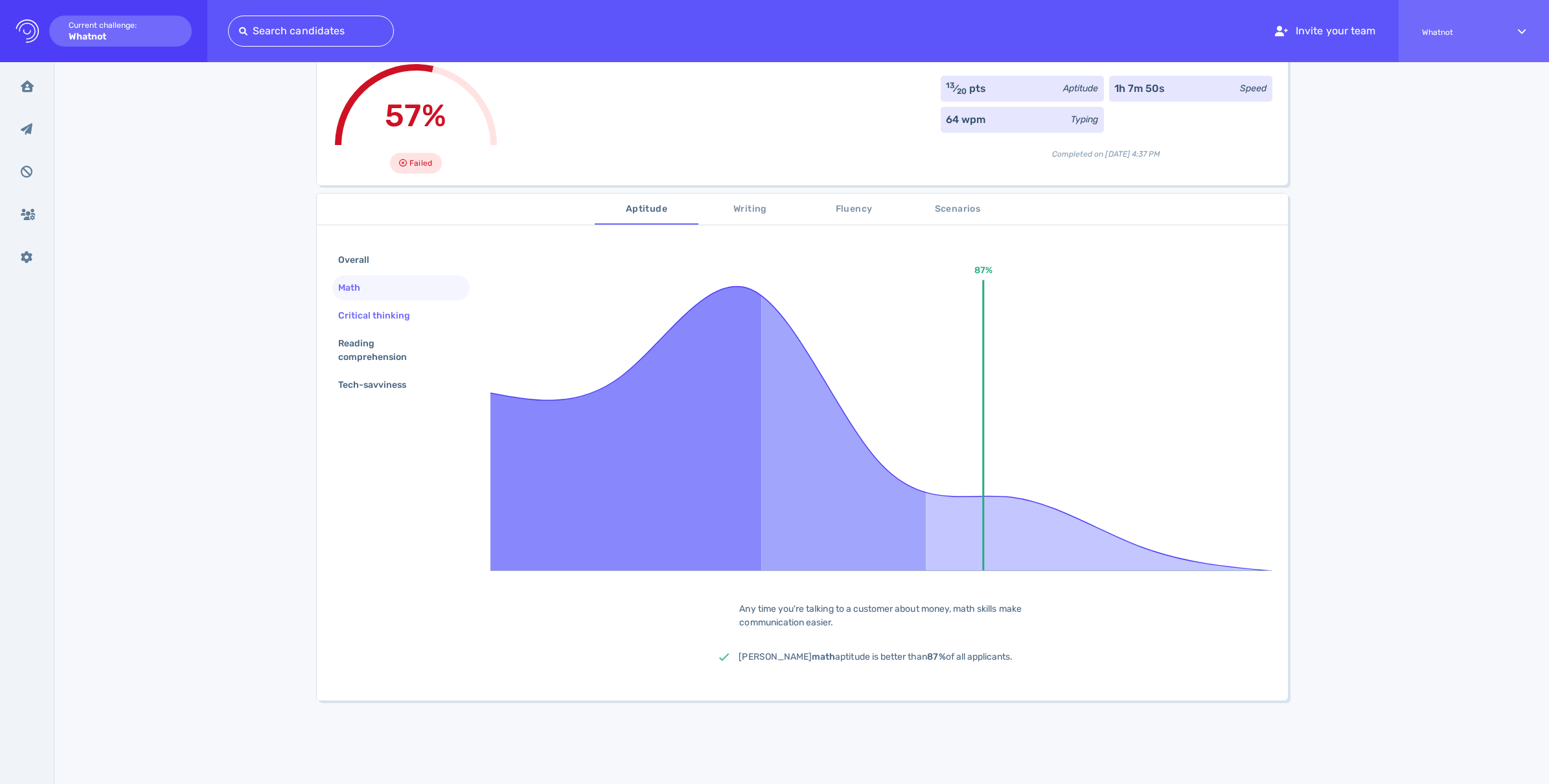
click at [373, 323] on div "Critical thinking" at bounding box center [381, 316] width 91 height 19
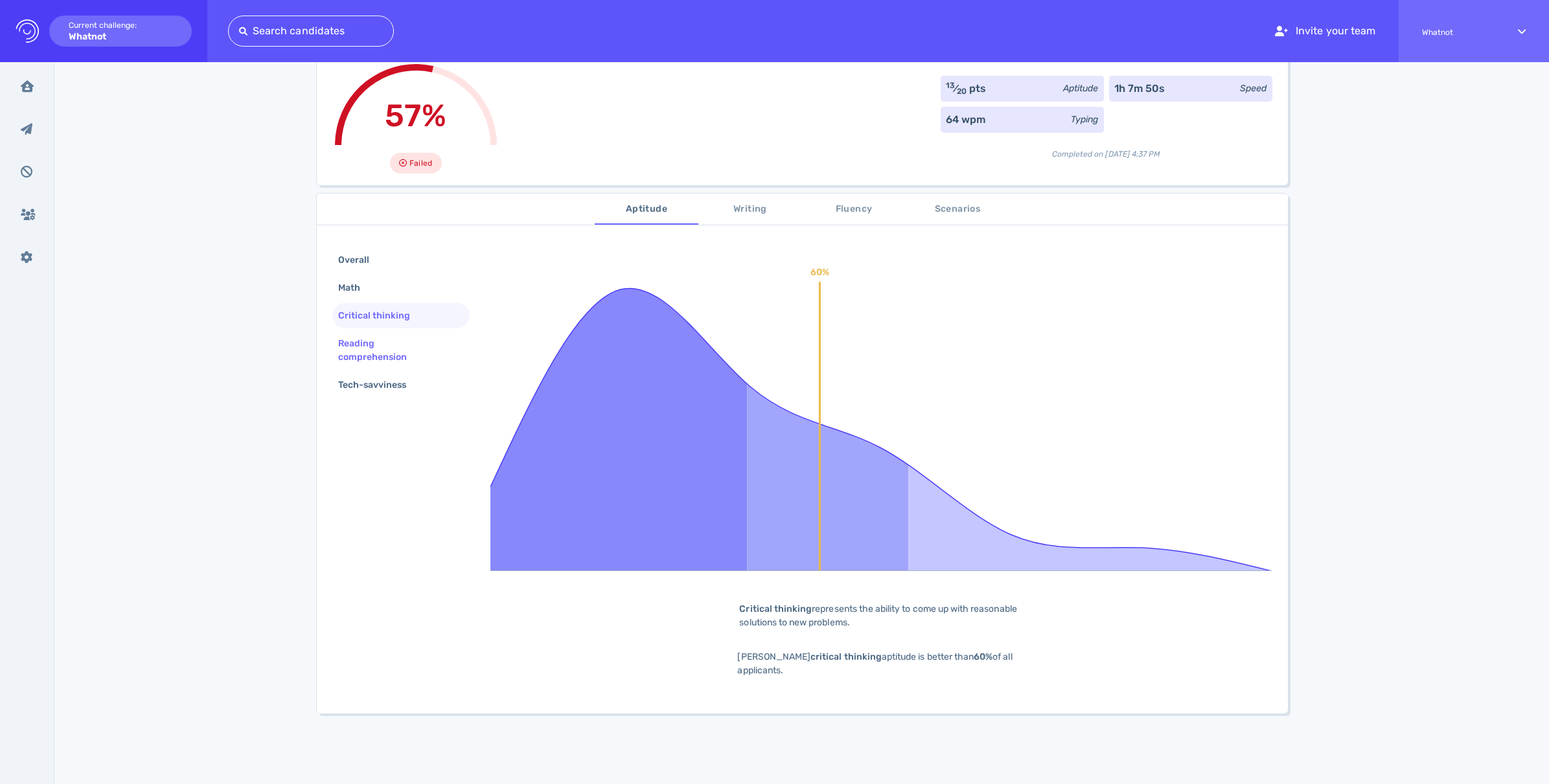
click at [373, 342] on div "Reading comprehension" at bounding box center [396, 350] width 121 height 32
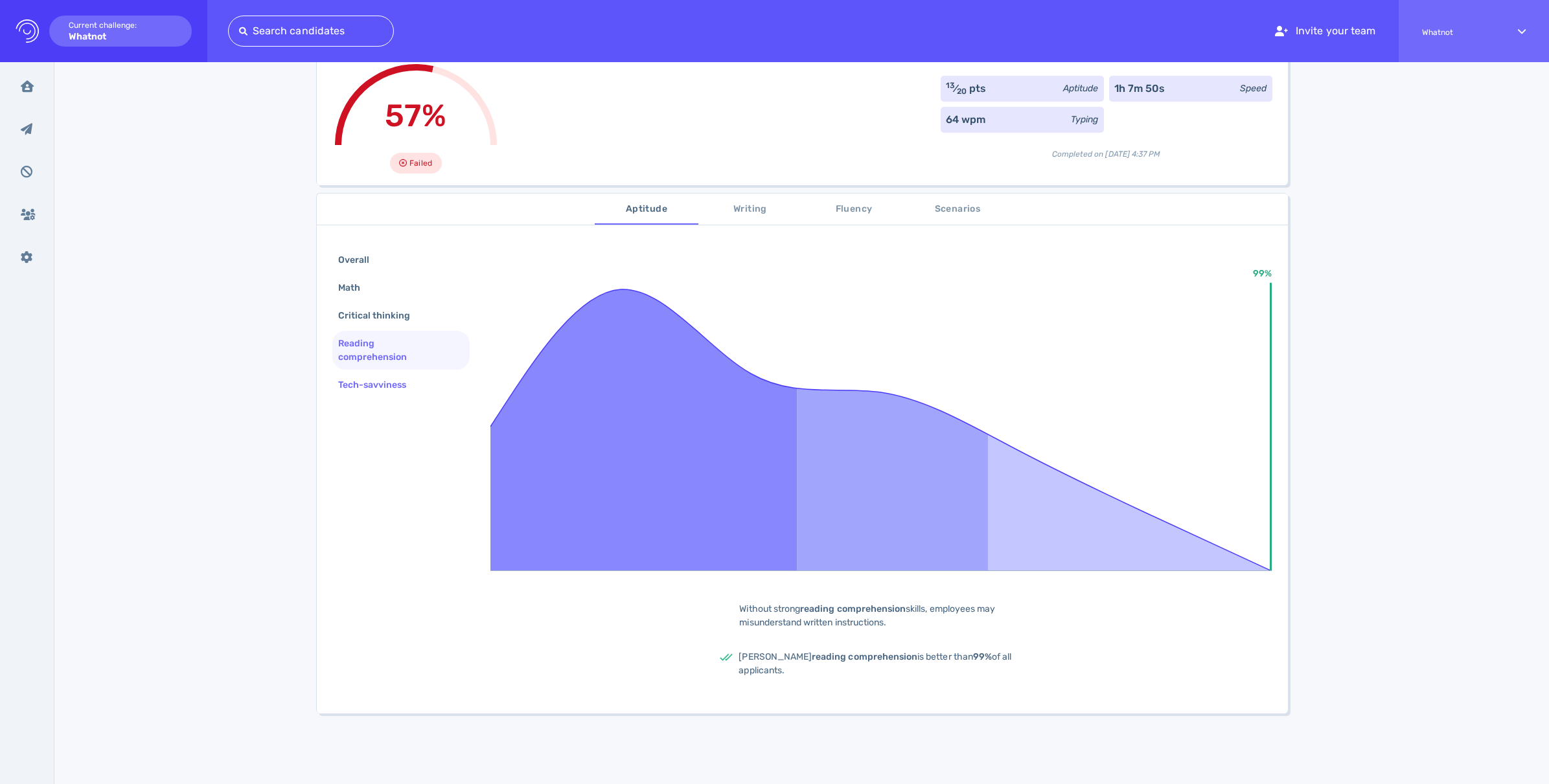
click at [369, 384] on div "Tech-savviness" at bounding box center [379, 385] width 87 height 19
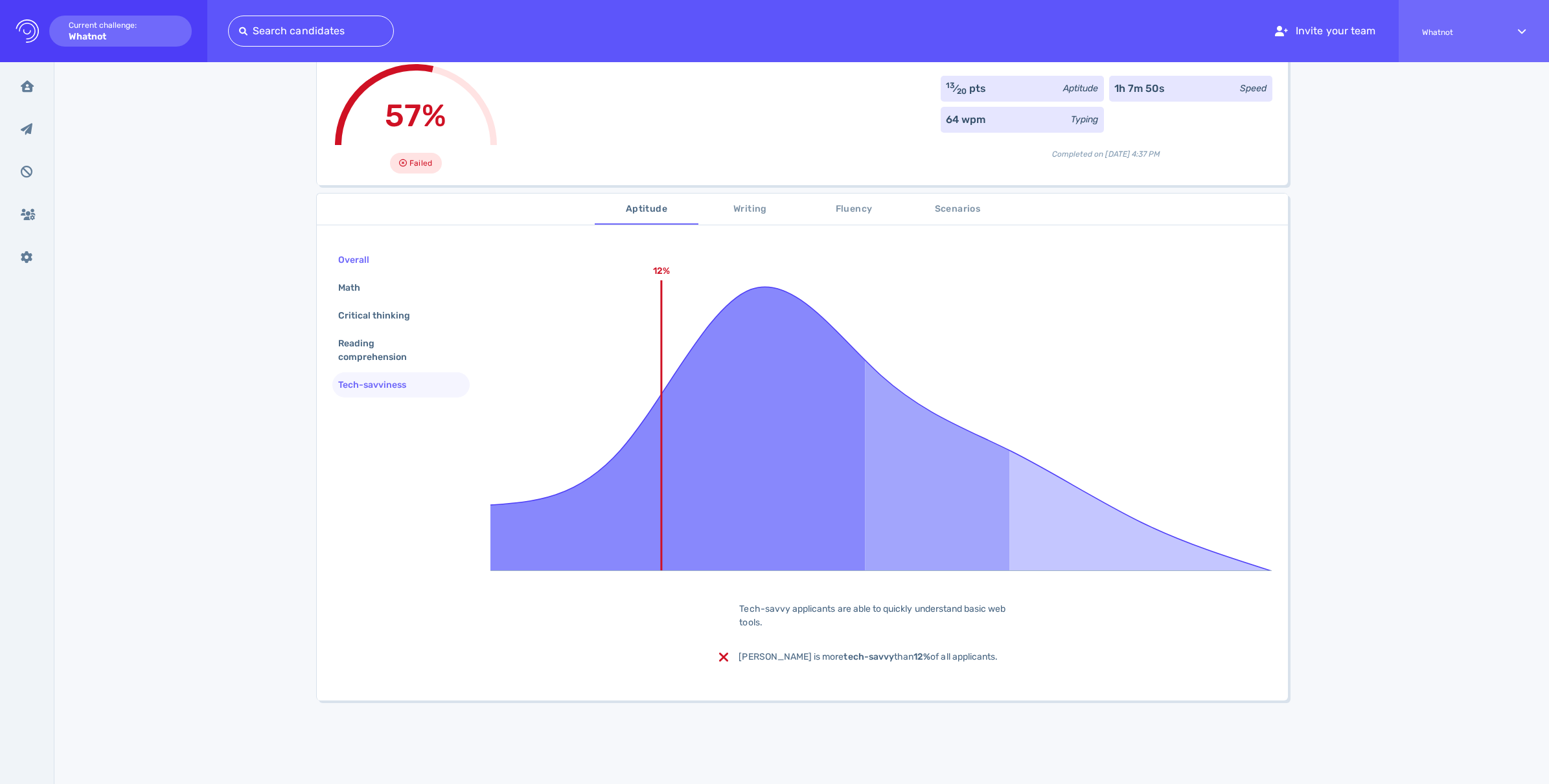
click at [375, 260] on div "Overall" at bounding box center [361, 260] width 50 height 19
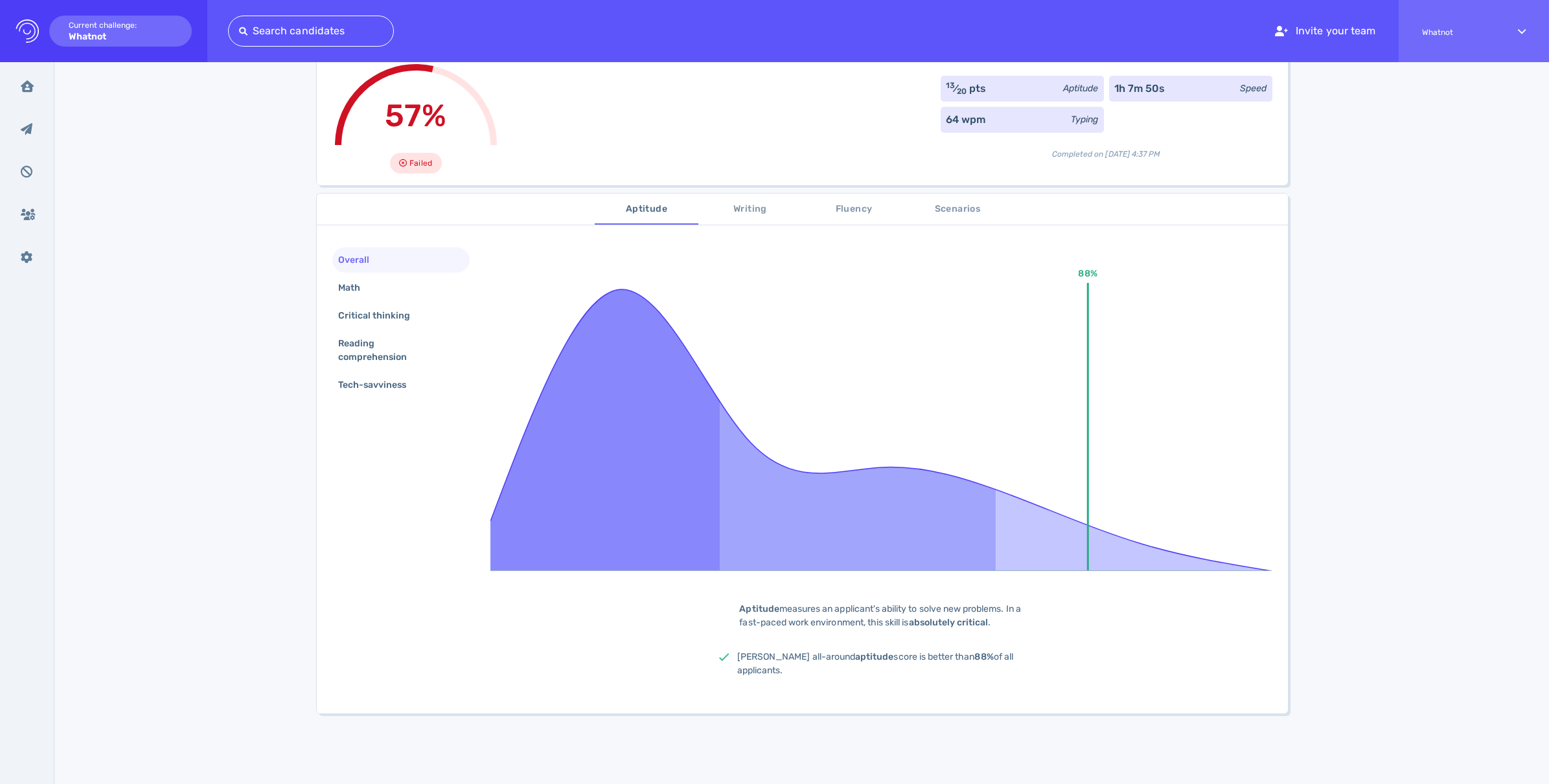
click at [755, 214] on span "Writing" at bounding box center [749, 209] width 88 height 16
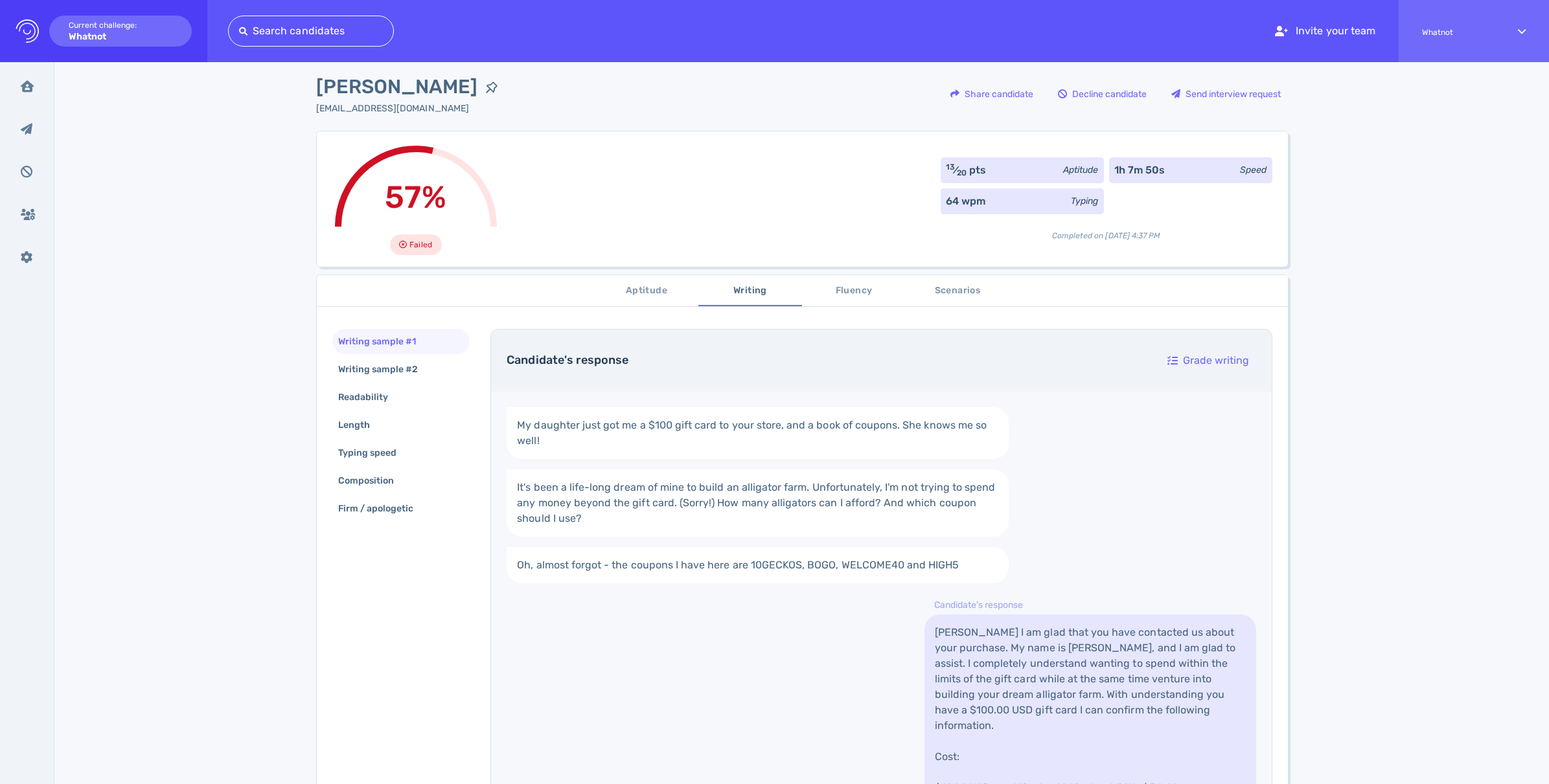
scroll to position [0, 0]
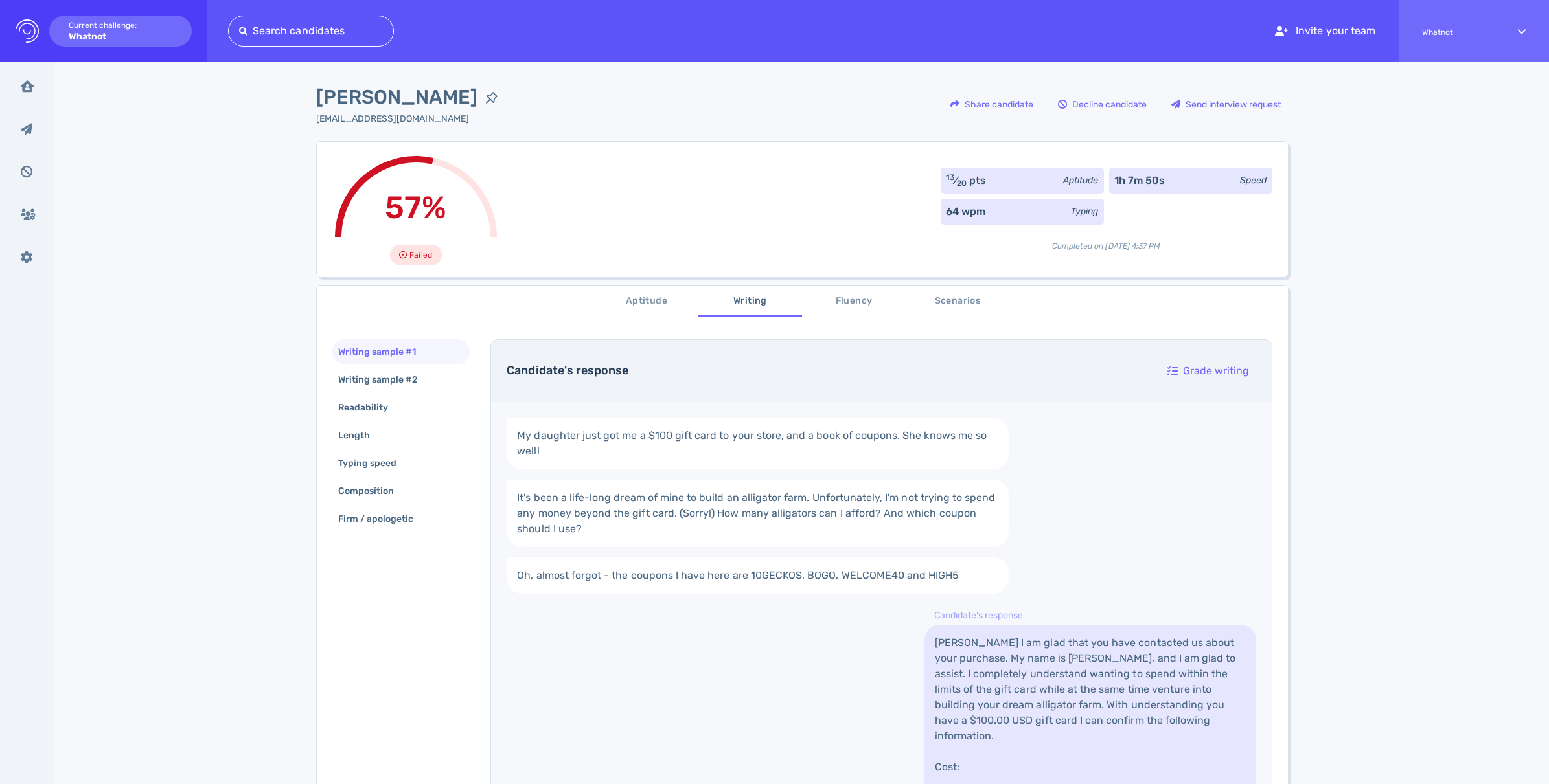
click at [654, 302] on span "Aptitude" at bounding box center [646, 301] width 88 height 16
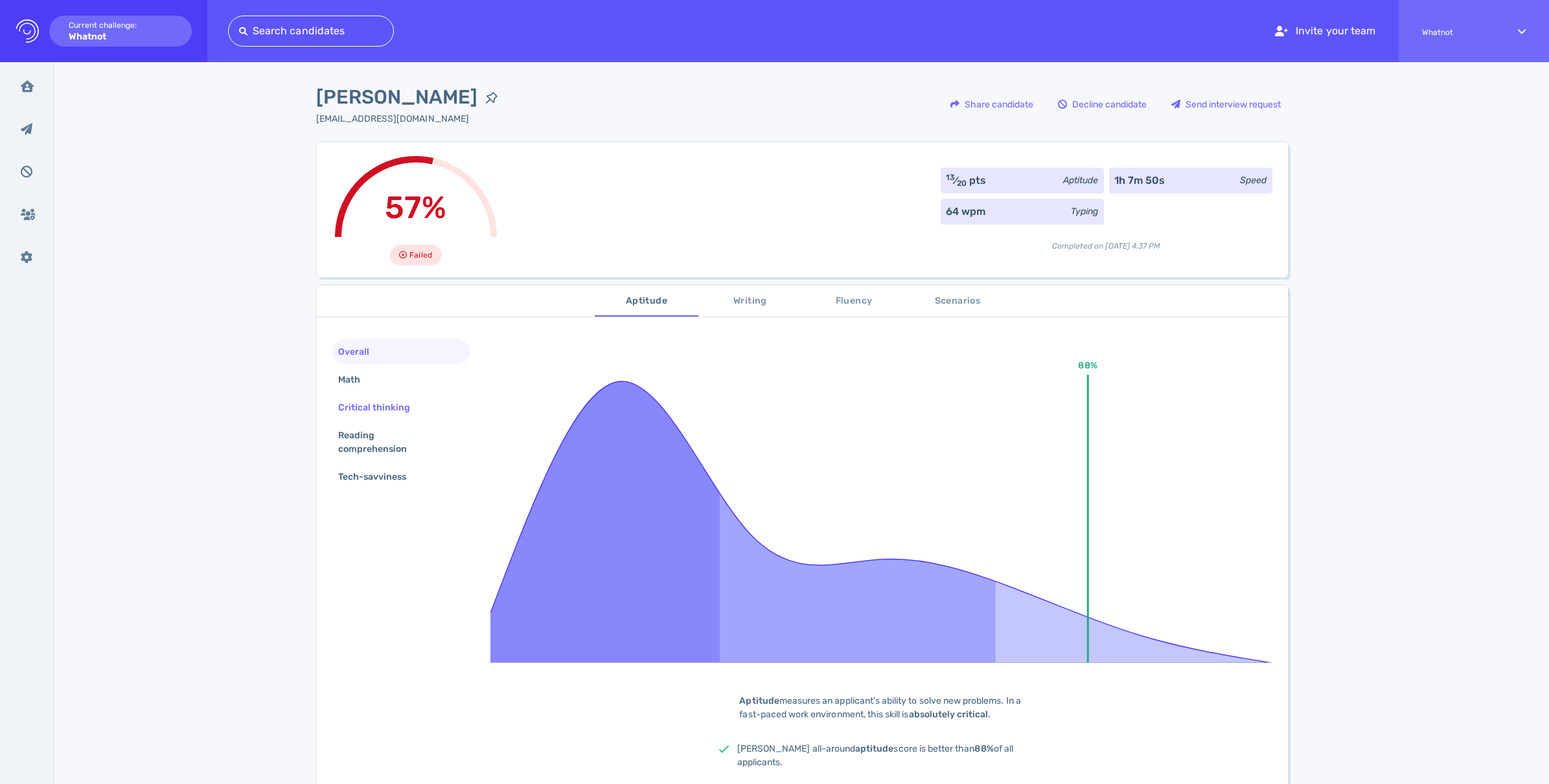
click at [396, 413] on div "Critical thinking" at bounding box center [381, 407] width 91 height 19
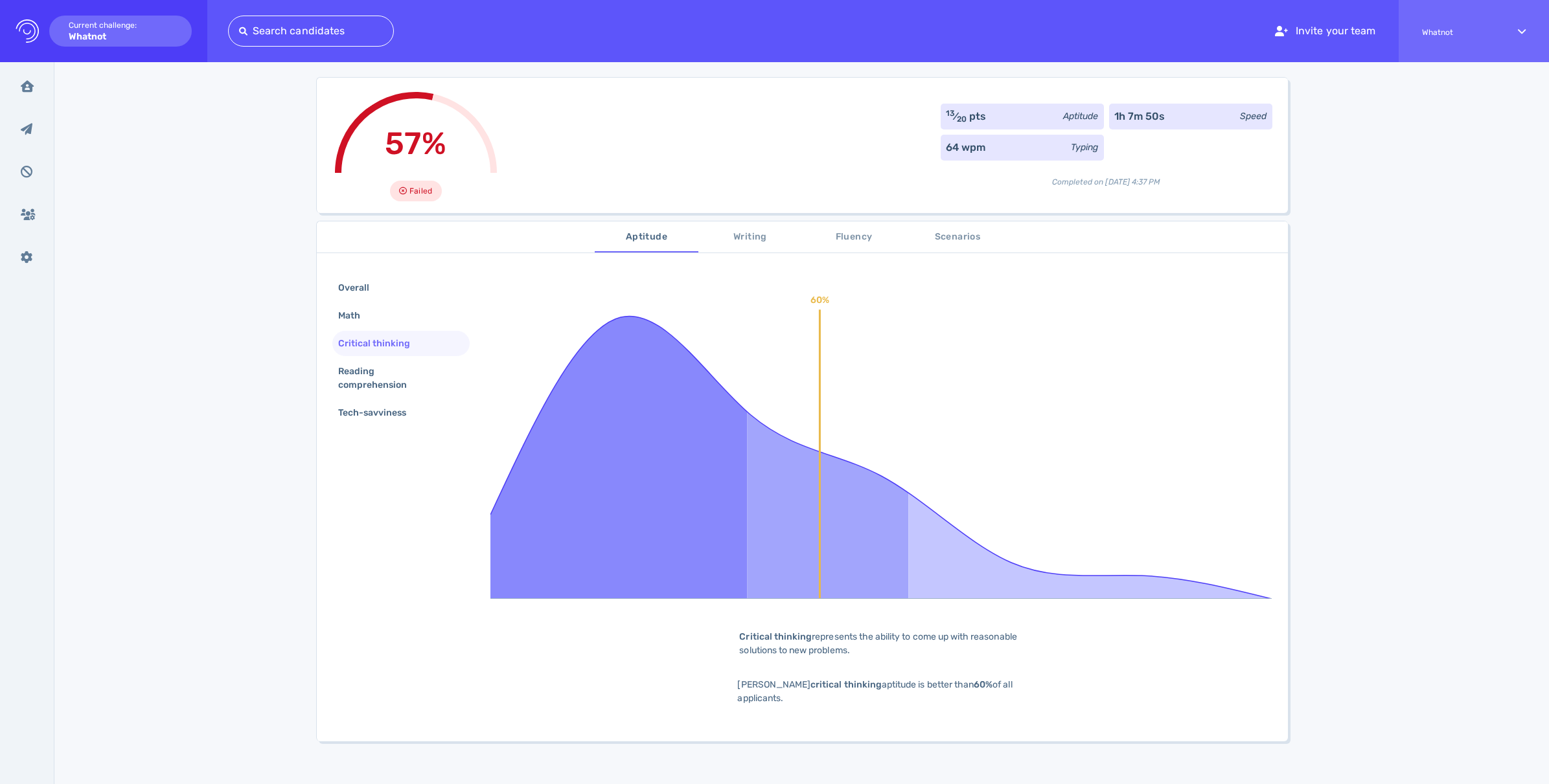
scroll to position [95, 0]
